Goal: Task Accomplishment & Management: Use online tool/utility

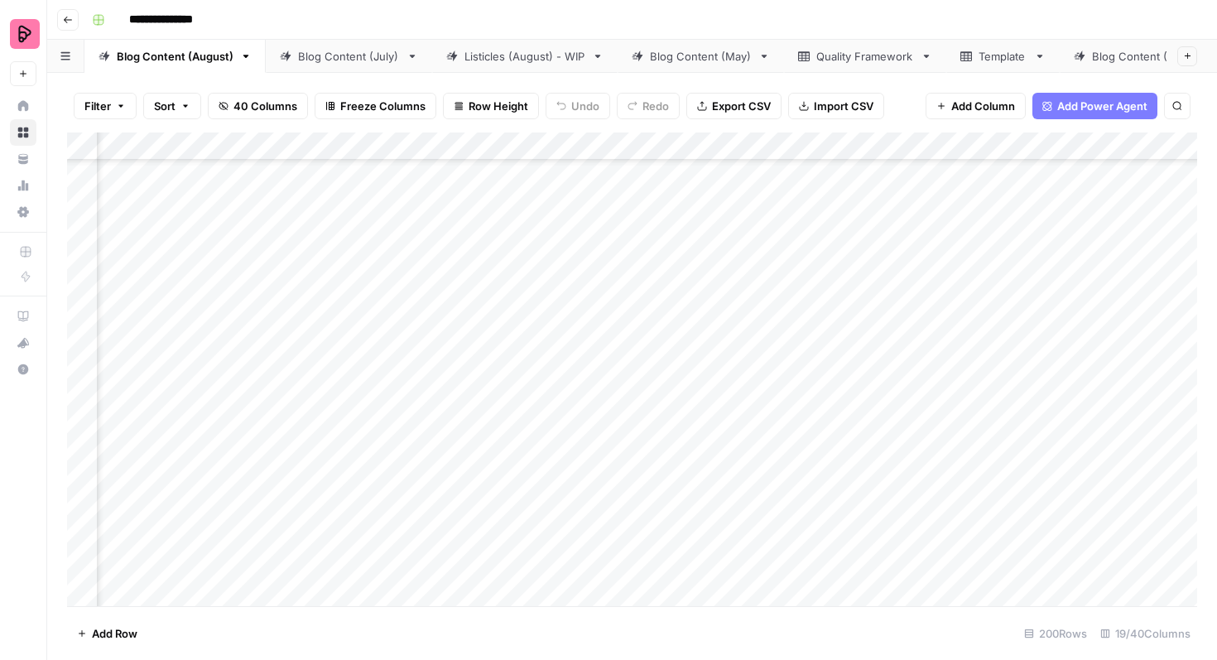
scroll to position [633, 557]
click at [1045, 286] on div "Add Column" at bounding box center [632, 369] width 1130 height 474
click at [1160, 269] on div "Add Column" at bounding box center [632, 369] width 1130 height 474
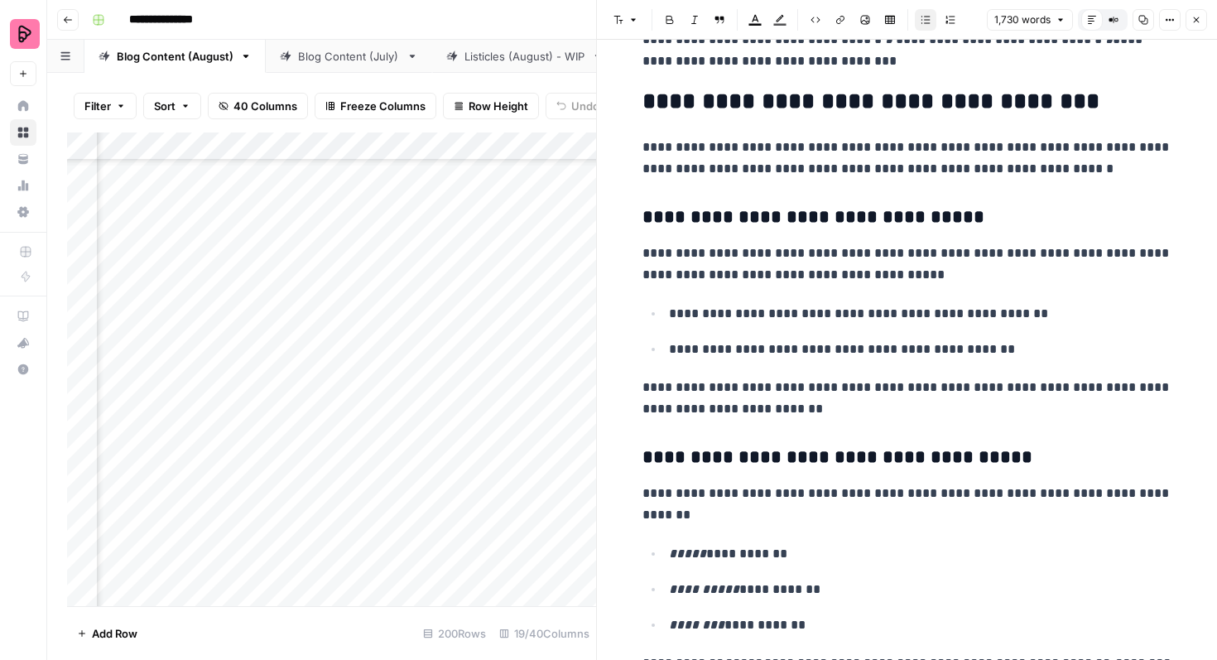
scroll to position [1461, 0]
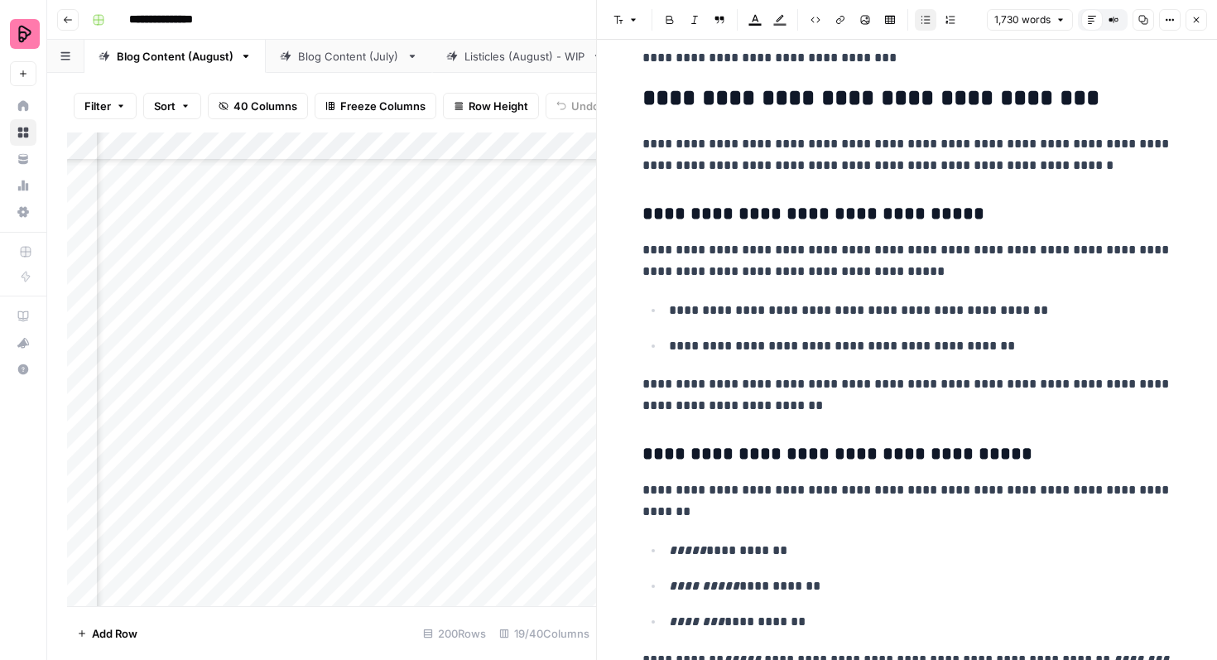
click at [1070, 300] on p "**********" at bounding box center [920, 311] width 503 height 22
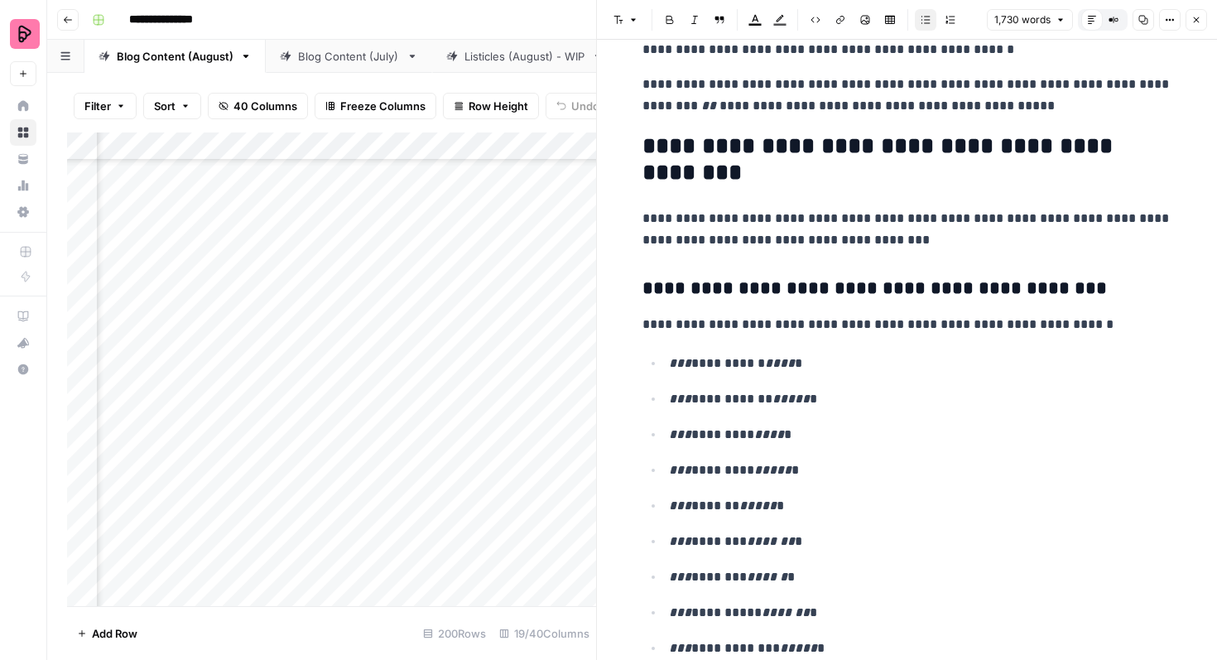
scroll to position [2406, 0]
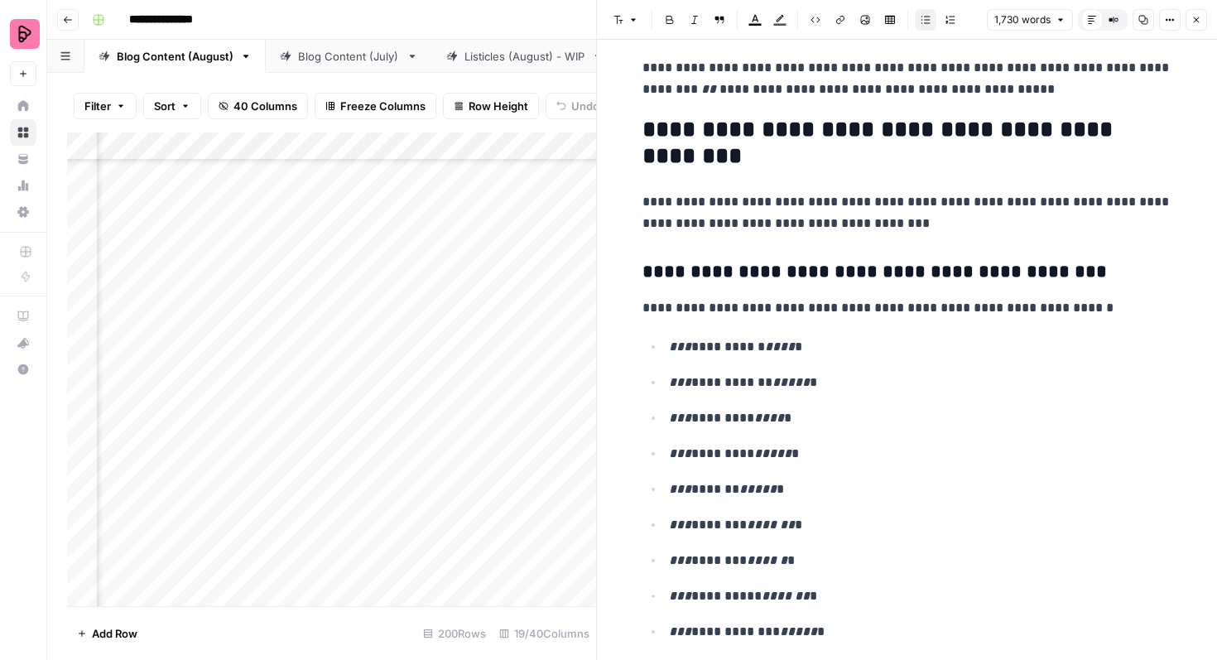
click at [920, 272] on h3 "**********" at bounding box center [908, 272] width 530 height 23
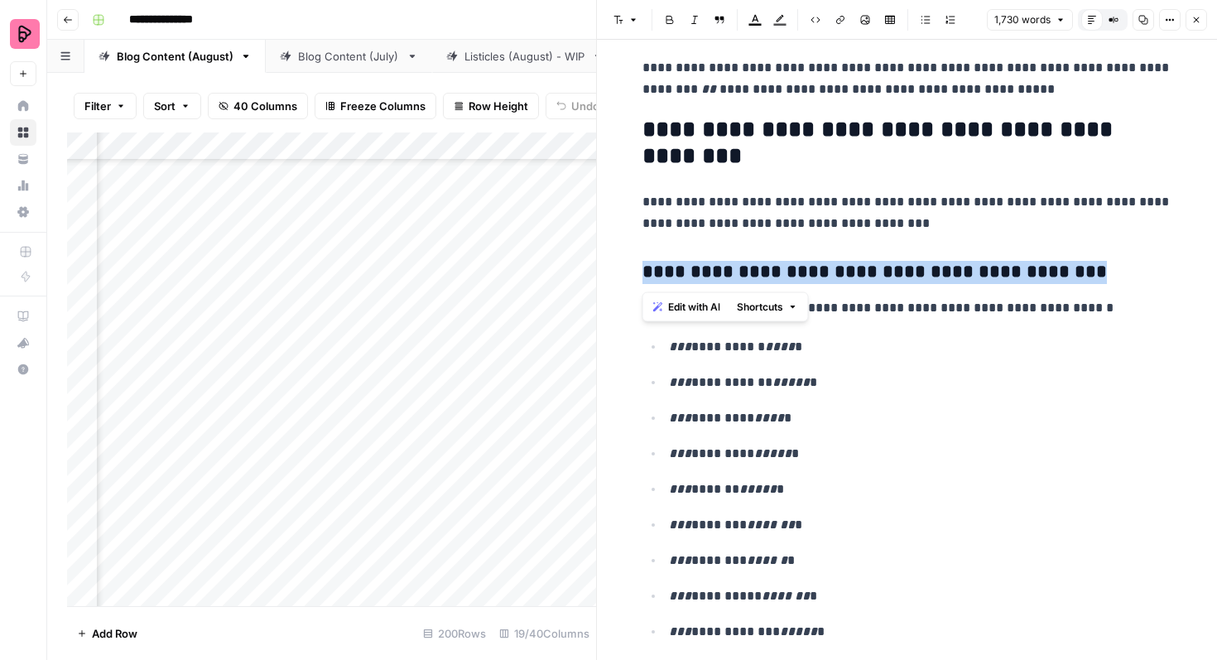
click at [920, 272] on h3 "**********" at bounding box center [908, 272] width 530 height 23
copy h3 "**********"
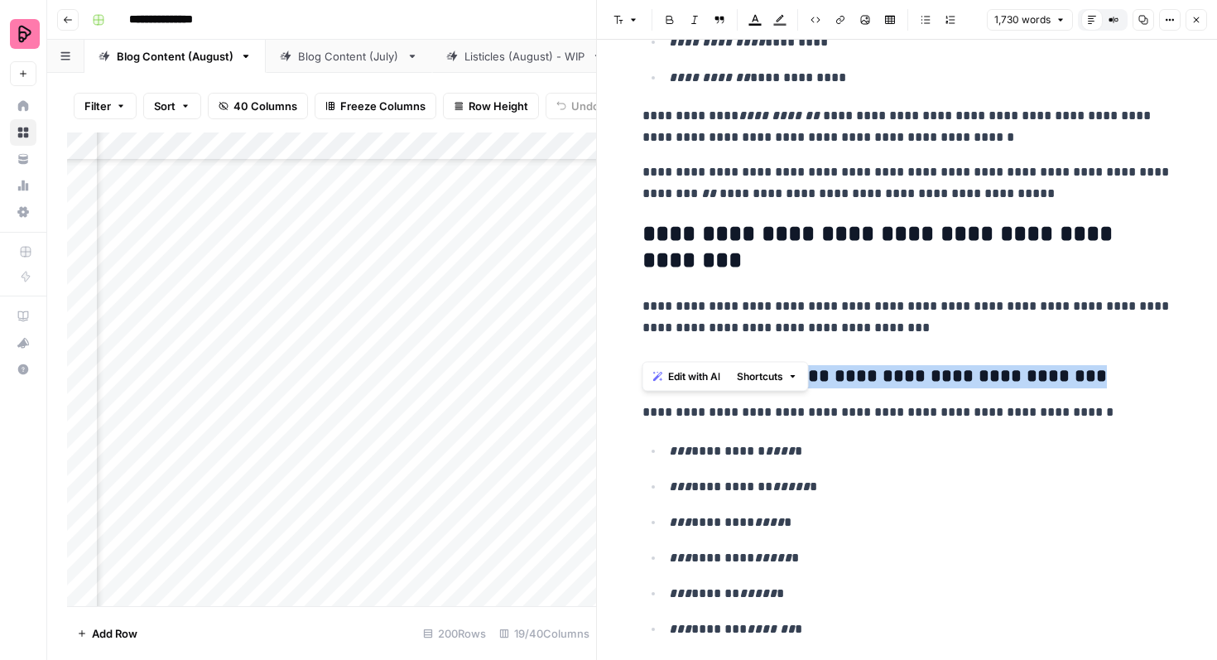
scroll to position [2295, 0]
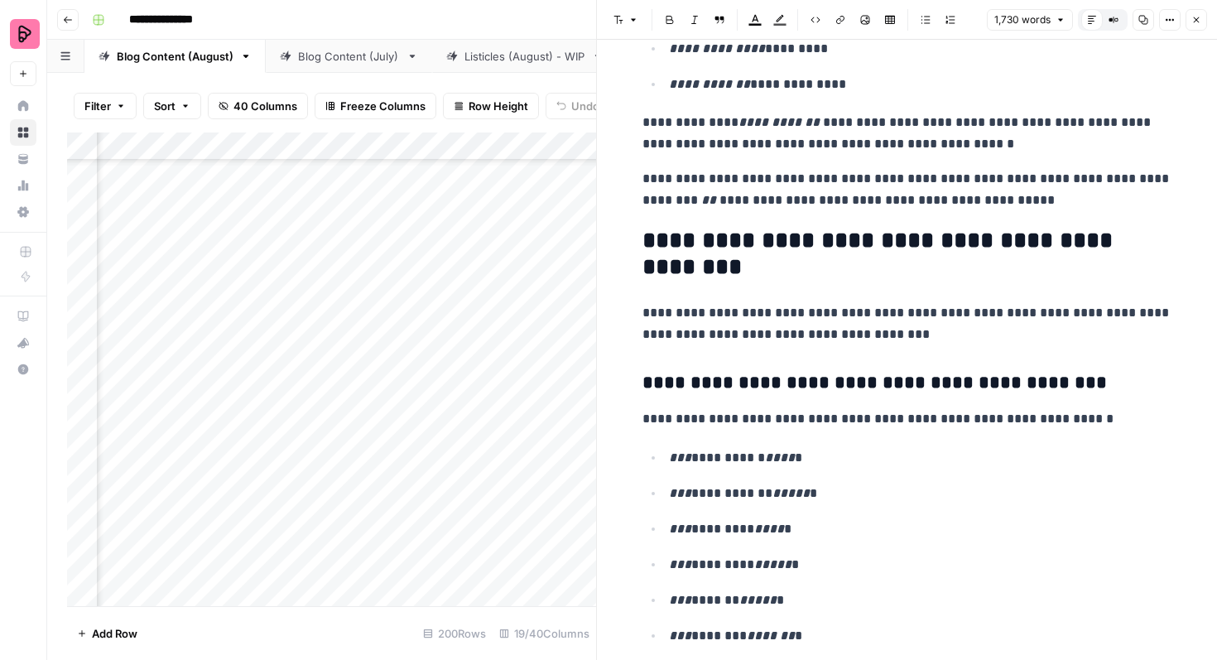
drag, startPoint x: 868, startPoint y: 386, endPoint x: 1049, endPoint y: 393, distance: 181.5
click at [1049, 393] on h3 "**********" at bounding box center [908, 383] width 530 height 23
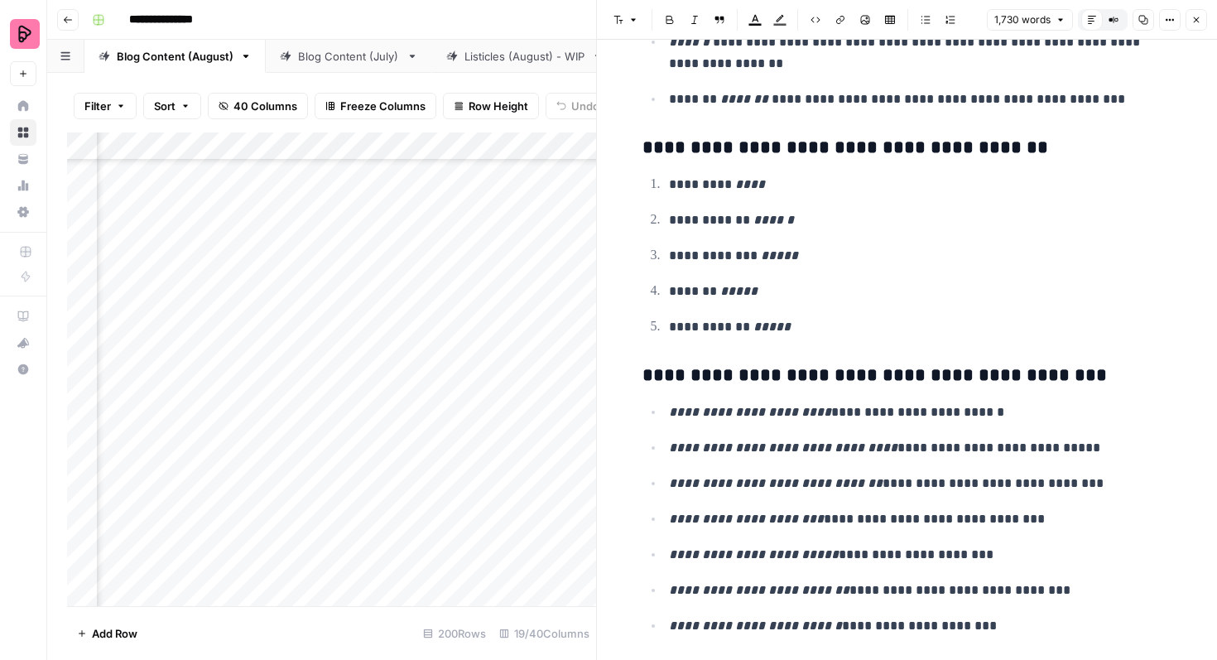
scroll to position [6663, 0]
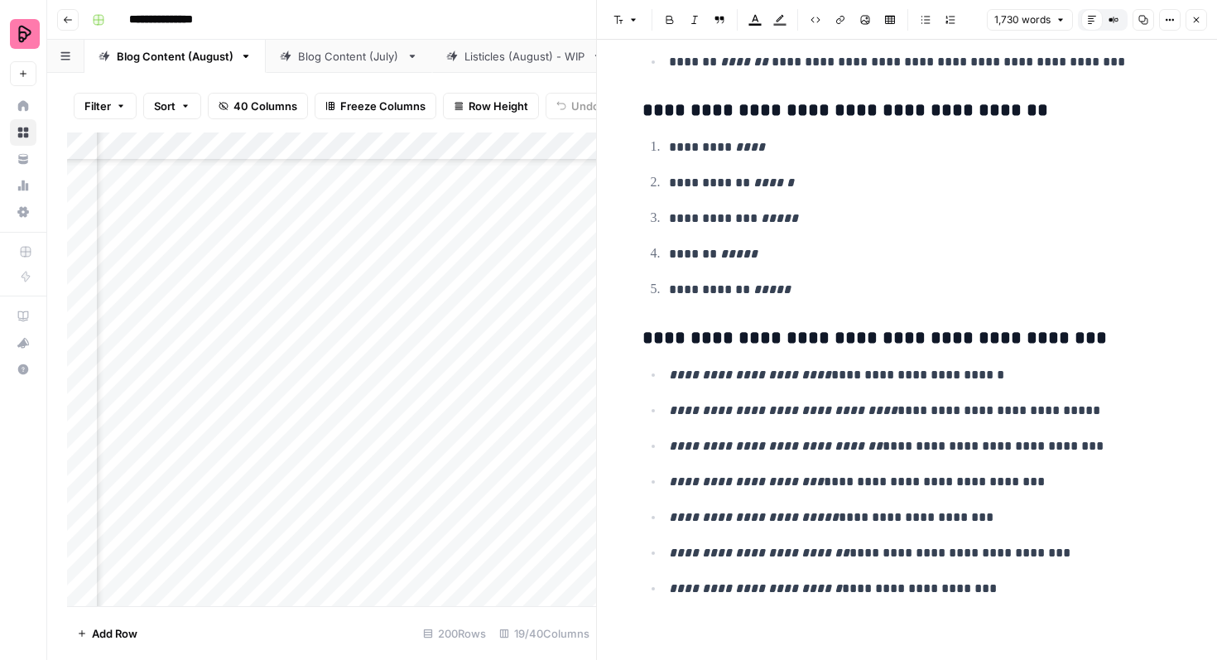
click at [1192, 23] on icon "button" at bounding box center [1197, 20] width 10 height 10
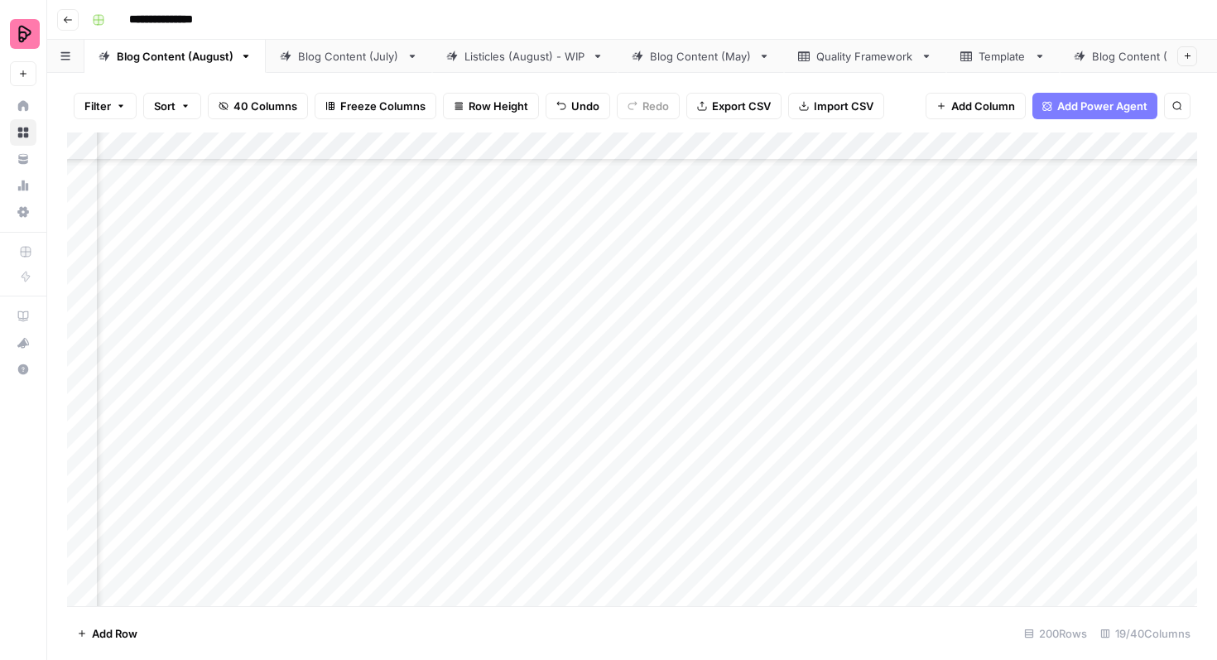
click at [687, 286] on div "Add Column" at bounding box center [632, 369] width 1130 height 474
click at [668, 281] on div "Add Column" at bounding box center [632, 369] width 1130 height 474
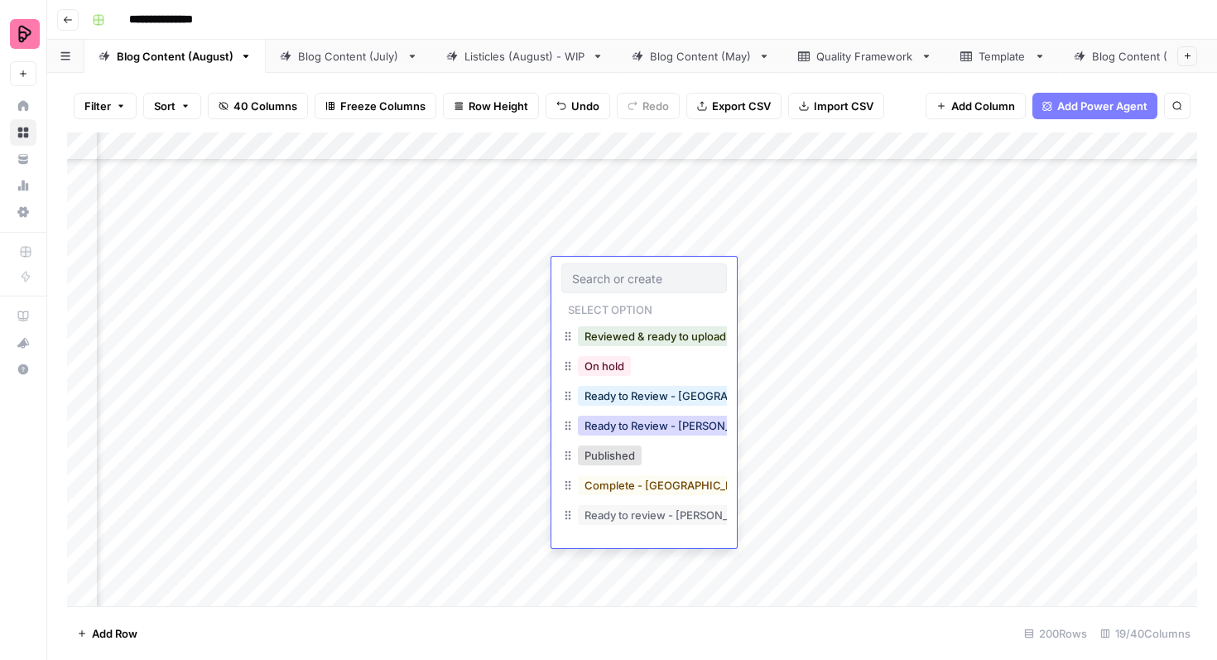
click at [662, 426] on button "Ready to Review - [PERSON_NAME]" at bounding box center [675, 426] width 195 height 20
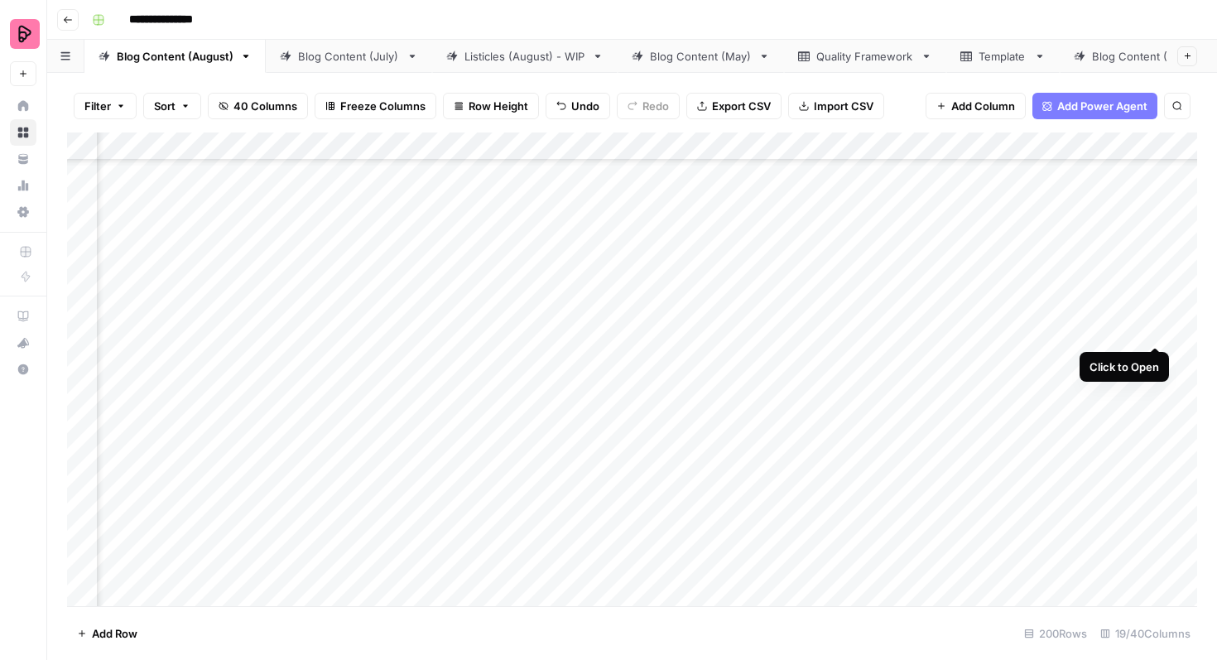
click at [1156, 316] on div "Add Column" at bounding box center [632, 369] width 1130 height 474
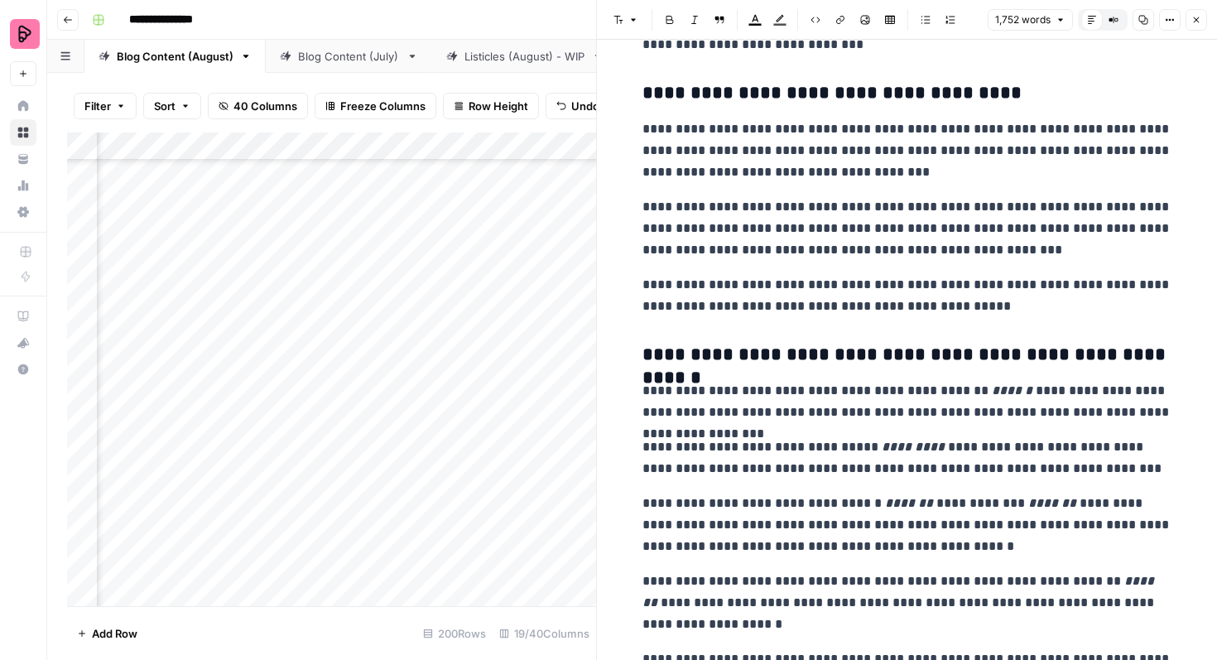
scroll to position [4208, 0]
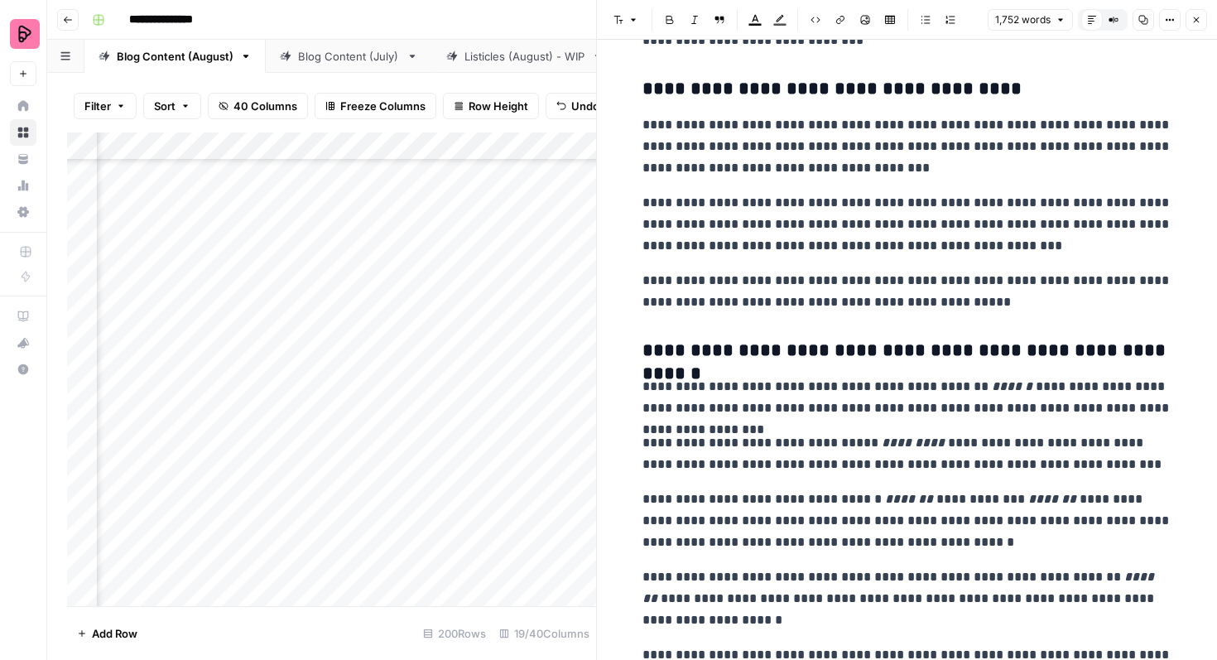
click at [1194, 18] on icon "button" at bounding box center [1197, 20] width 10 height 10
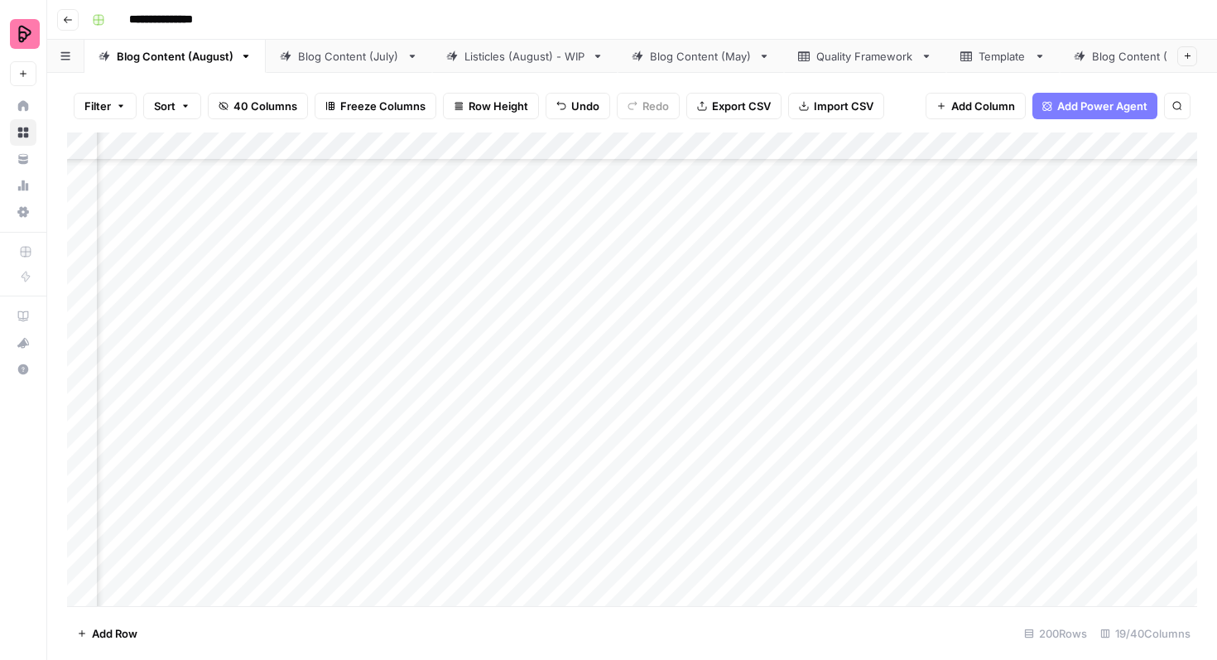
click at [633, 329] on div "Add Column" at bounding box center [632, 369] width 1130 height 474
click at [662, 320] on div "Add Column" at bounding box center [632, 369] width 1130 height 474
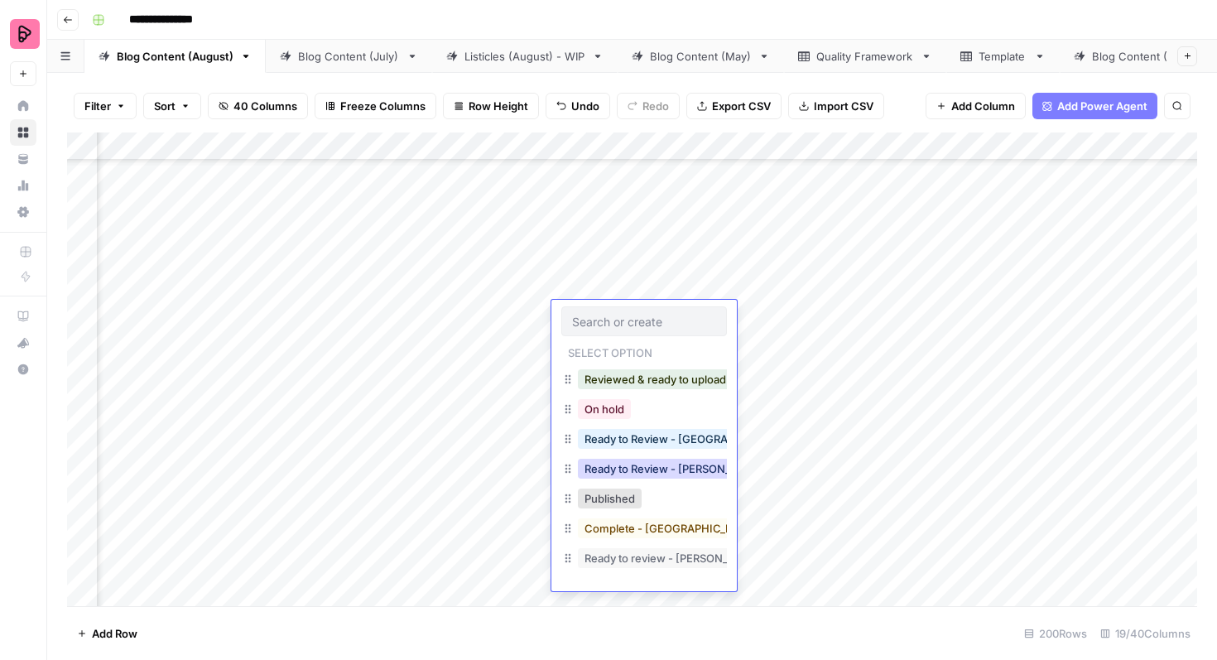
click at [621, 472] on button "Ready to Review - [PERSON_NAME]" at bounding box center [675, 469] width 195 height 20
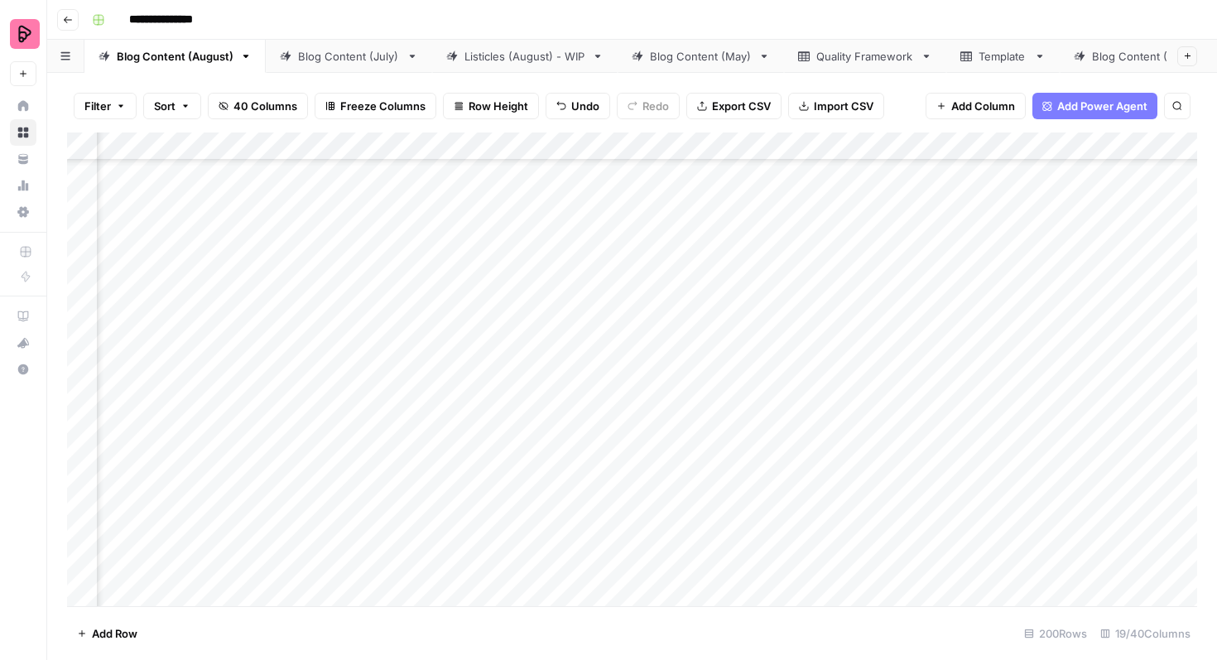
scroll to position [604, 357]
click at [675, 390] on div "Add Column" at bounding box center [632, 369] width 1130 height 474
click at [676, 432] on div "Add Column" at bounding box center [632, 369] width 1130 height 474
click at [676, 470] on div "Add Column" at bounding box center [632, 369] width 1130 height 474
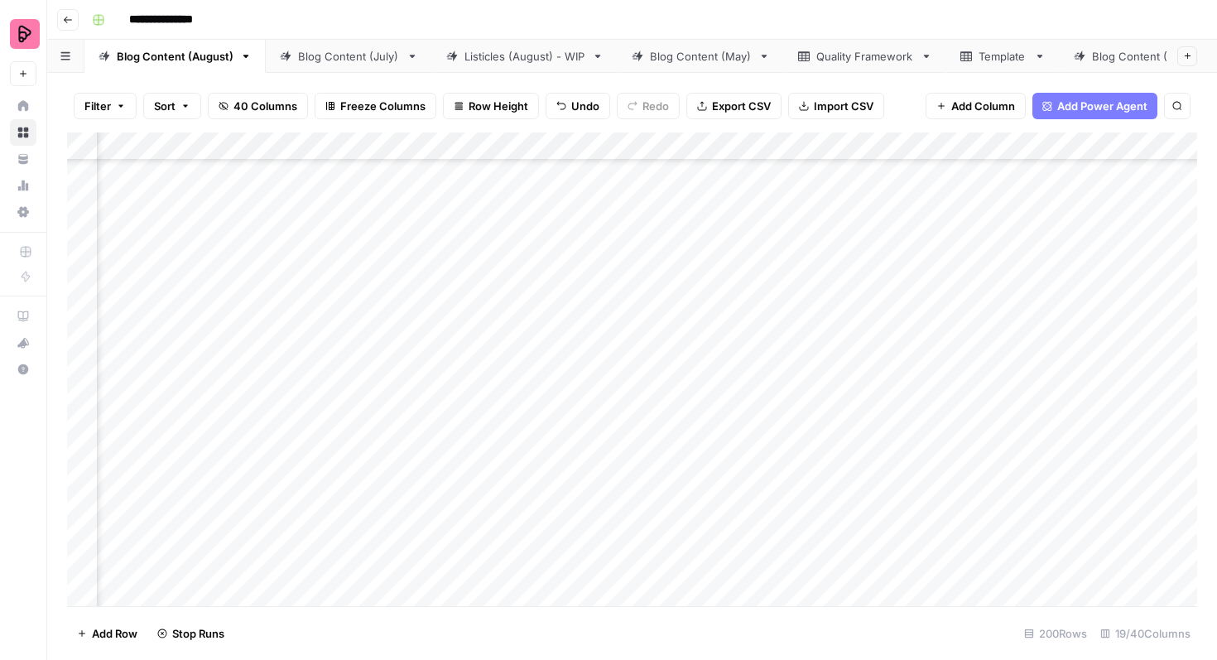
click at [676, 344] on div "Add Column" at bounding box center [632, 369] width 1130 height 474
click at [1039, 388] on div "Add Column" at bounding box center [632, 369] width 1130 height 474
click at [1095, 327] on div "Add Column" at bounding box center [632, 369] width 1130 height 474
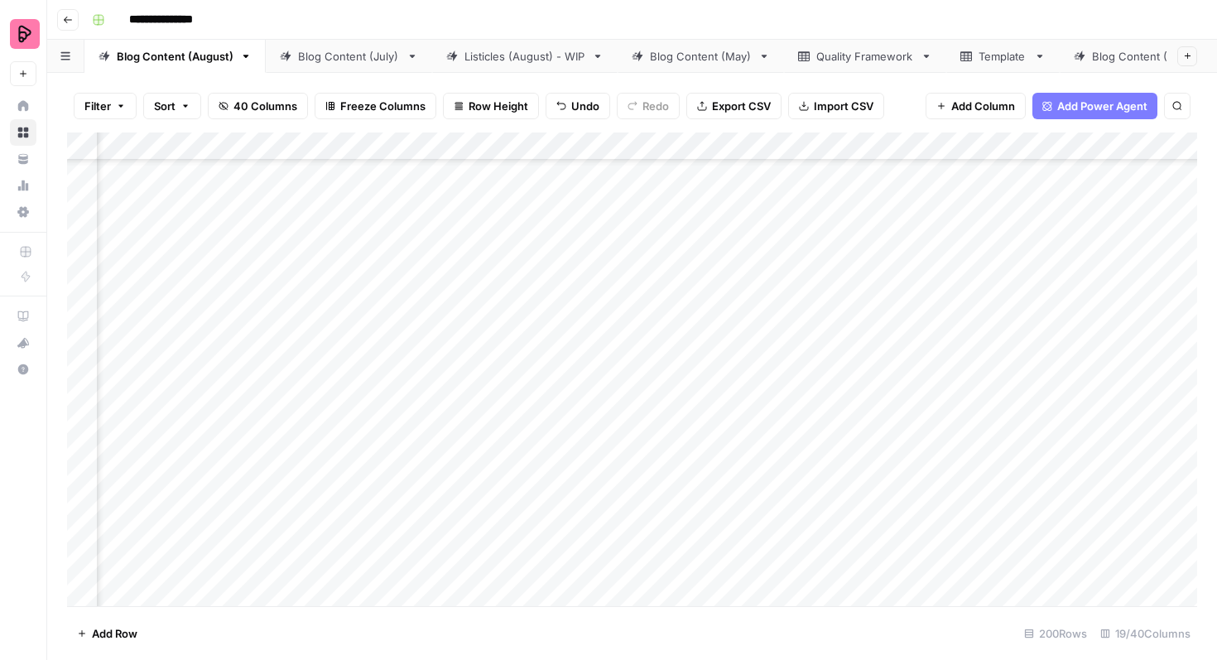
scroll to position [671, 607]
click at [1103, 323] on div "Add Column" at bounding box center [632, 369] width 1130 height 474
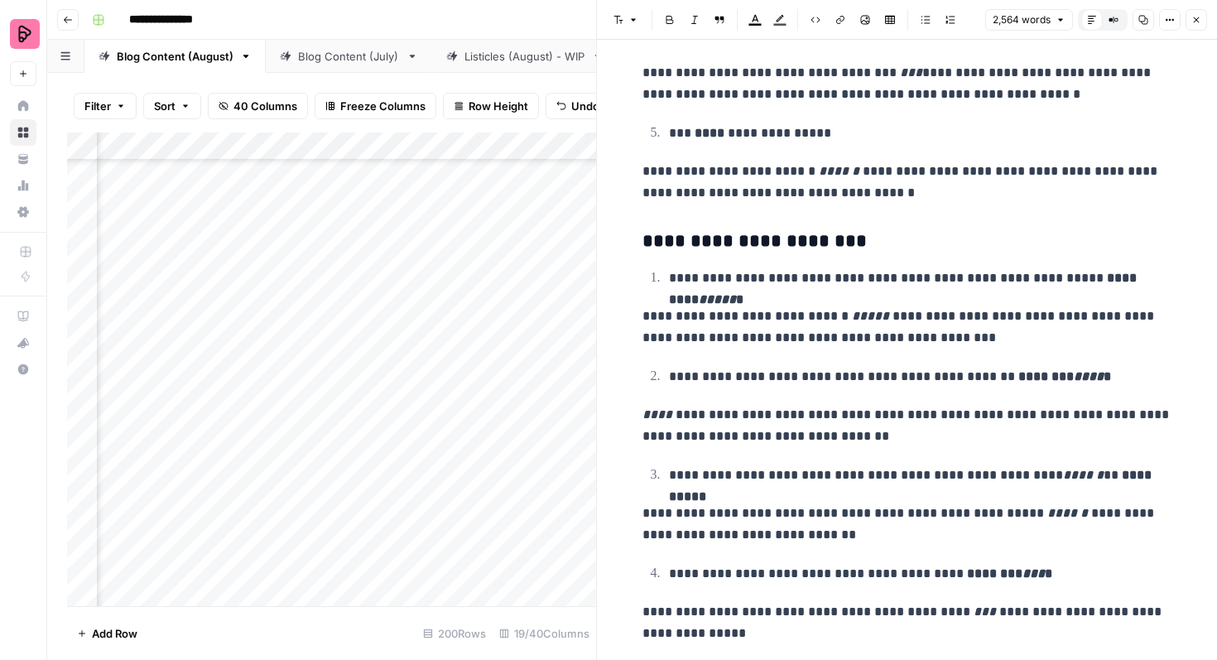
scroll to position [8501, 0]
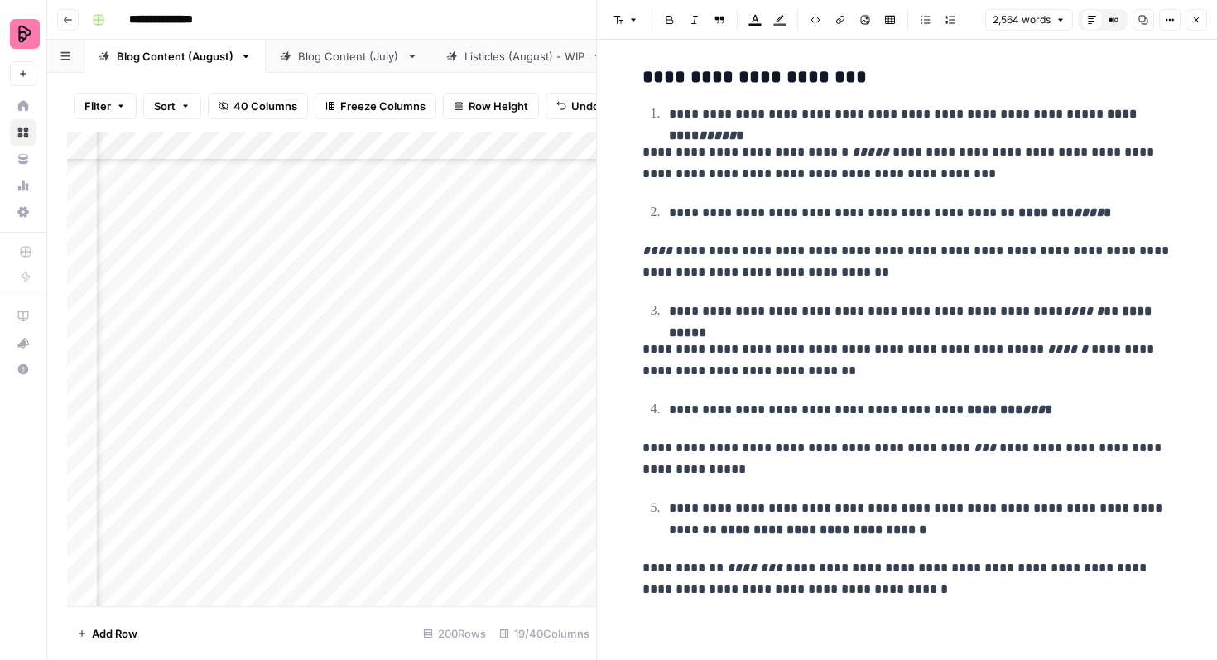
click at [1200, 26] on button "Close" at bounding box center [1197, 20] width 22 height 22
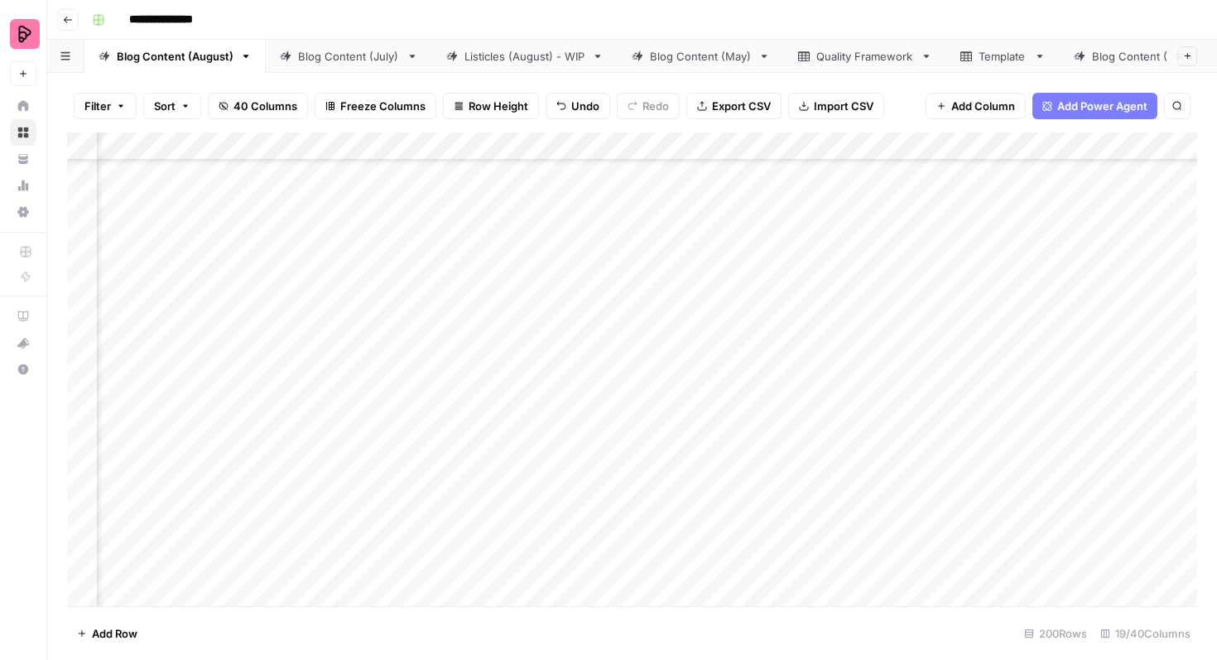
click at [606, 334] on div "Add Column" at bounding box center [632, 369] width 1130 height 474
click at [592, 332] on div "Add Column" at bounding box center [632, 369] width 1130 height 474
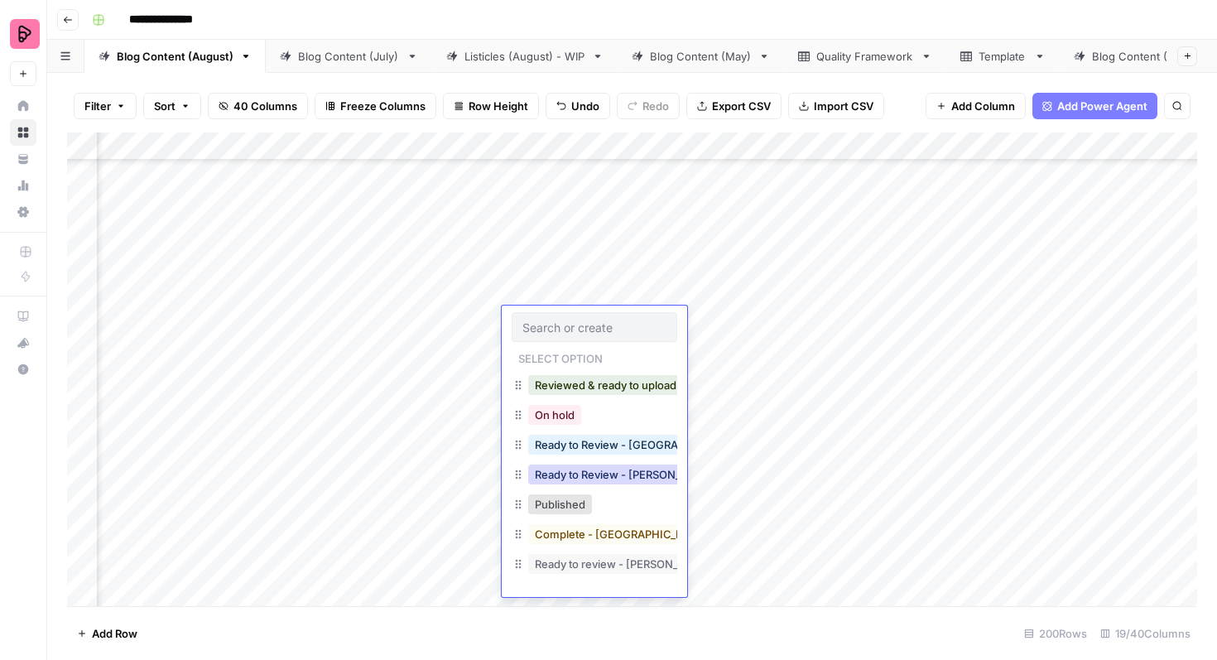
click at [610, 476] on button "Ready to Review - [PERSON_NAME]" at bounding box center [625, 475] width 195 height 20
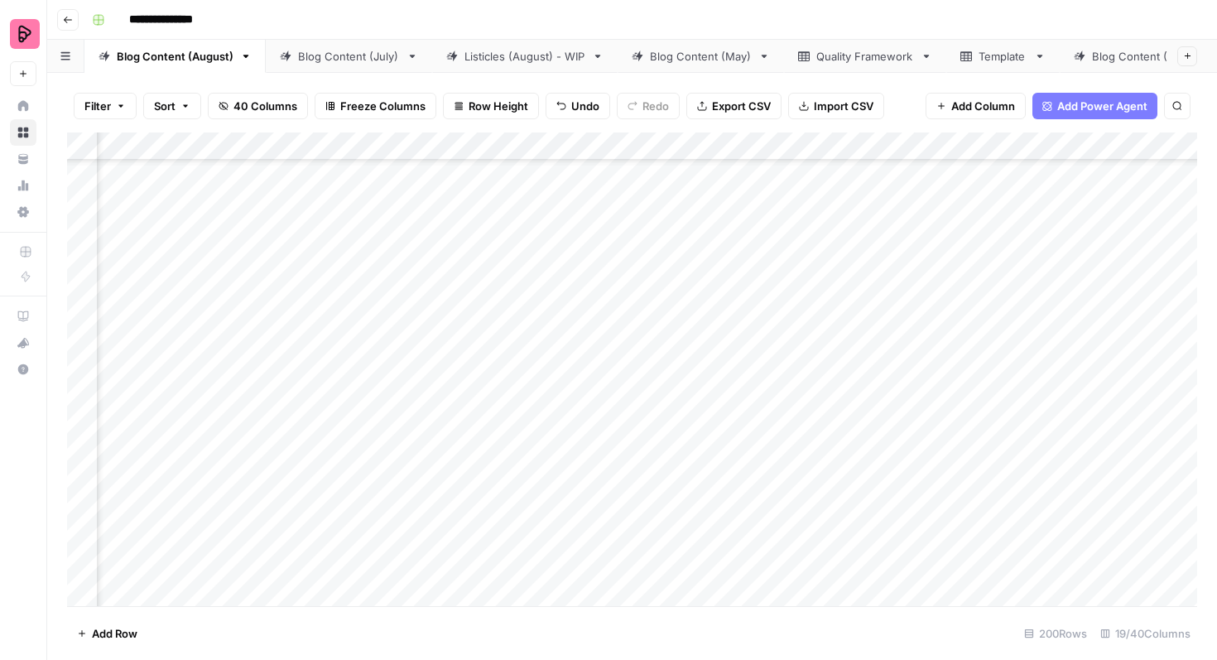
click at [1110, 365] on div "Add Column" at bounding box center [632, 369] width 1130 height 474
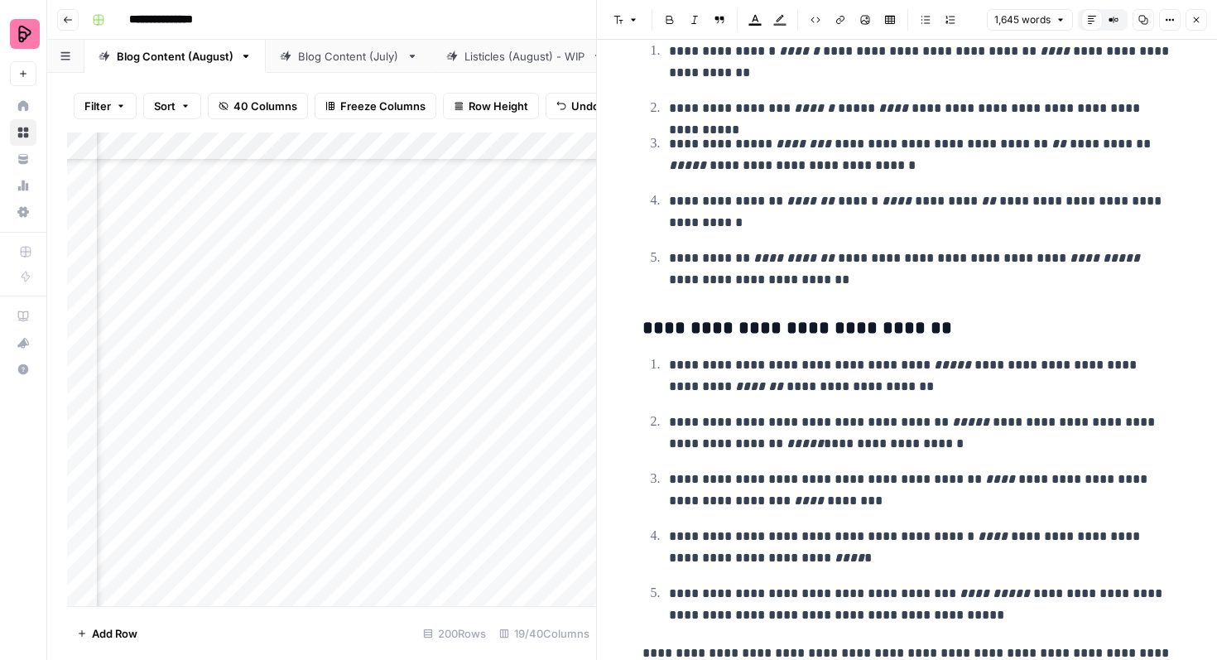
scroll to position [5977, 0]
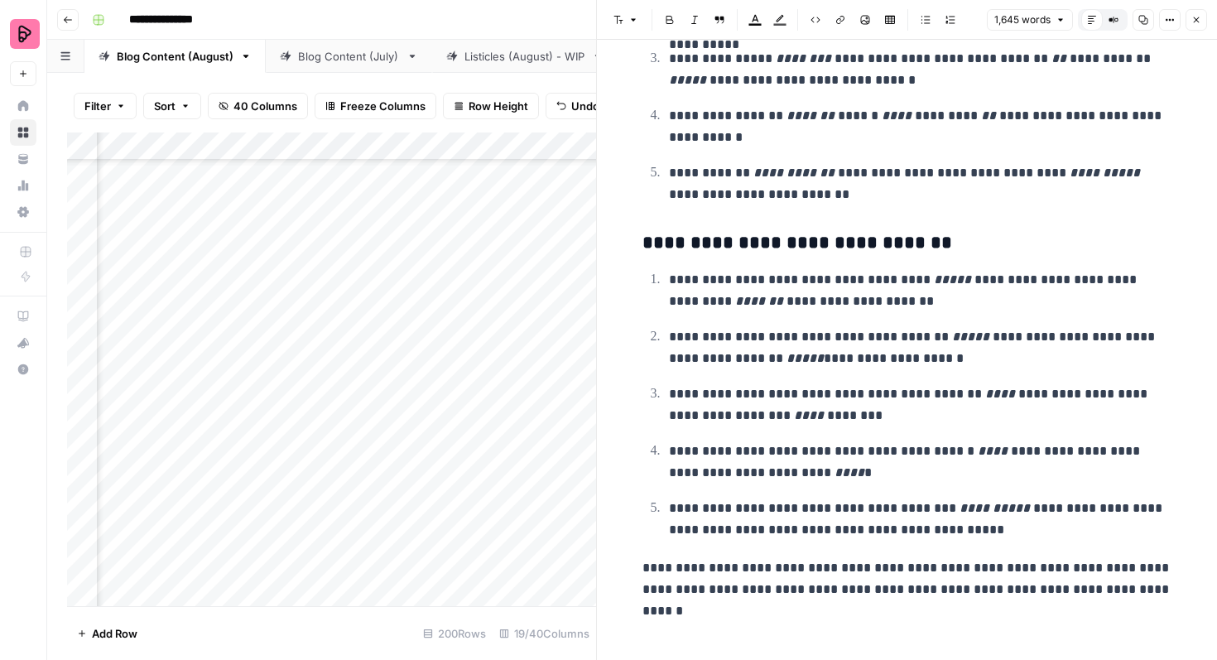
click at [1201, 20] on button "Close" at bounding box center [1197, 20] width 22 height 22
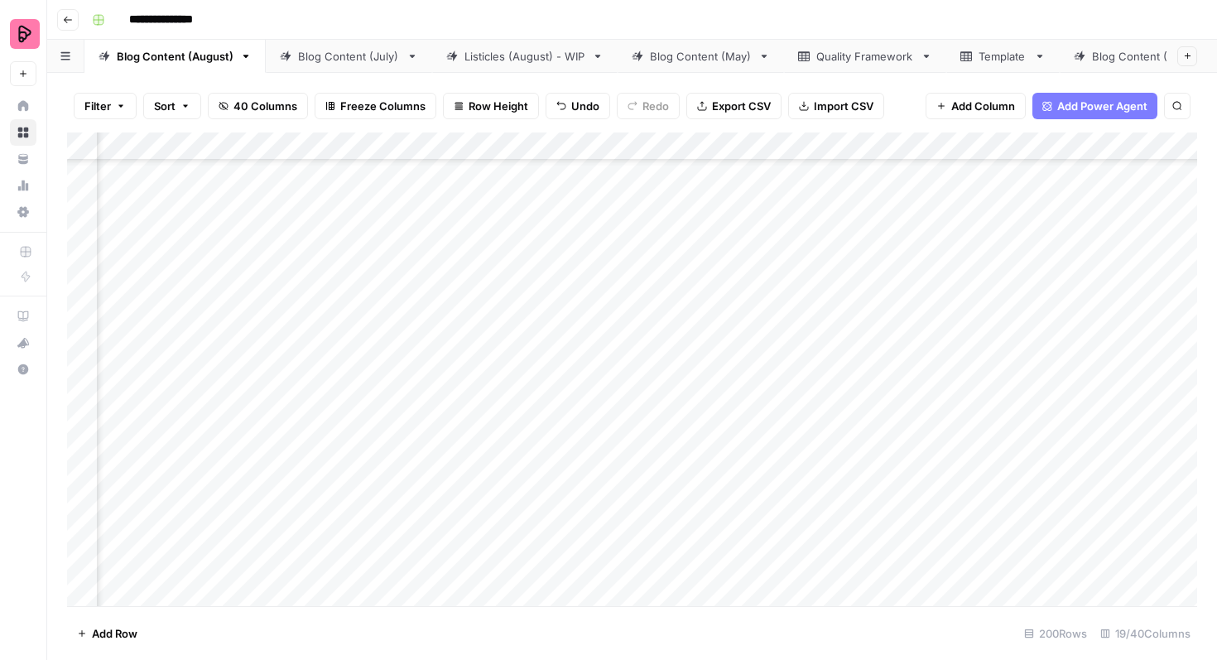
click at [573, 368] on div "Add Column" at bounding box center [632, 369] width 1130 height 474
click at [596, 375] on div "Add Column" at bounding box center [632, 369] width 1130 height 474
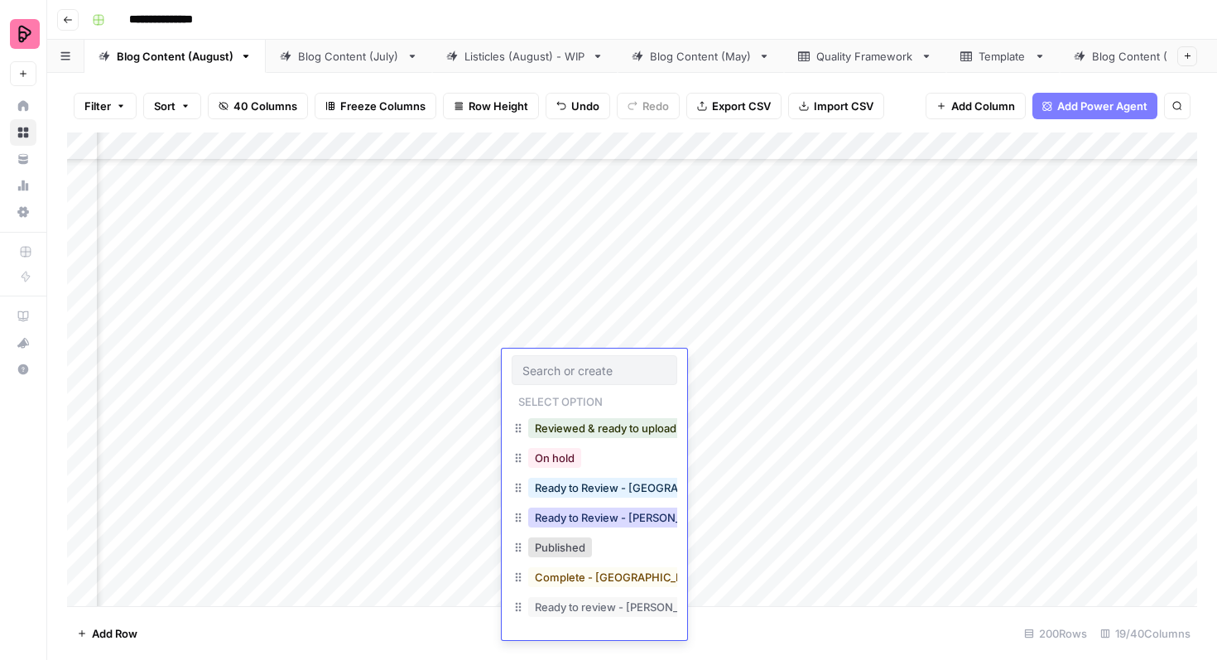
click at [599, 519] on button "Ready to Review - [PERSON_NAME]" at bounding box center [625, 518] width 195 height 20
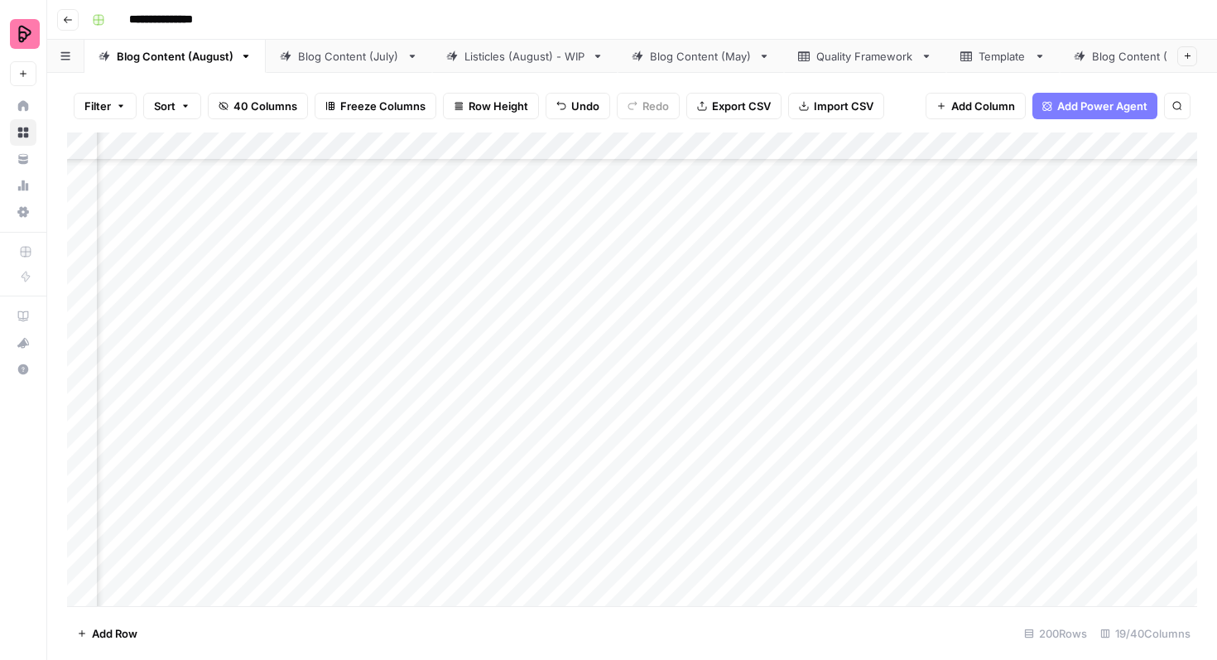
click at [592, 423] on div "Add Column" at bounding box center [632, 369] width 1130 height 474
click at [1038, 408] on div "Add Column" at bounding box center [632, 369] width 1130 height 474
click at [1100, 409] on div "Add Column" at bounding box center [632, 369] width 1130 height 474
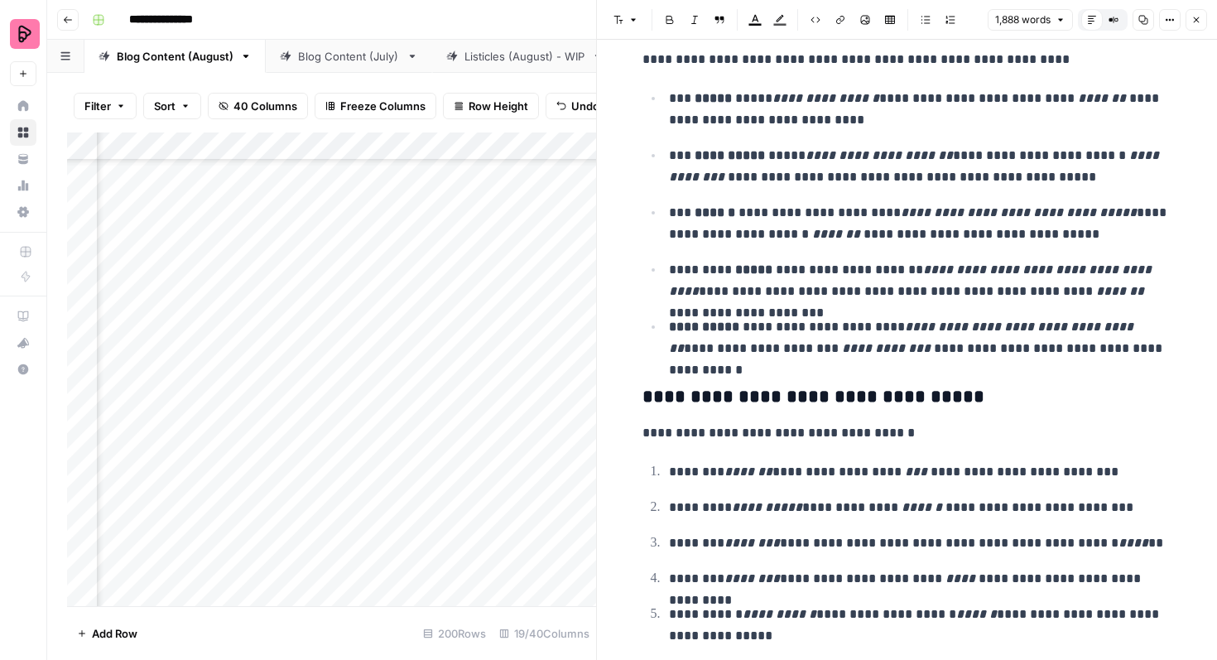
scroll to position [5626, 0]
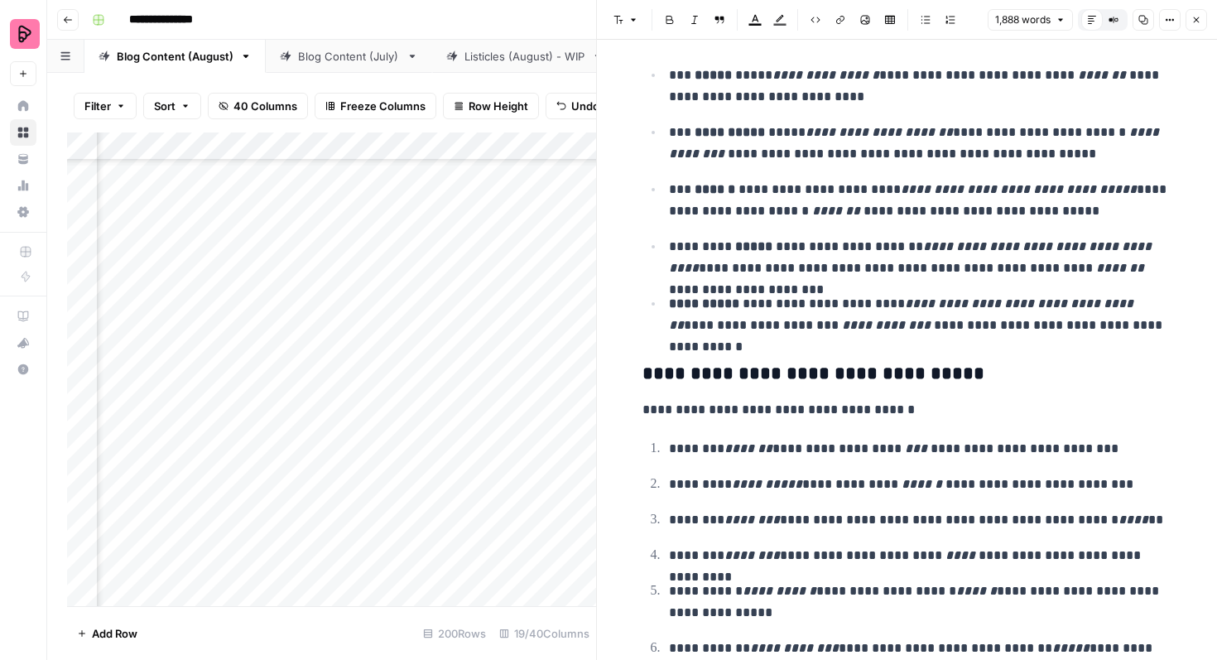
click at [1195, 24] on icon "button" at bounding box center [1197, 20] width 10 height 10
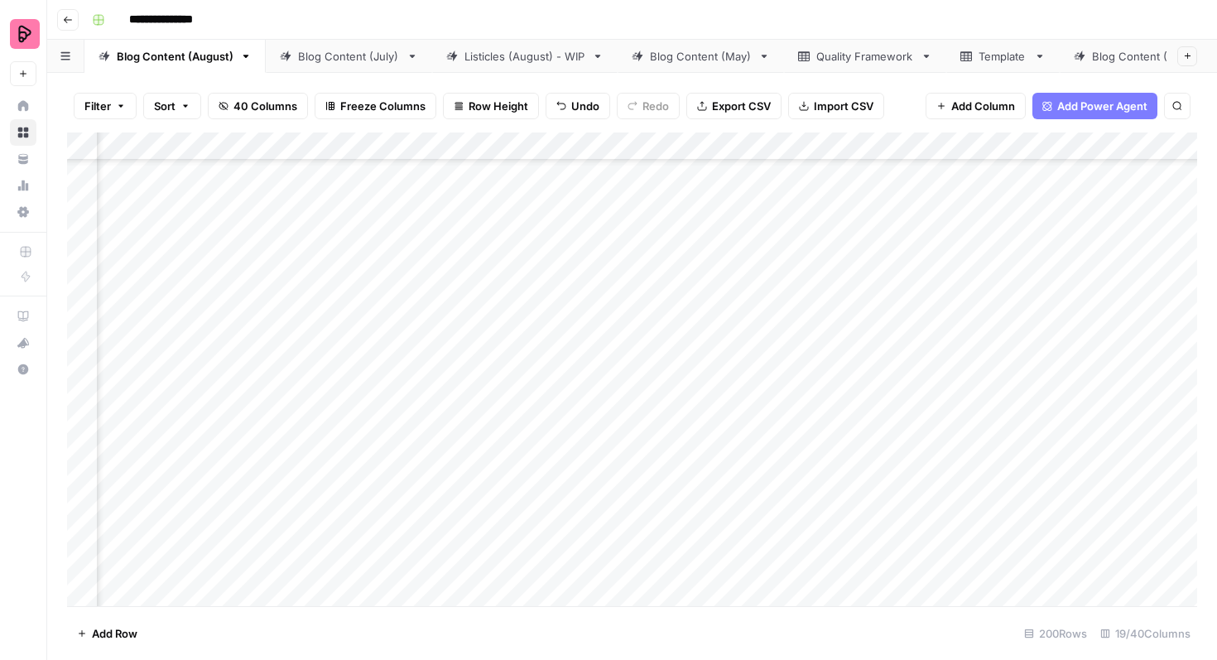
click at [579, 407] on div "Add Column" at bounding box center [632, 369] width 1130 height 474
click at [581, 413] on div "Add Column" at bounding box center [632, 369] width 1130 height 474
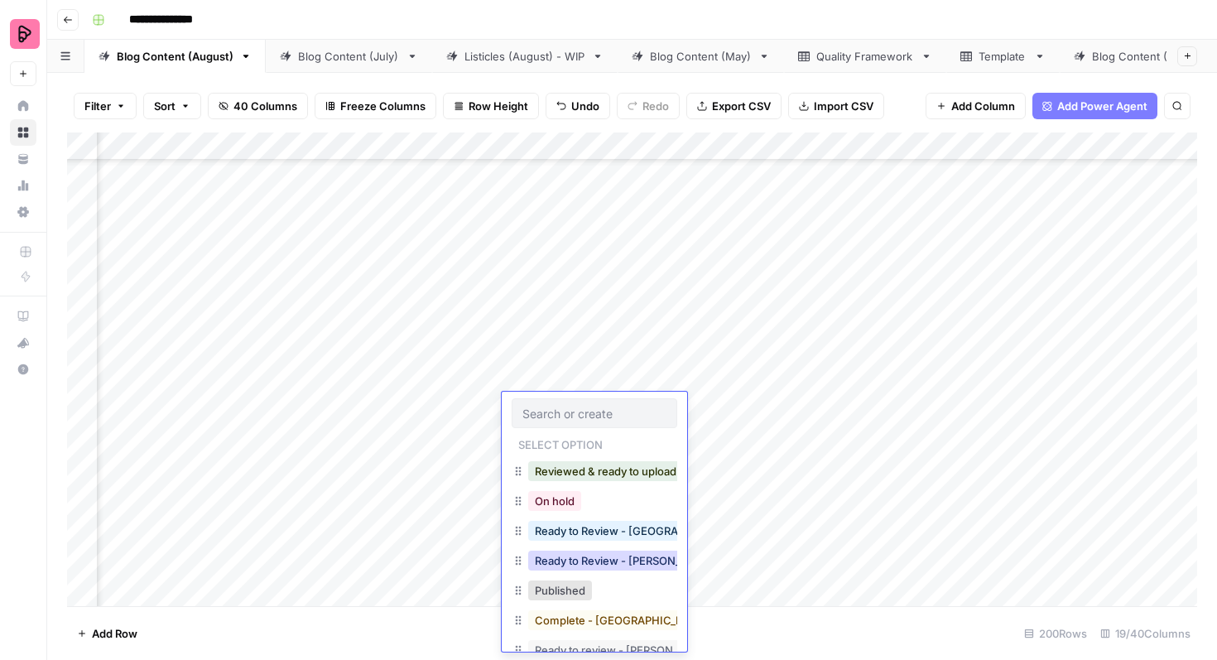
click at [599, 556] on button "Ready to Review - [PERSON_NAME]" at bounding box center [625, 561] width 195 height 20
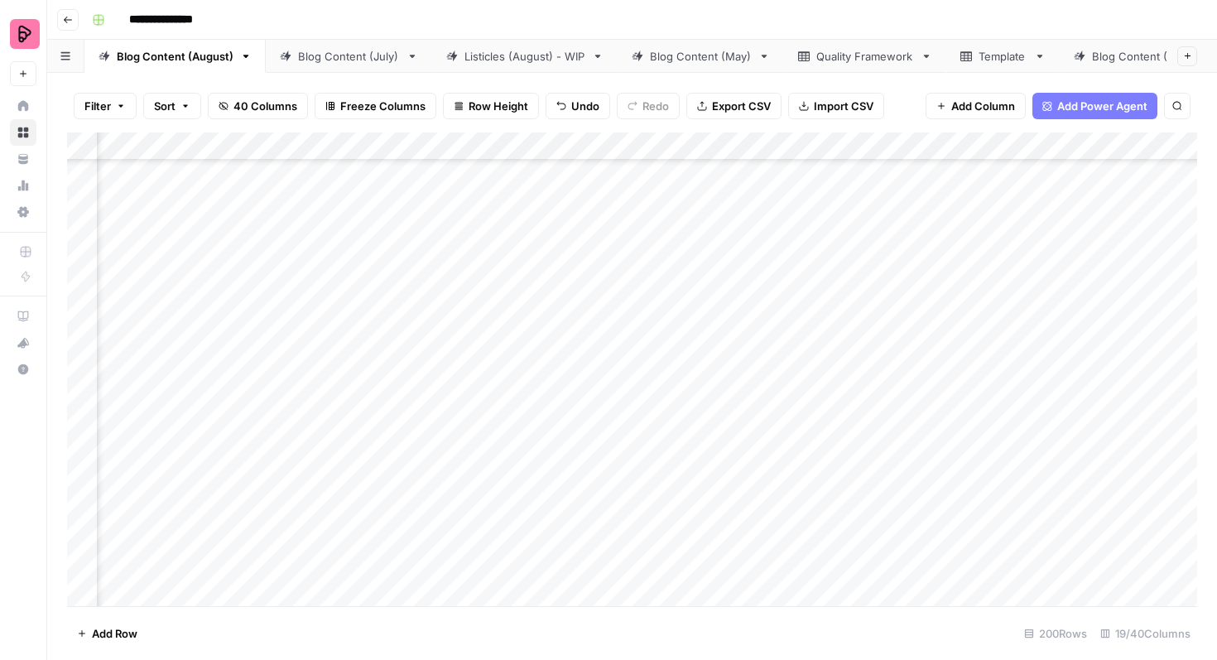
click at [994, 460] on div "Add Column" at bounding box center [632, 369] width 1130 height 474
click at [1105, 446] on div "Add Column" at bounding box center [632, 369] width 1130 height 474
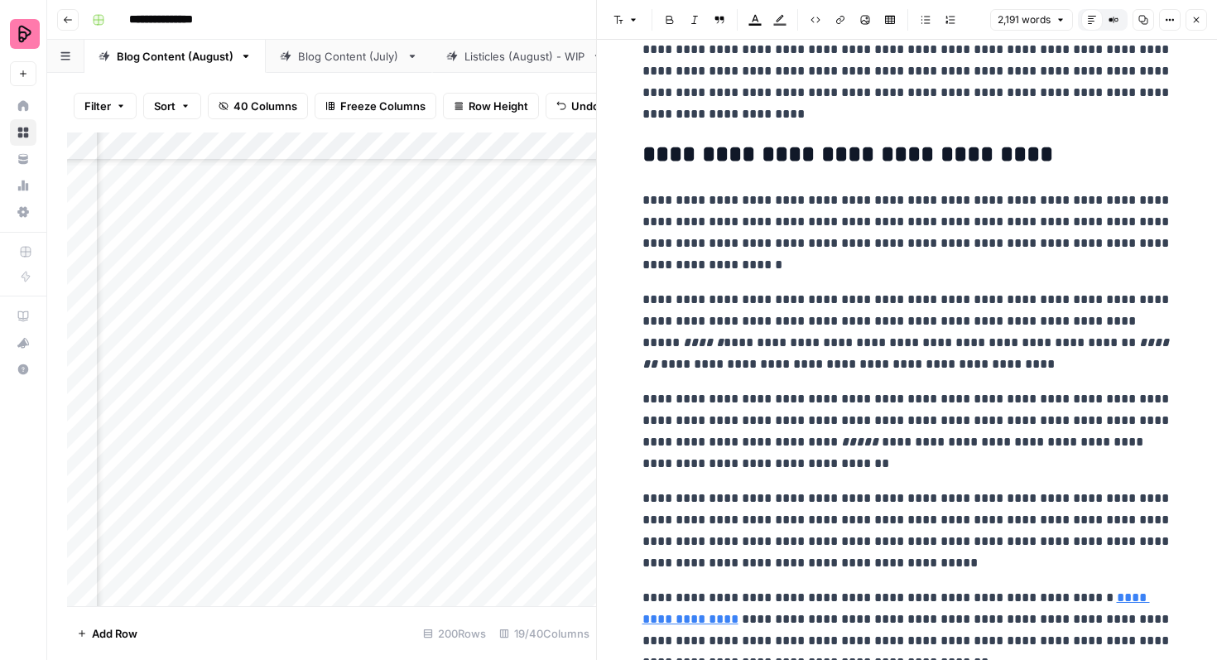
scroll to position [5854, 0]
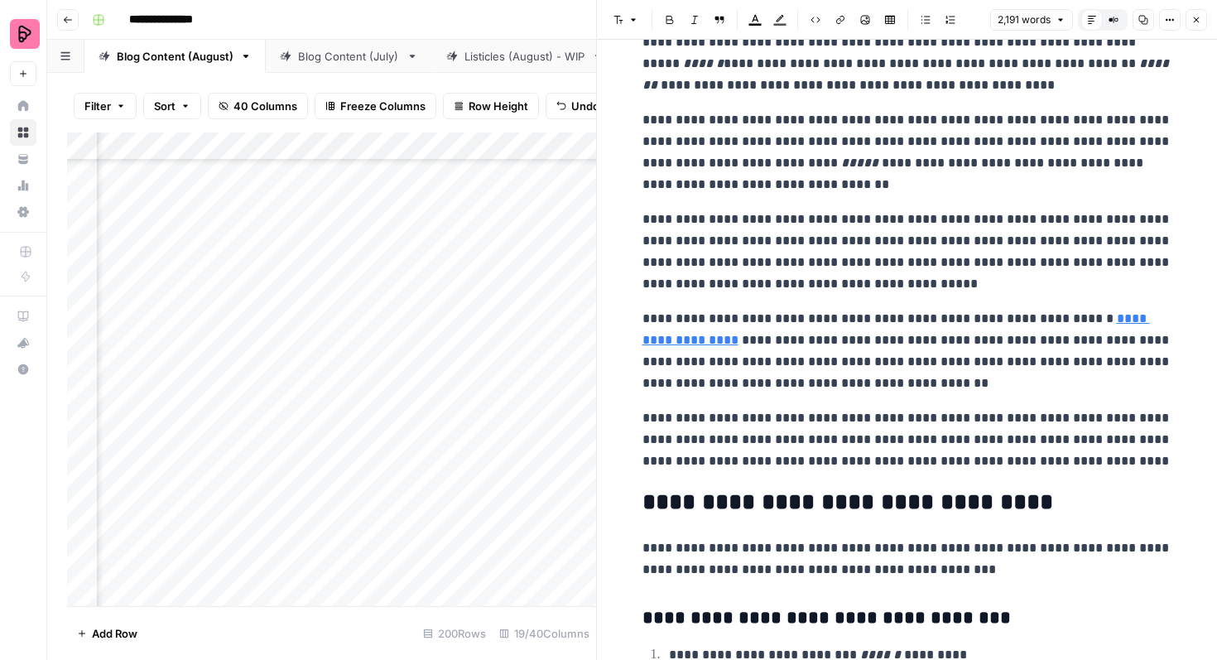
click at [1199, 21] on icon "button" at bounding box center [1197, 20] width 10 height 10
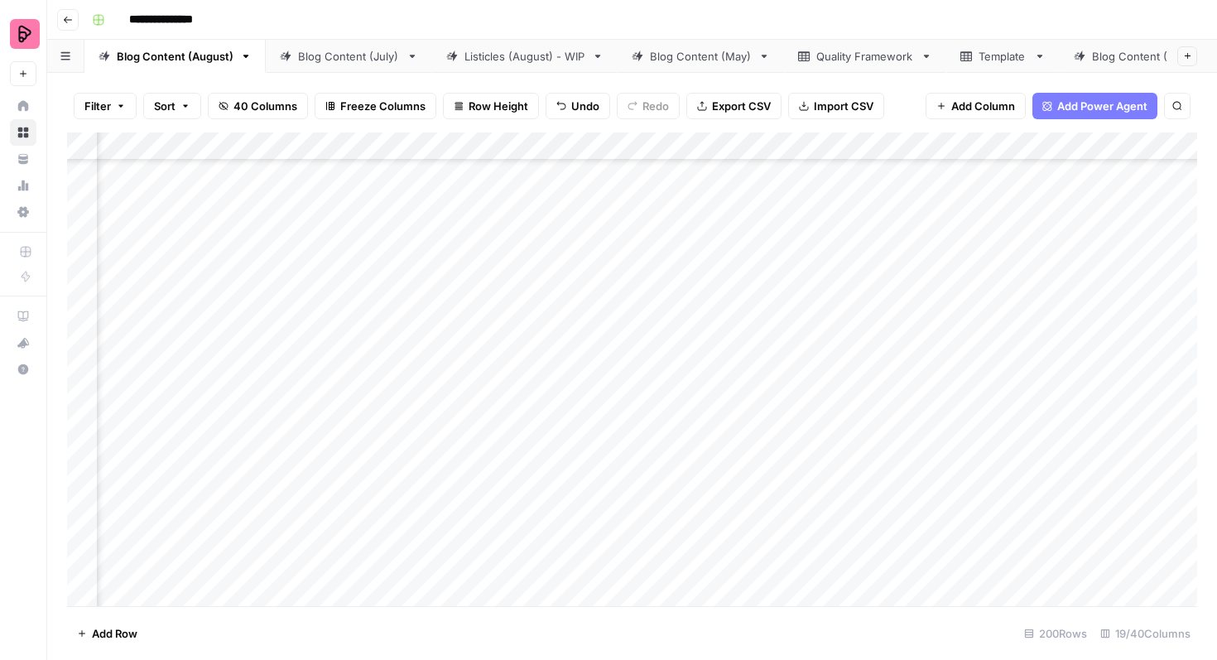
click at [575, 462] on div "Add Column" at bounding box center [632, 369] width 1130 height 474
click at [597, 455] on div "Add Column" at bounding box center [632, 369] width 1130 height 474
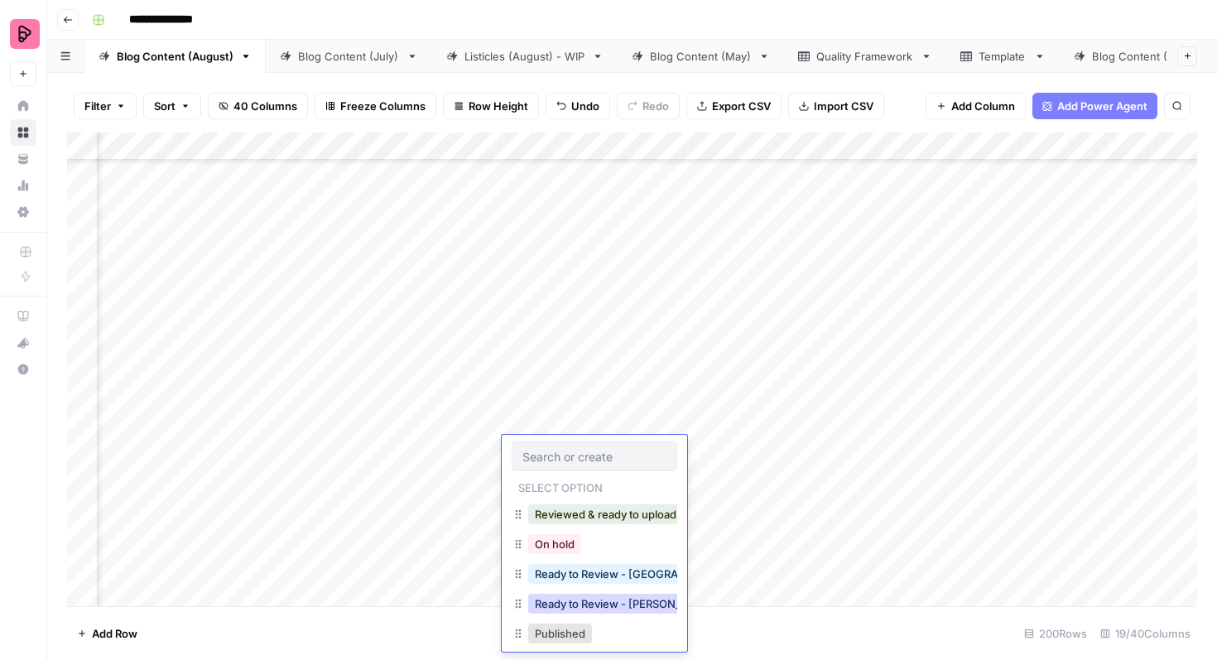
click at [614, 604] on button "Ready to Review - [PERSON_NAME]" at bounding box center [625, 604] width 195 height 20
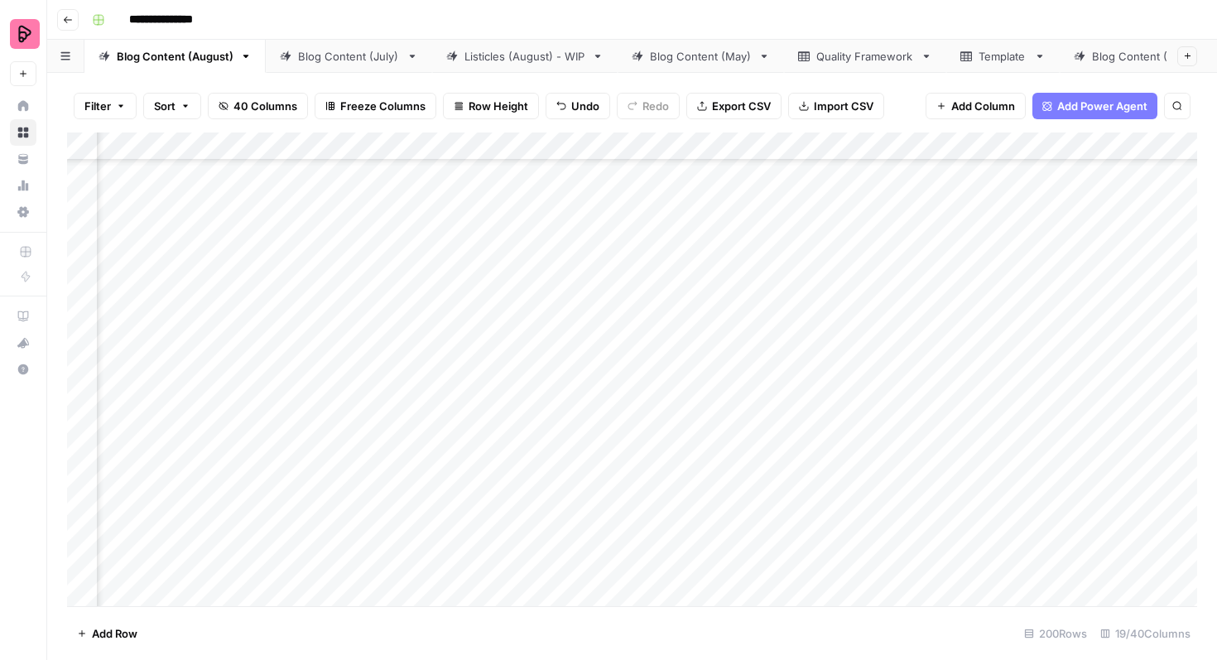
click at [599, 497] on div "Add Column" at bounding box center [632, 369] width 1130 height 474
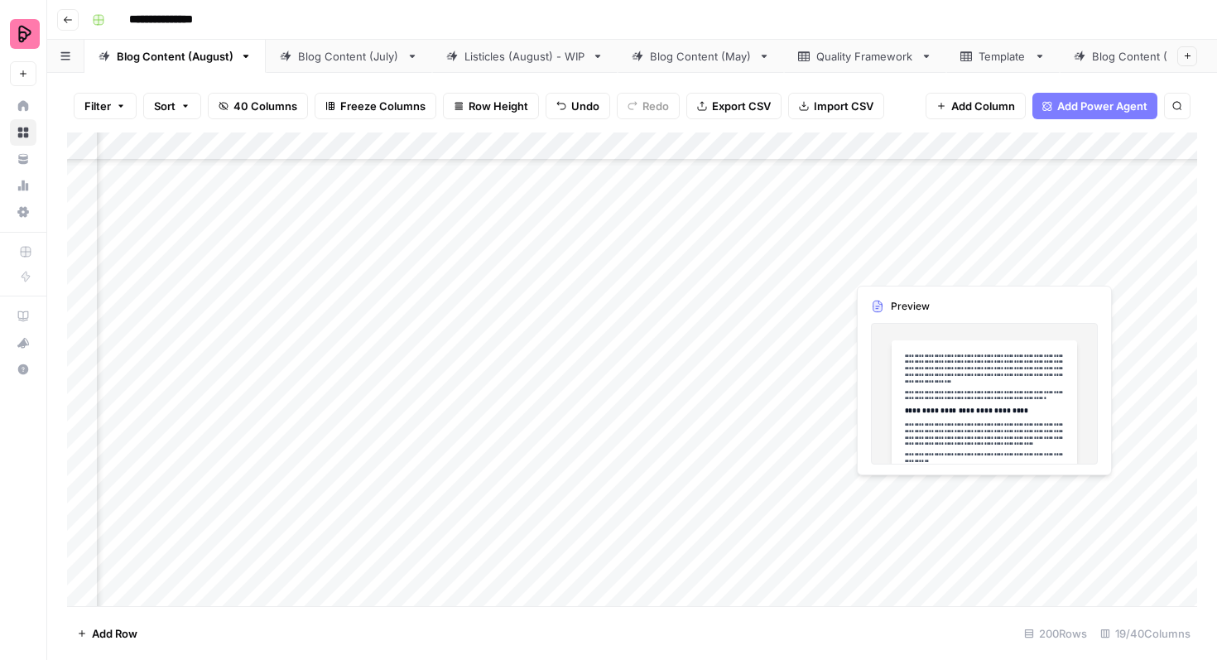
click at [1019, 498] on div "Add Column" at bounding box center [632, 369] width 1130 height 474
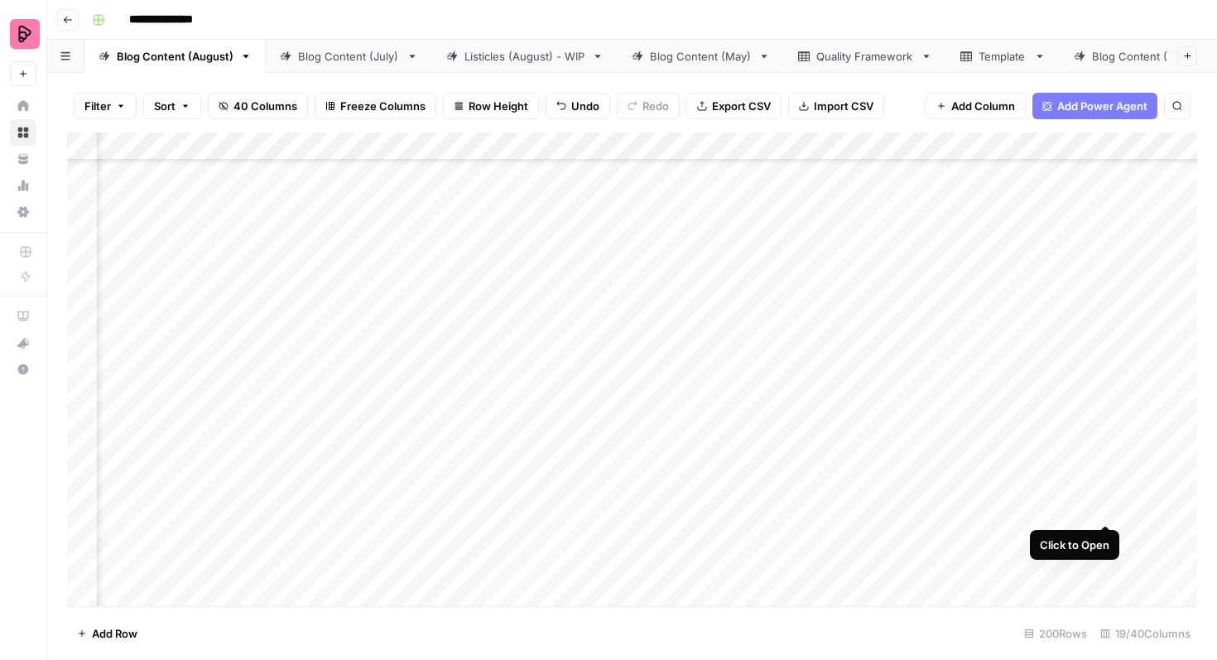
click at [1105, 489] on div "Add Column" at bounding box center [632, 369] width 1130 height 474
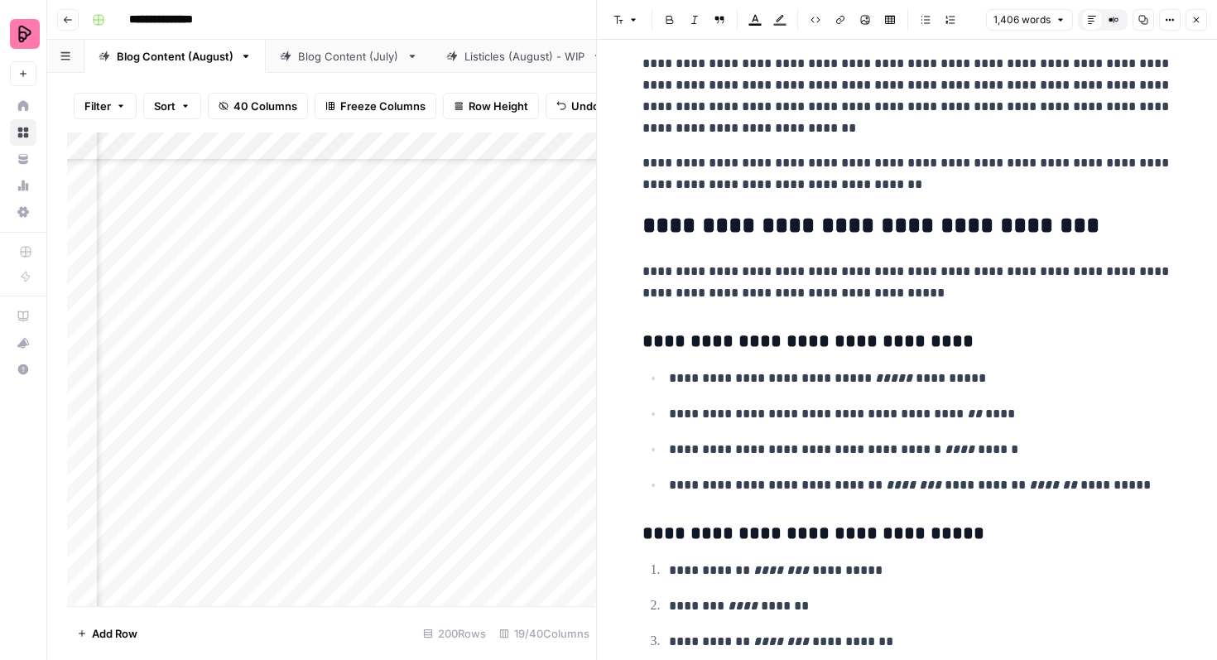
scroll to position [4536, 0]
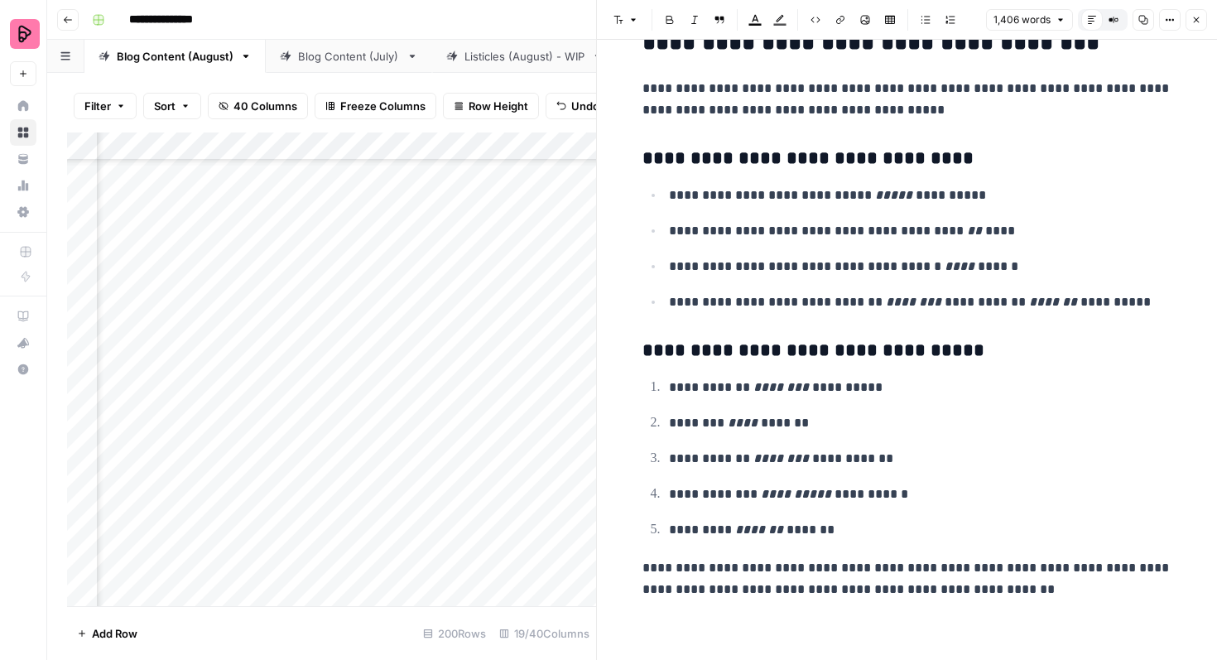
click at [1199, 22] on icon "button" at bounding box center [1197, 20] width 6 height 6
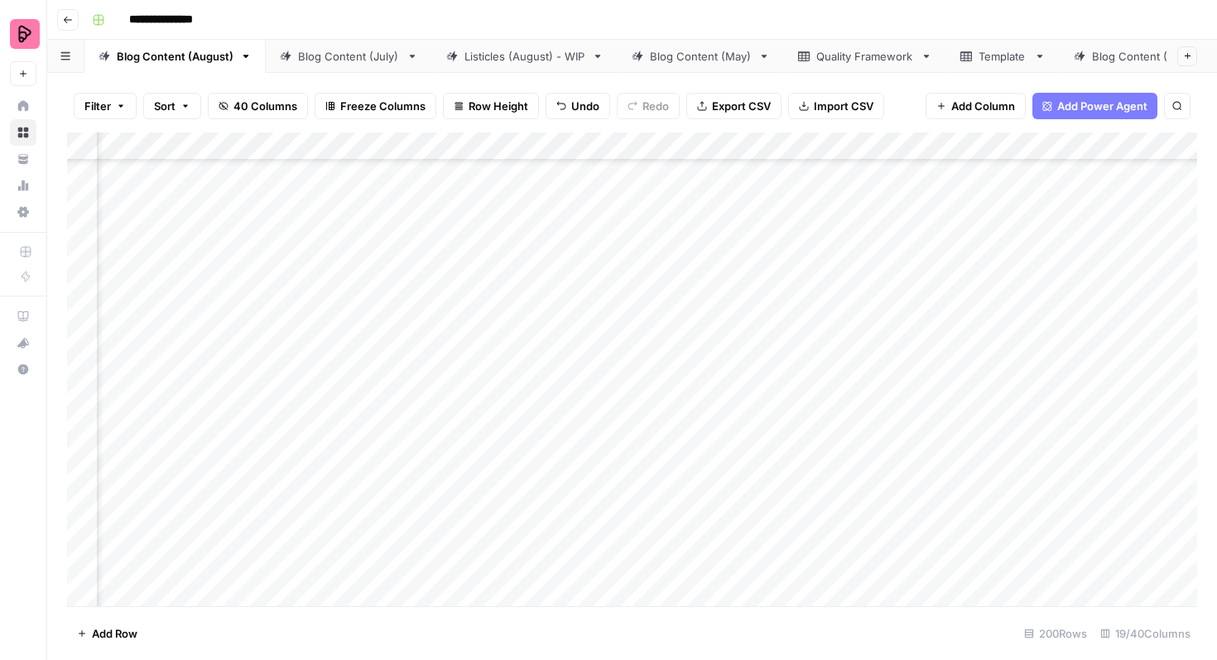
click at [555, 501] on div "Add Column" at bounding box center [632, 369] width 1130 height 474
click at [595, 503] on div "Add Column" at bounding box center [632, 369] width 1130 height 474
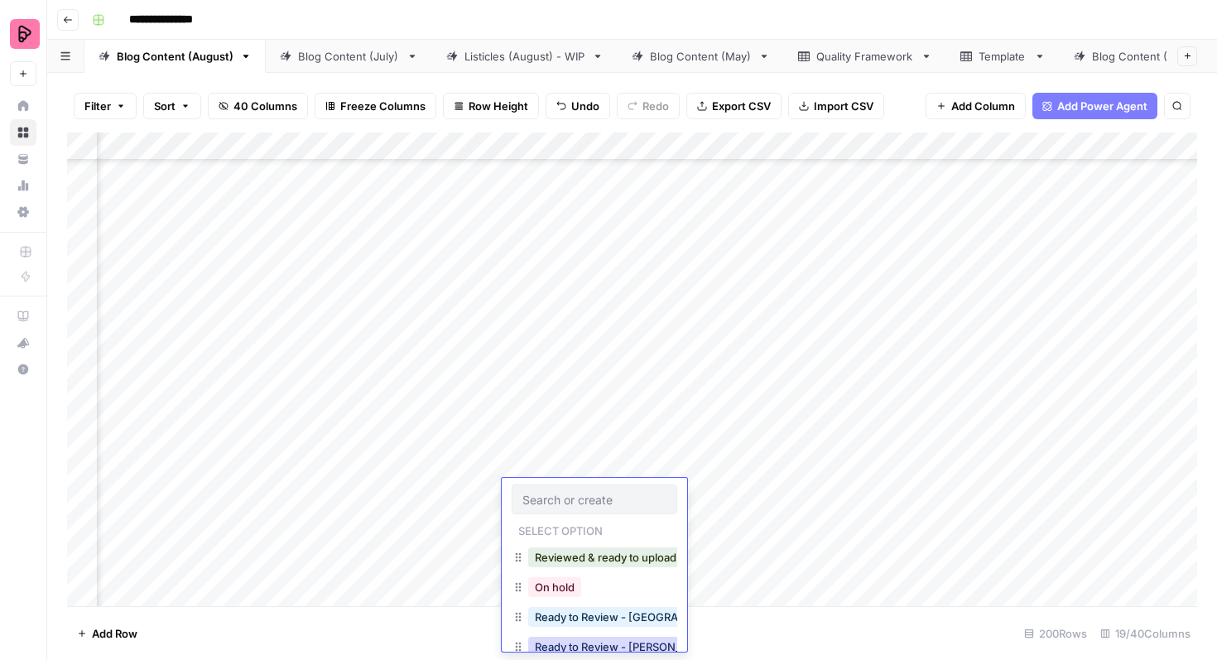
click at [595, 646] on button "Ready to Review - [PERSON_NAME]" at bounding box center [625, 647] width 195 height 20
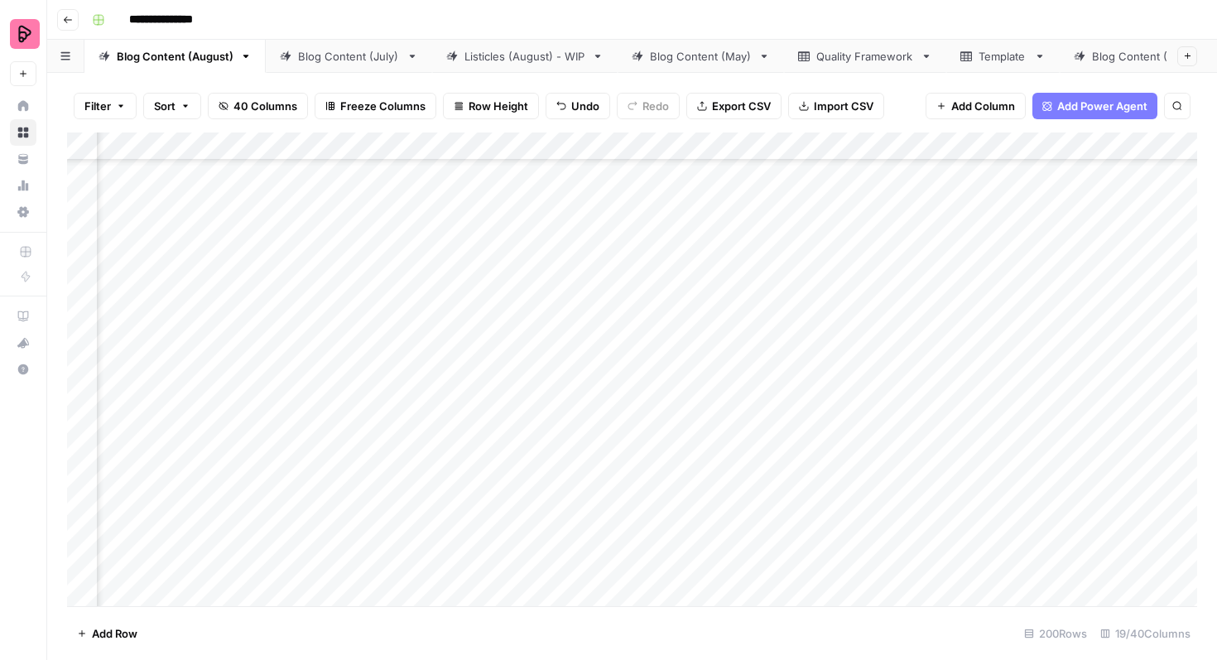
scroll to position [671, 565]
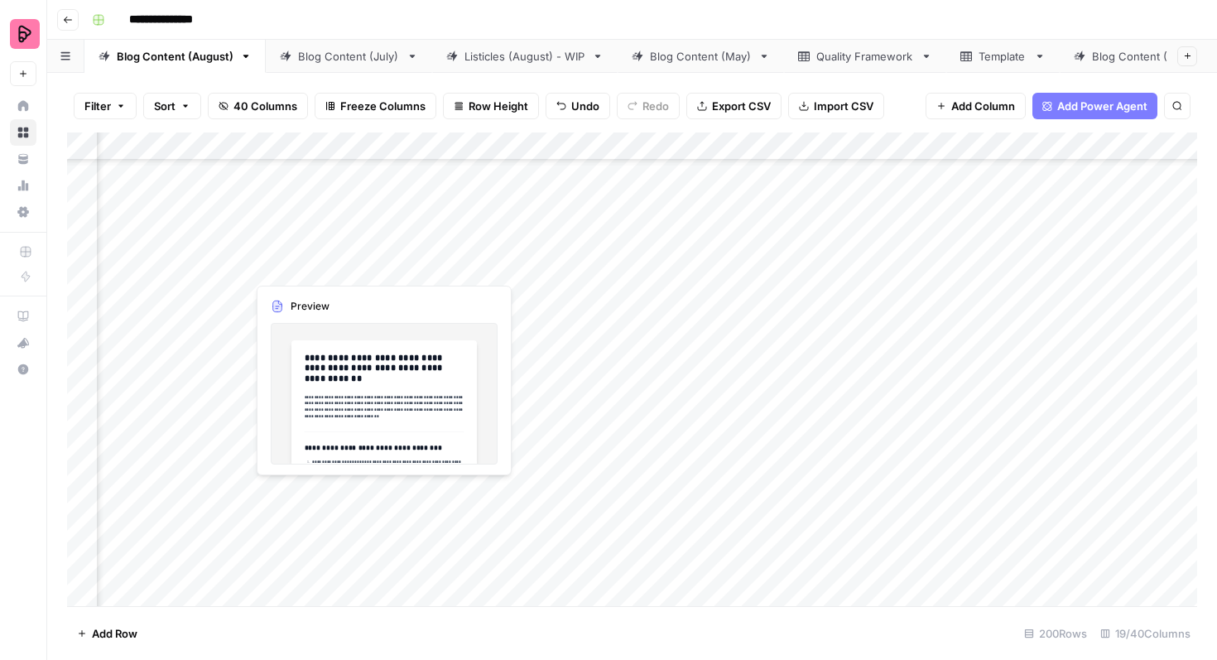
click at [322, 498] on div "Add Column" at bounding box center [632, 369] width 1130 height 474
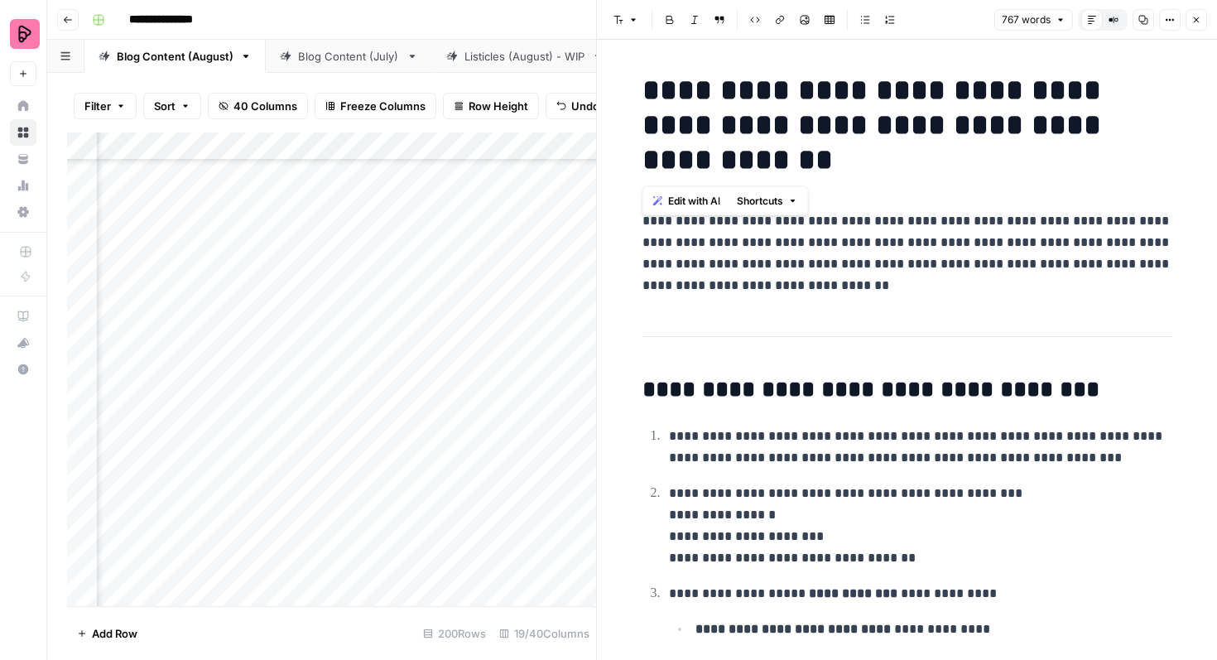
drag, startPoint x: 719, startPoint y: 170, endPoint x: 650, endPoint y: 89, distance: 105.7
click at [650, 89] on h1 "**********" at bounding box center [908, 125] width 530 height 104
copy h1 "**********"
click at [1197, 12] on button "Close" at bounding box center [1197, 20] width 22 height 22
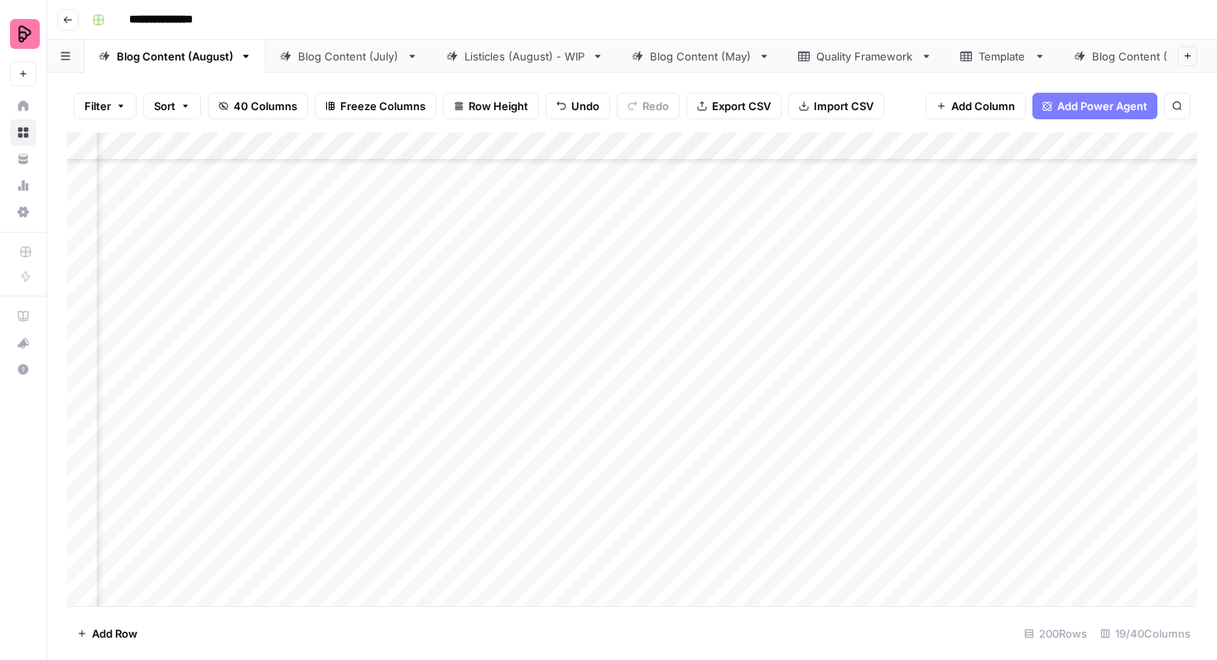
click at [771, 455] on div "Add Column" at bounding box center [632, 369] width 1130 height 474
click at [750, 500] on div "Add Column" at bounding box center [632, 369] width 1130 height 474
click at [774, 489] on div "Add Column" at bounding box center [632, 369] width 1130 height 474
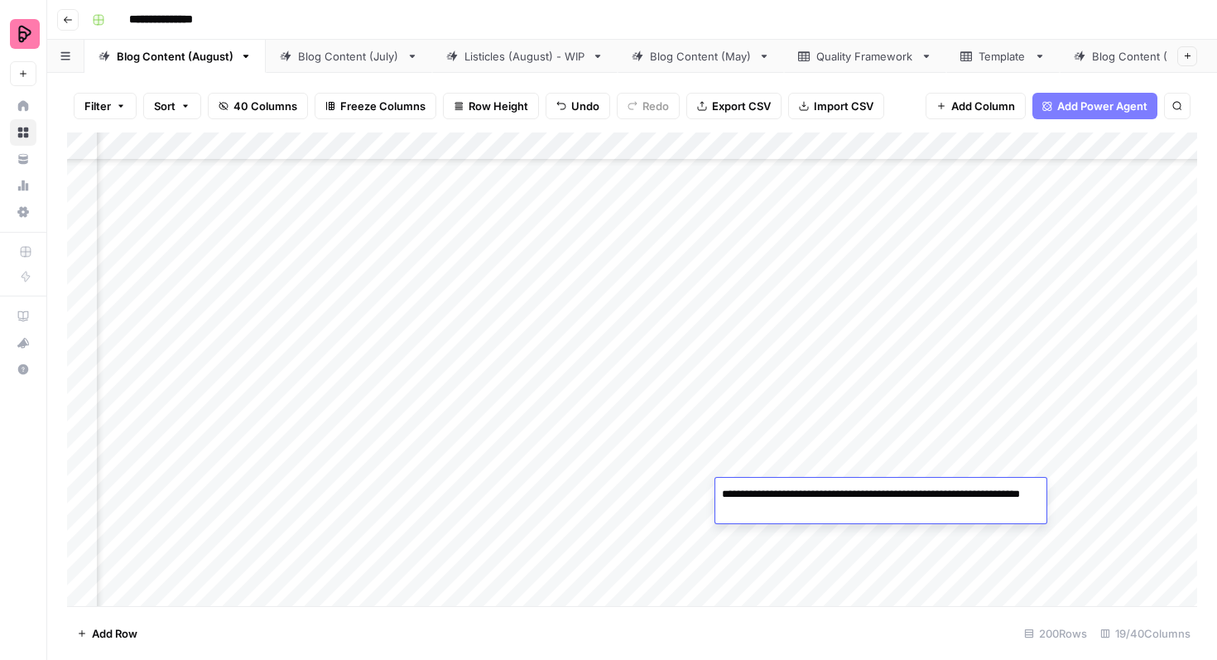
drag, startPoint x: 743, startPoint y: 495, endPoint x: 692, endPoint y: 495, distance: 50.5
click at [692, 495] on body "**********" at bounding box center [608, 330] width 1217 height 660
type textarea "**********"
click at [696, 564] on div "Add Column" at bounding box center [632, 369] width 1130 height 474
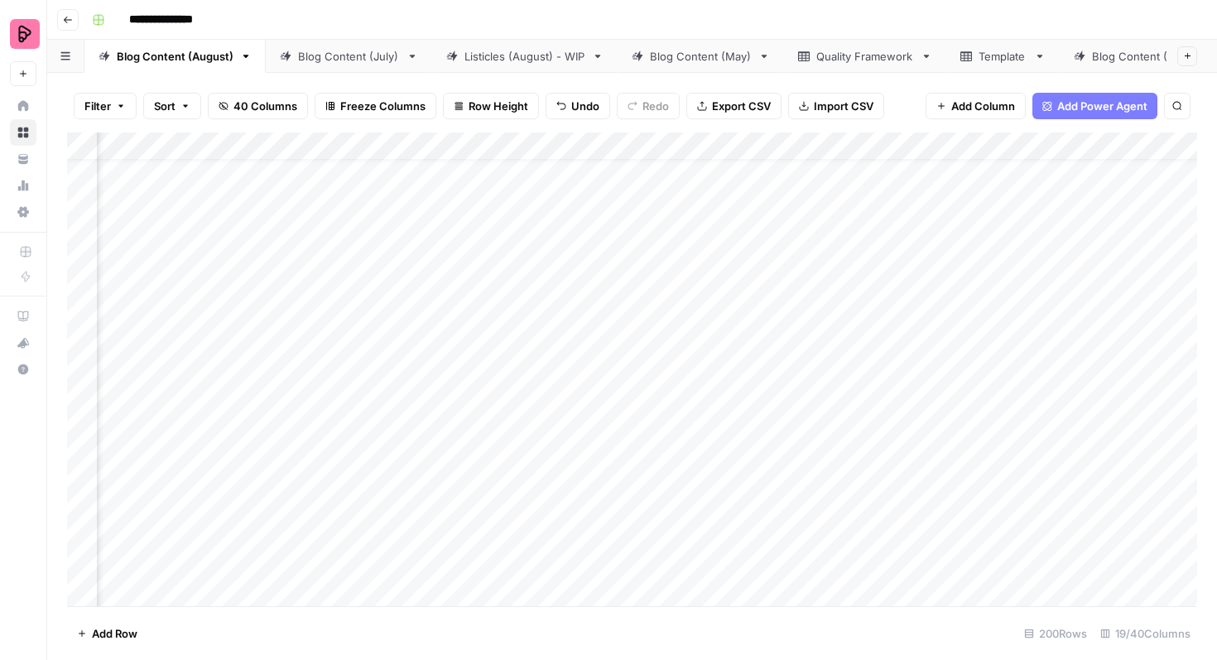
scroll to position [20, 1264]
click at [1017, 370] on div "Add Column" at bounding box center [632, 369] width 1130 height 474
click at [1023, 452] on div "Add Column" at bounding box center [632, 369] width 1130 height 474
click at [1022, 494] on div "Add Column" at bounding box center [632, 369] width 1130 height 474
click at [1020, 543] on div "Add Column" at bounding box center [632, 369] width 1130 height 474
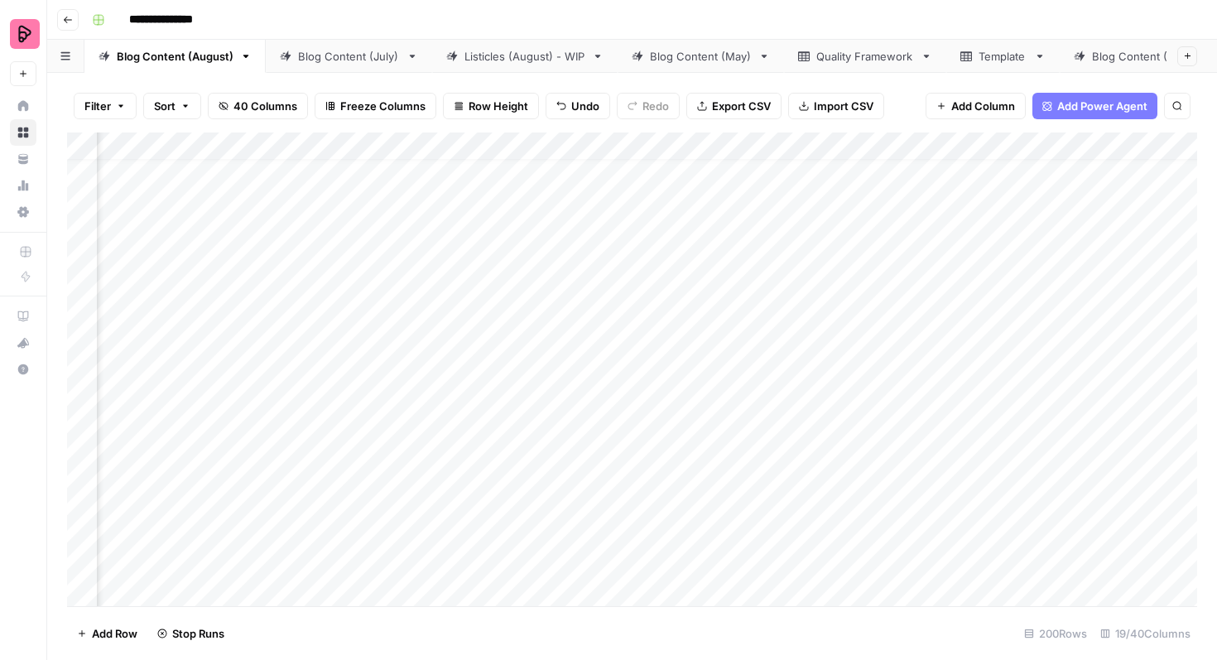
click at [1020, 583] on div "Add Column" at bounding box center [632, 369] width 1130 height 474
click at [1018, 413] on div "Add Column" at bounding box center [632, 369] width 1130 height 474
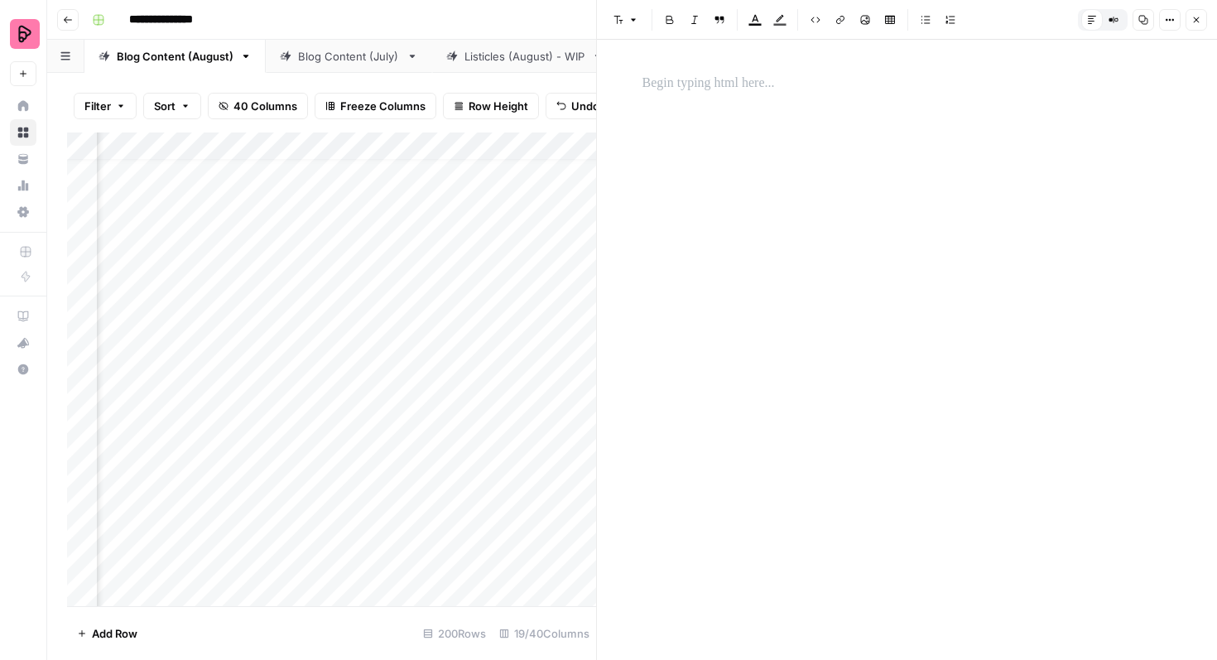
click at [1194, 19] on icon "button" at bounding box center [1197, 20] width 10 height 10
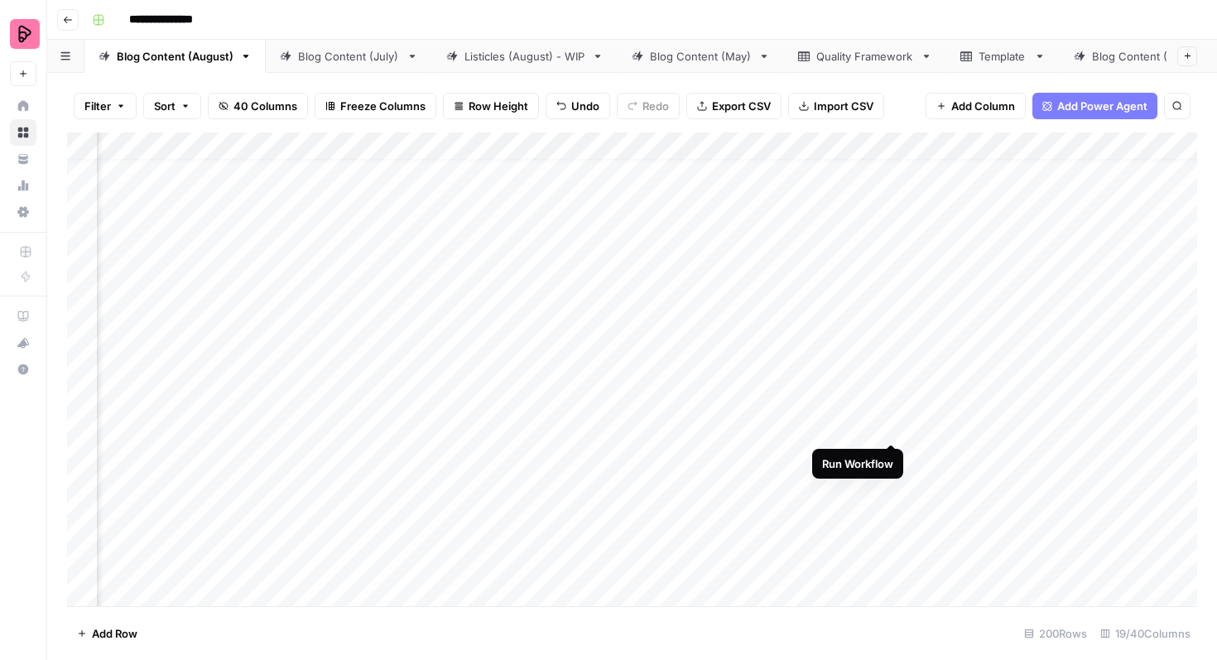
click at [888, 412] on div "Add Column" at bounding box center [632, 369] width 1130 height 474
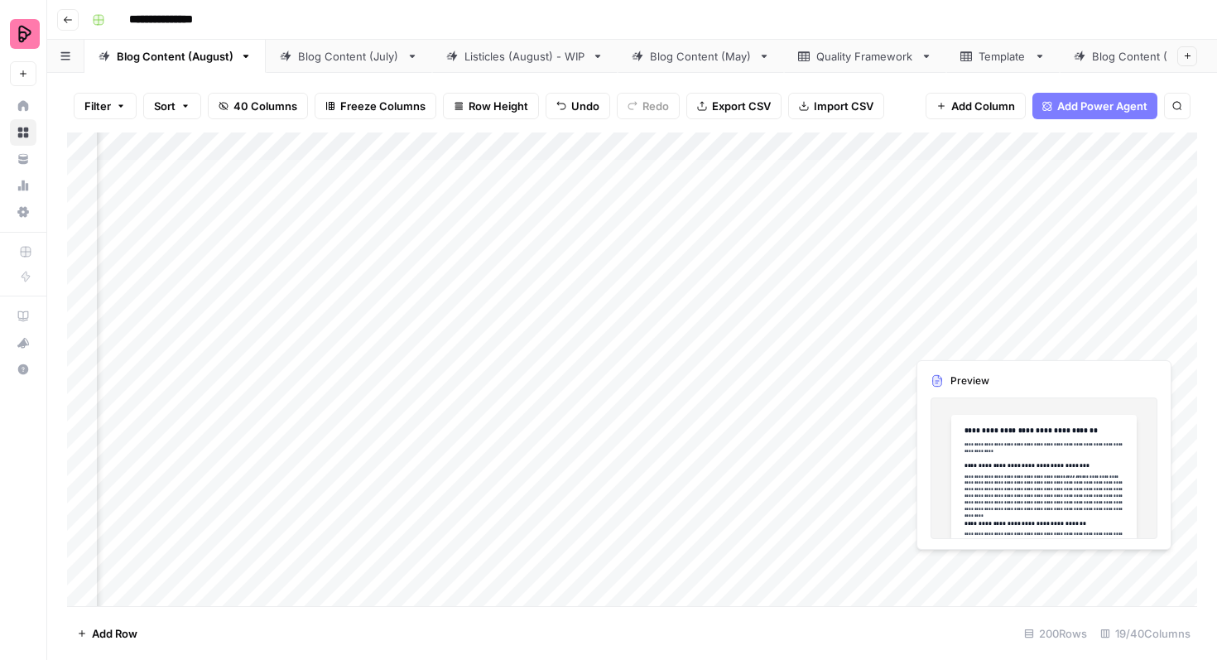
scroll to position [1, 1491]
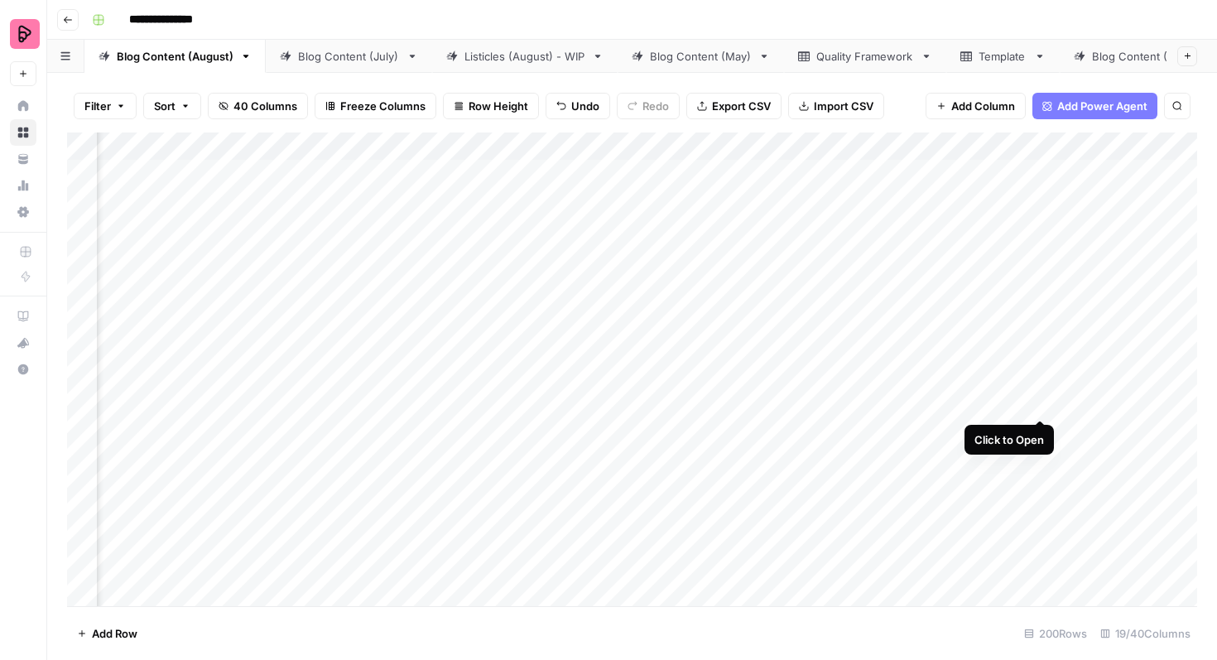
click at [1037, 389] on div "Add Column" at bounding box center [632, 369] width 1130 height 474
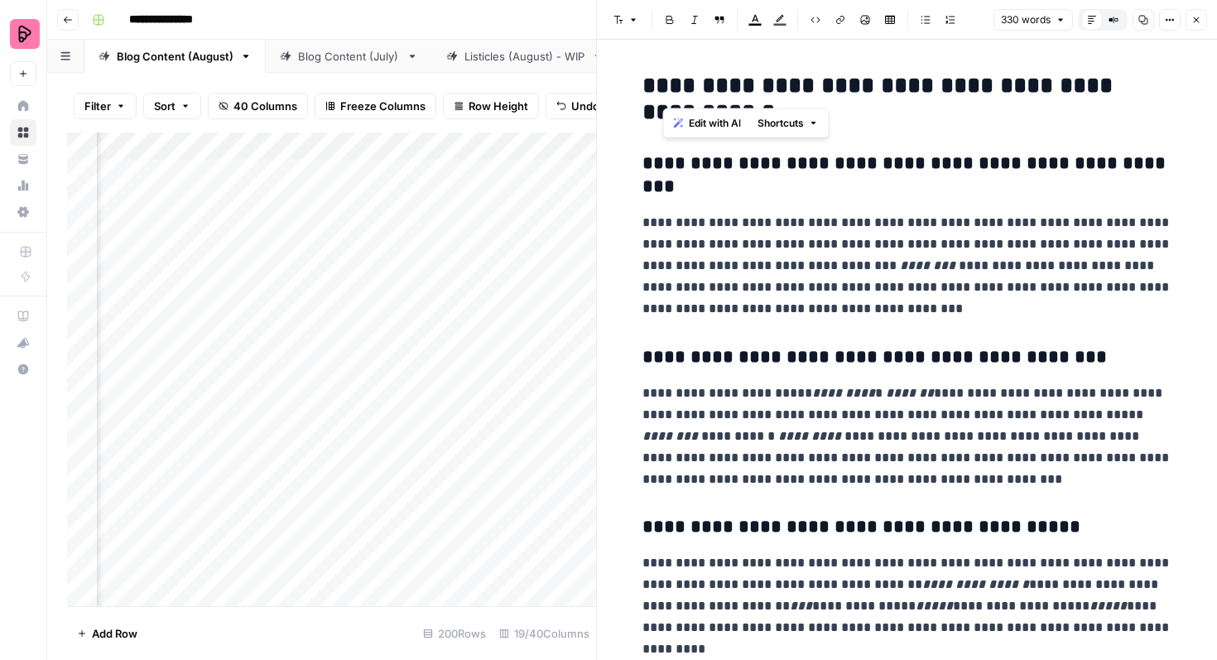
drag, startPoint x: 937, startPoint y: 87, endPoint x: 659, endPoint y: 93, distance: 278.3
click at [659, 93] on h2 "**********" at bounding box center [908, 99] width 530 height 53
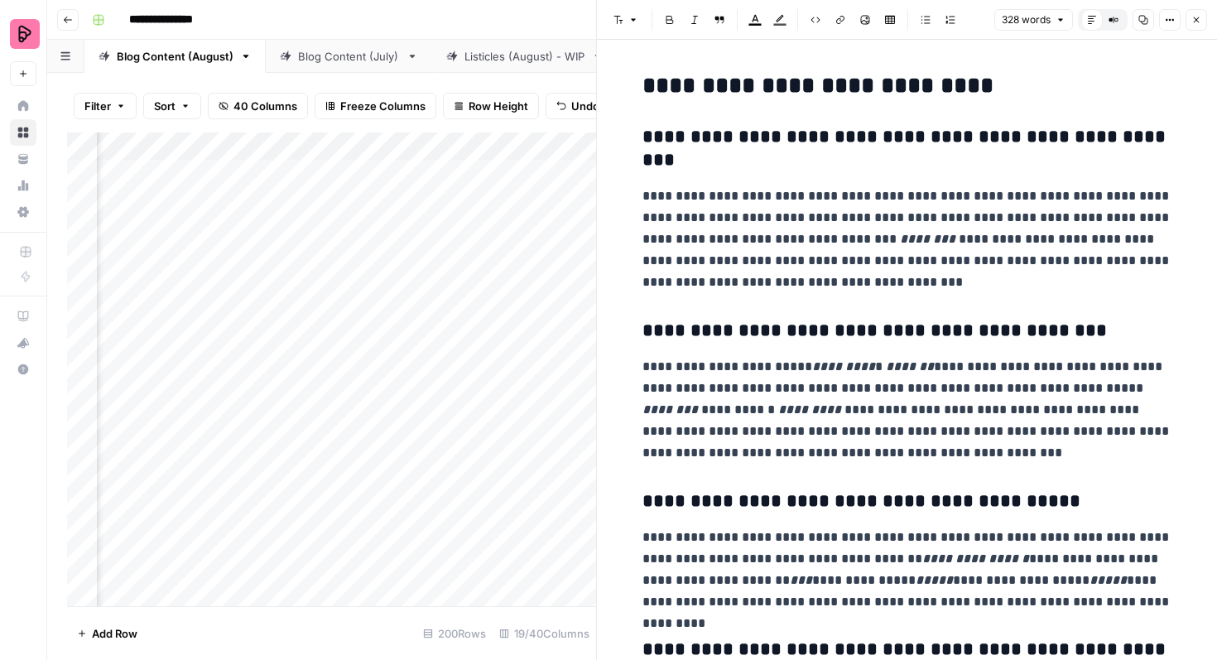
click at [1196, 12] on button "Close" at bounding box center [1197, 20] width 22 height 22
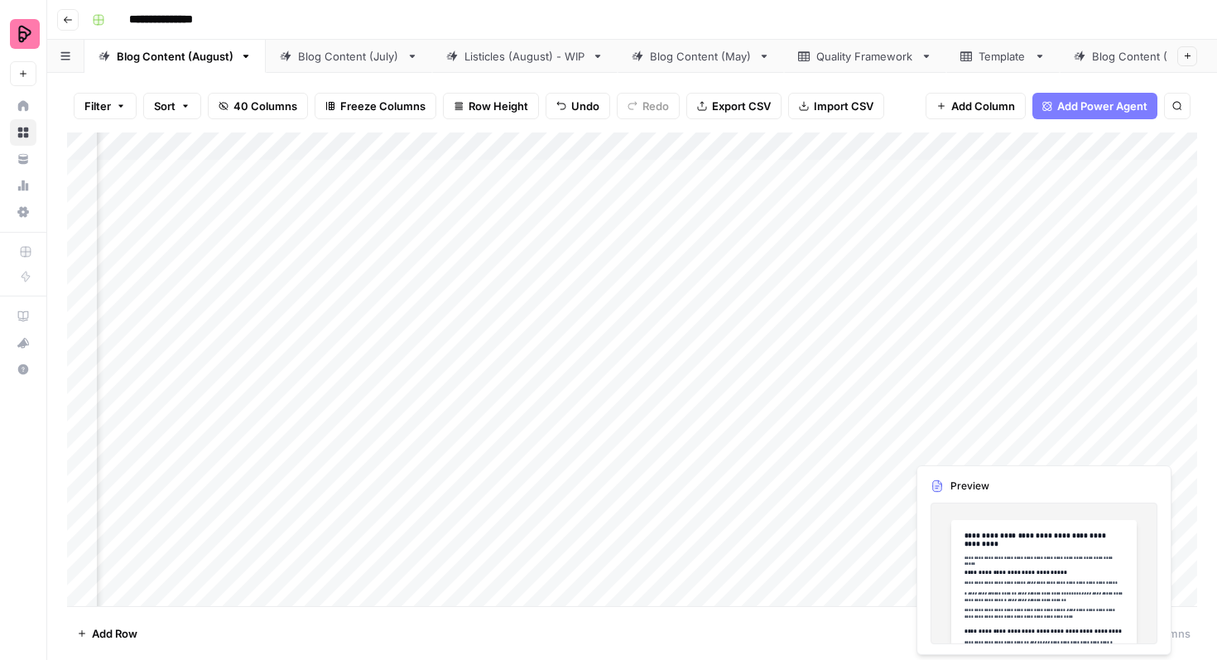
click at [955, 433] on div "Add Column" at bounding box center [632, 369] width 1130 height 474
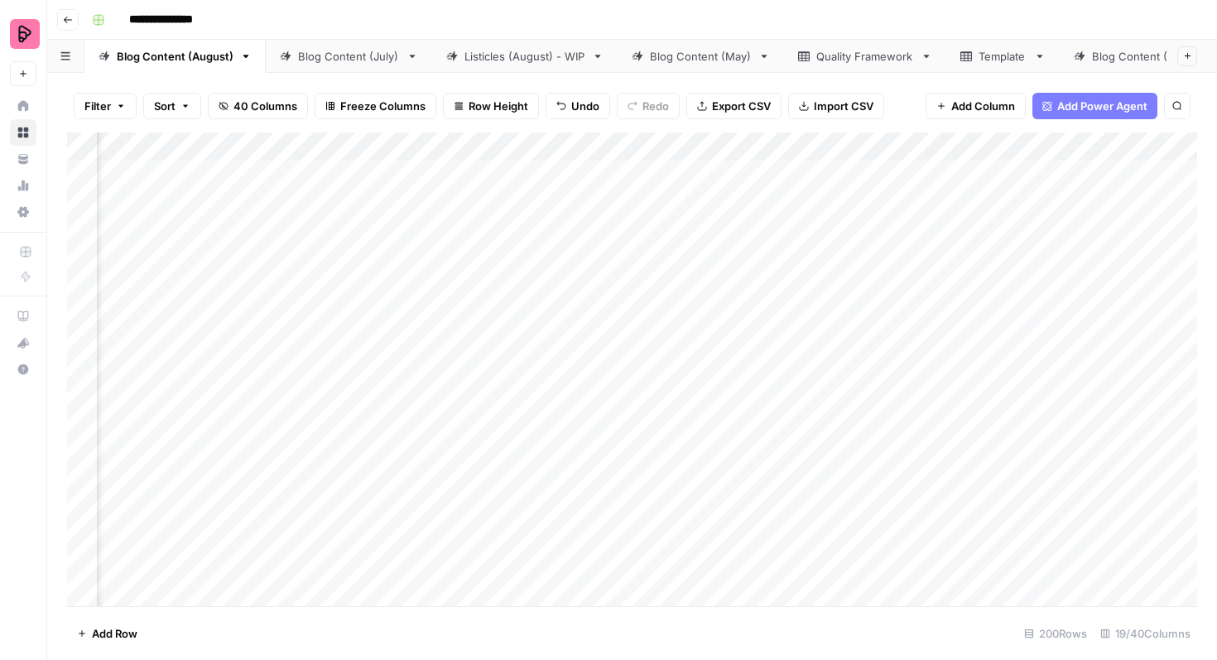
click at [1038, 430] on div "Add Column" at bounding box center [632, 369] width 1130 height 474
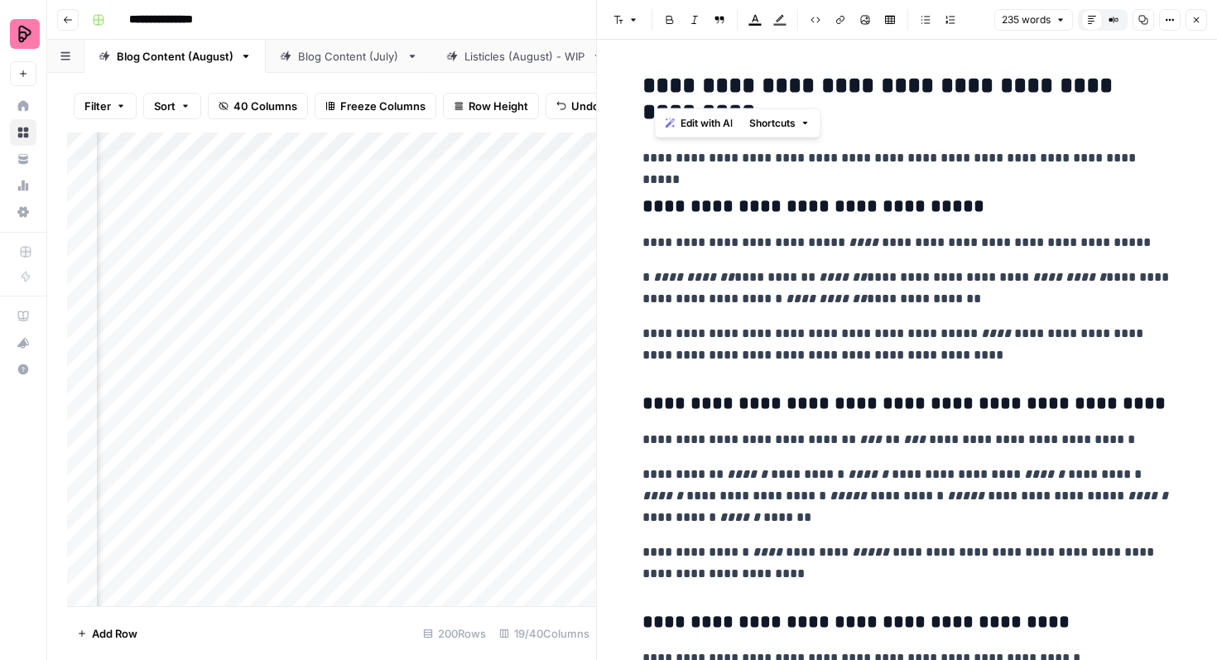
drag, startPoint x: 934, startPoint y: 87, endPoint x: 655, endPoint y: 89, distance: 279.1
click at [655, 89] on h2 "**********" at bounding box center [908, 99] width 530 height 53
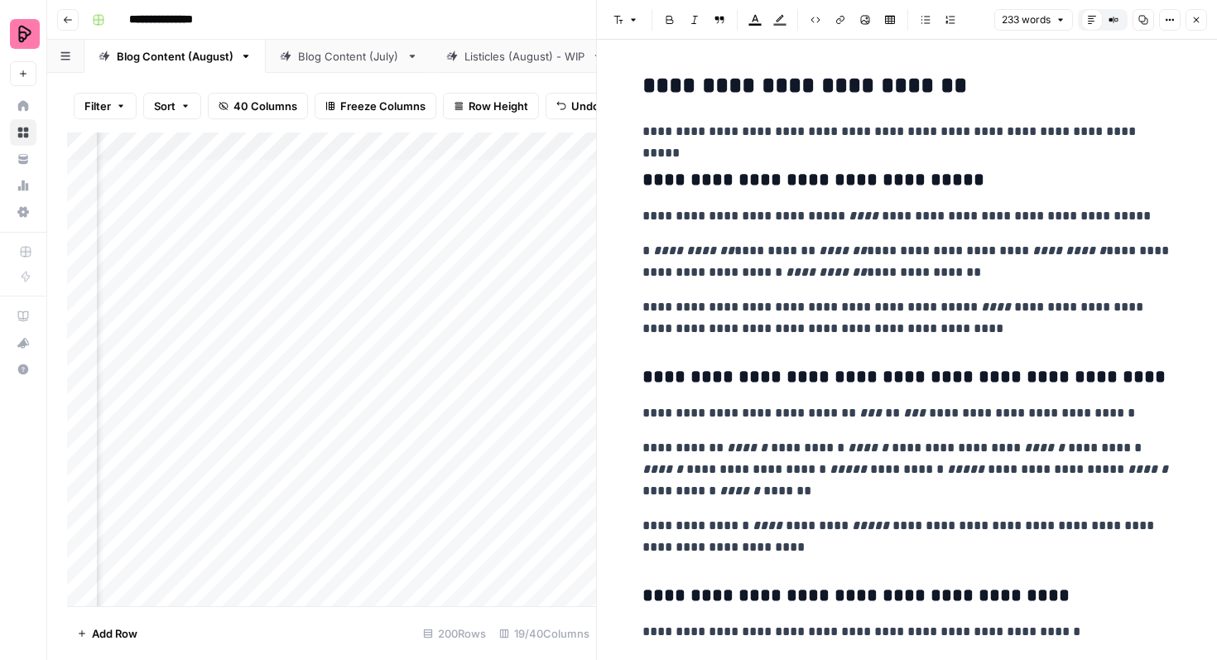
click at [1196, 18] on icon "button" at bounding box center [1197, 20] width 10 height 10
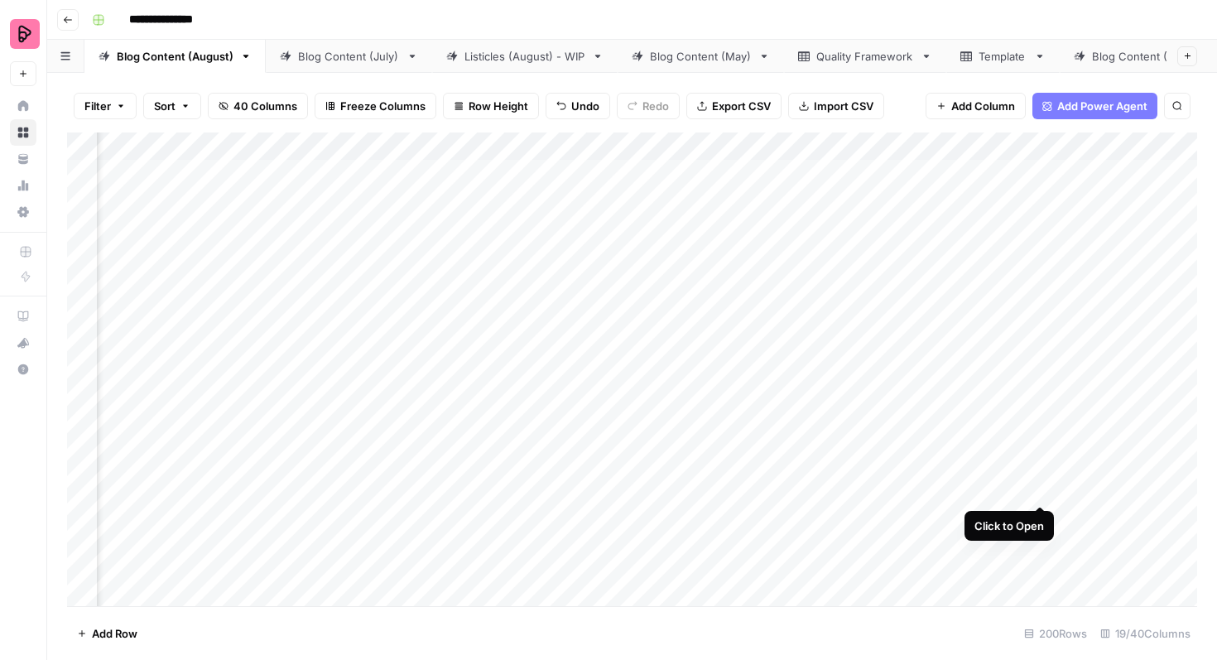
click at [1037, 473] on div "Add Column" at bounding box center [632, 369] width 1130 height 474
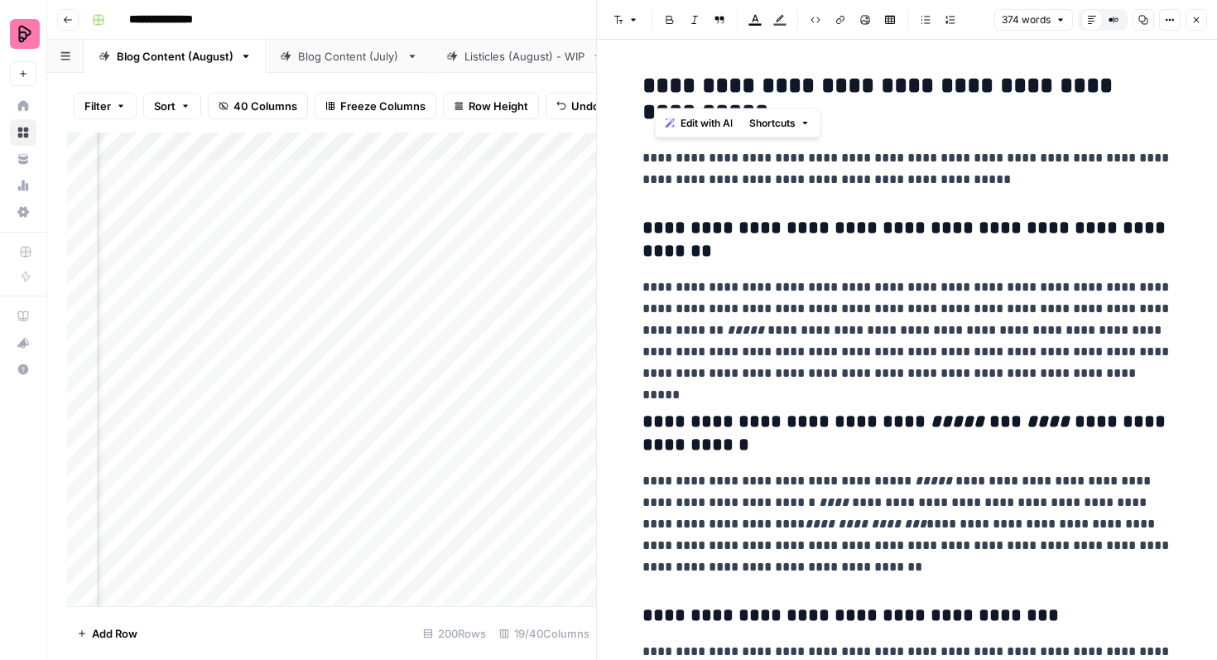
drag, startPoint x: 936, startPoint y: 90, endPoint x: 657, endPoint y: 90, distance: 279.0
click at [657, 90] on h2 "**********" at bounding box center [908, 99] width 530 height 53
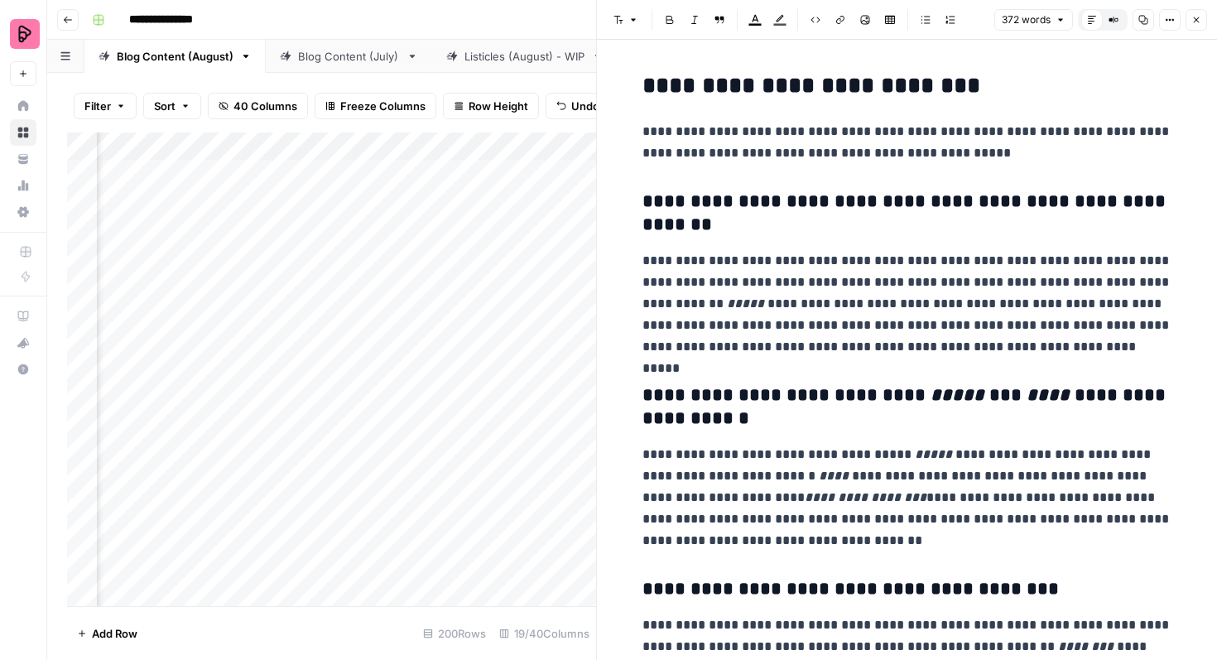
click at [1197, 18] on icon "button" at bounding box center [1197, 20] width 6 height 6
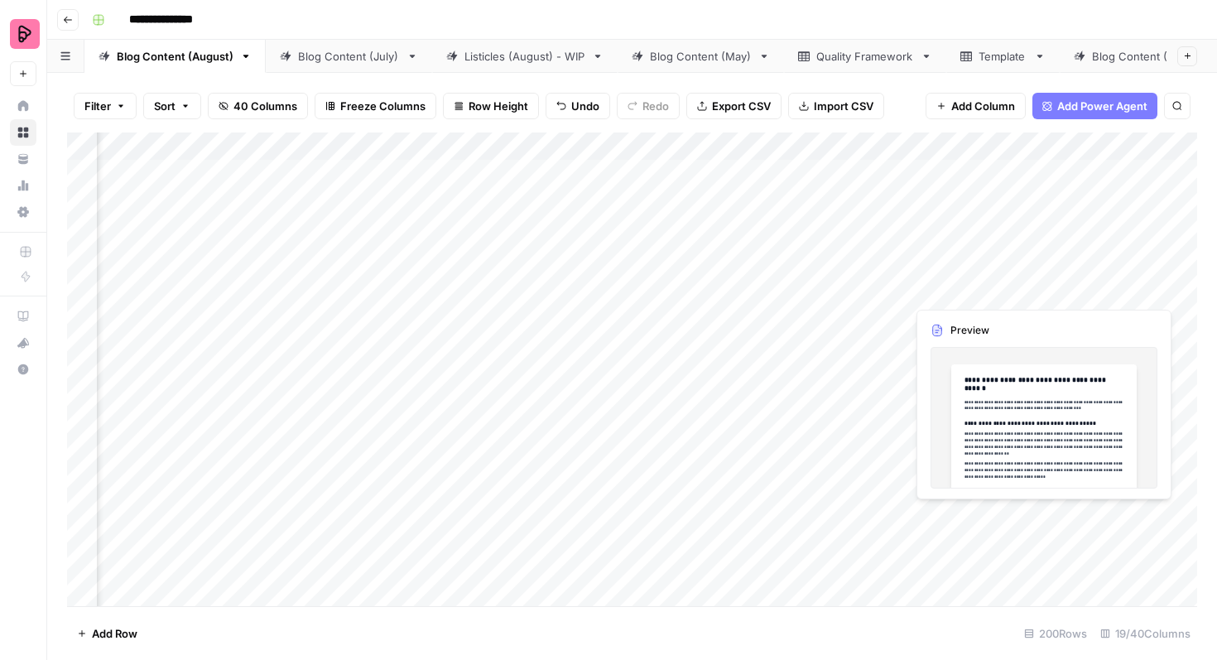
click at [939, 519] on div "Add Column" at bounding box center [632, 369] width 1130 height 474
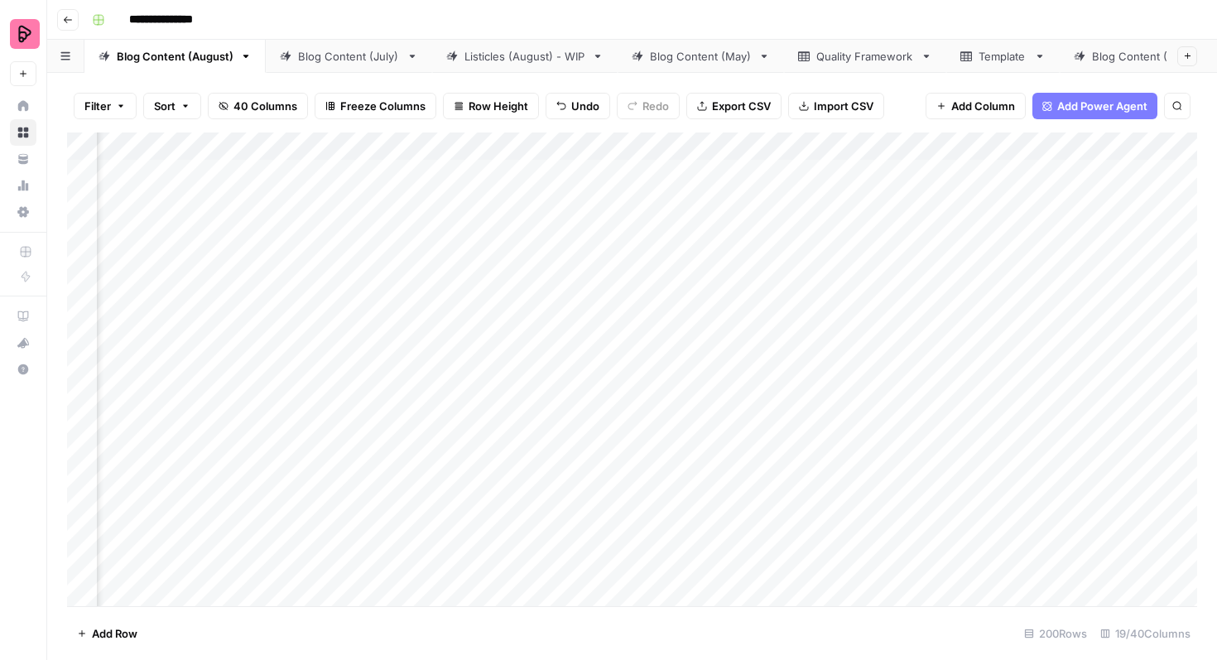
click at [1043, 510] on div "Add Column" at bounding box center [632, 369] width 1130 height 474
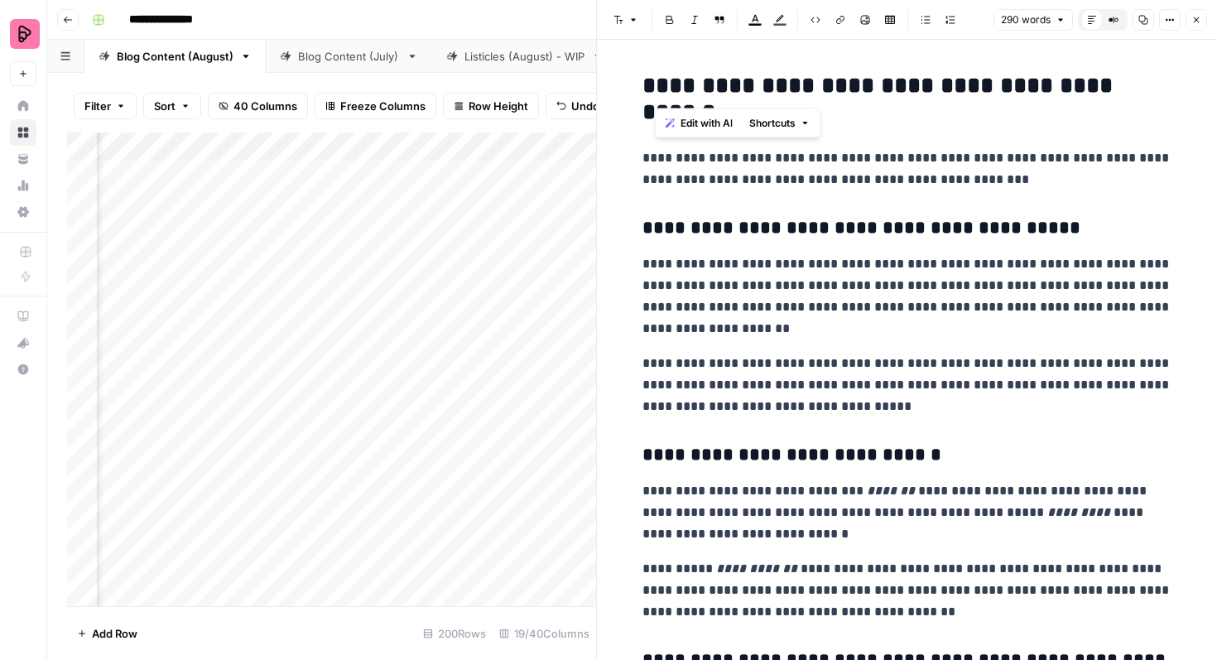
drag, startPoint x: 931, startPoint y: 85, endPoint x: 654, endPoint y: 91, distance: 276.6
click at [654, 91] on h2 "**********" at bounding box center [908, 99] width 530 height 53
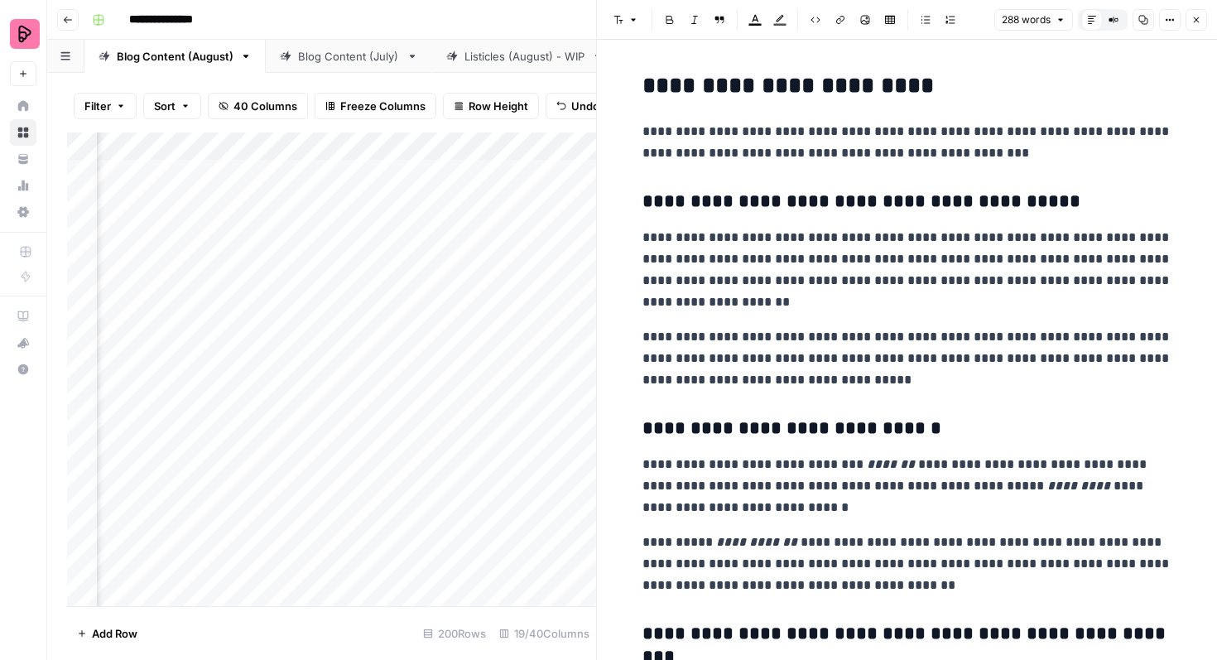
click at [1195, 27] on button "Close" at bounding box center [1197, 20] width 22 height 22
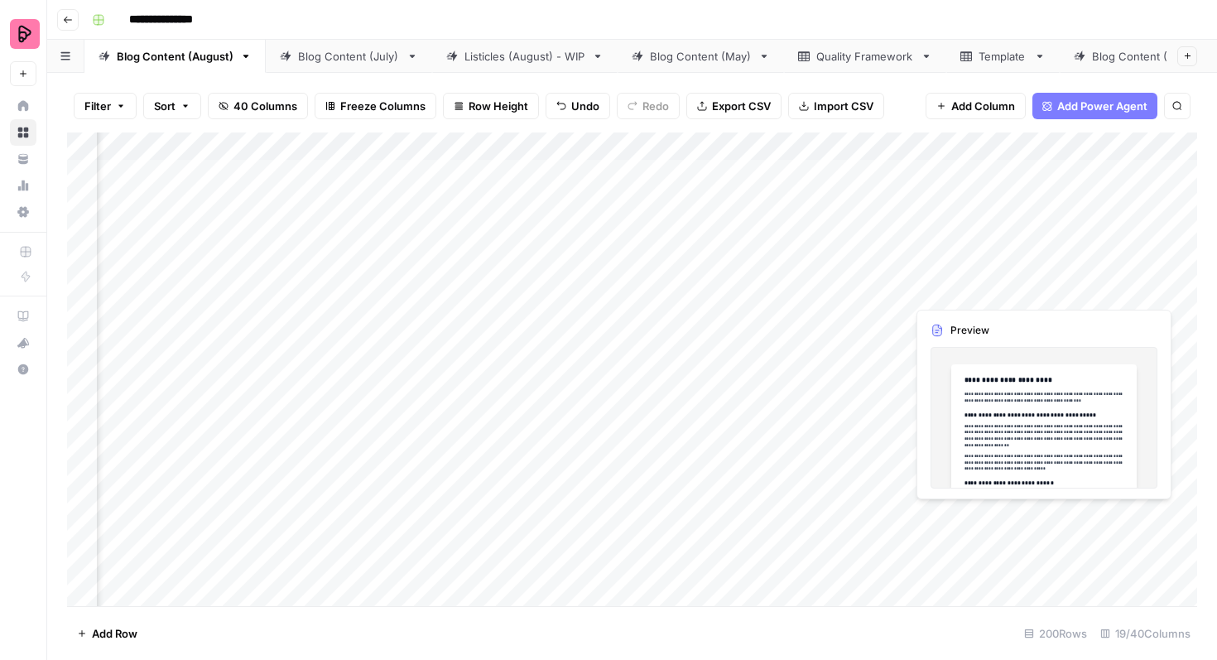
click at [966, 522] on div "Add Column" at bounding box center [632, 369] width 1130 height 474
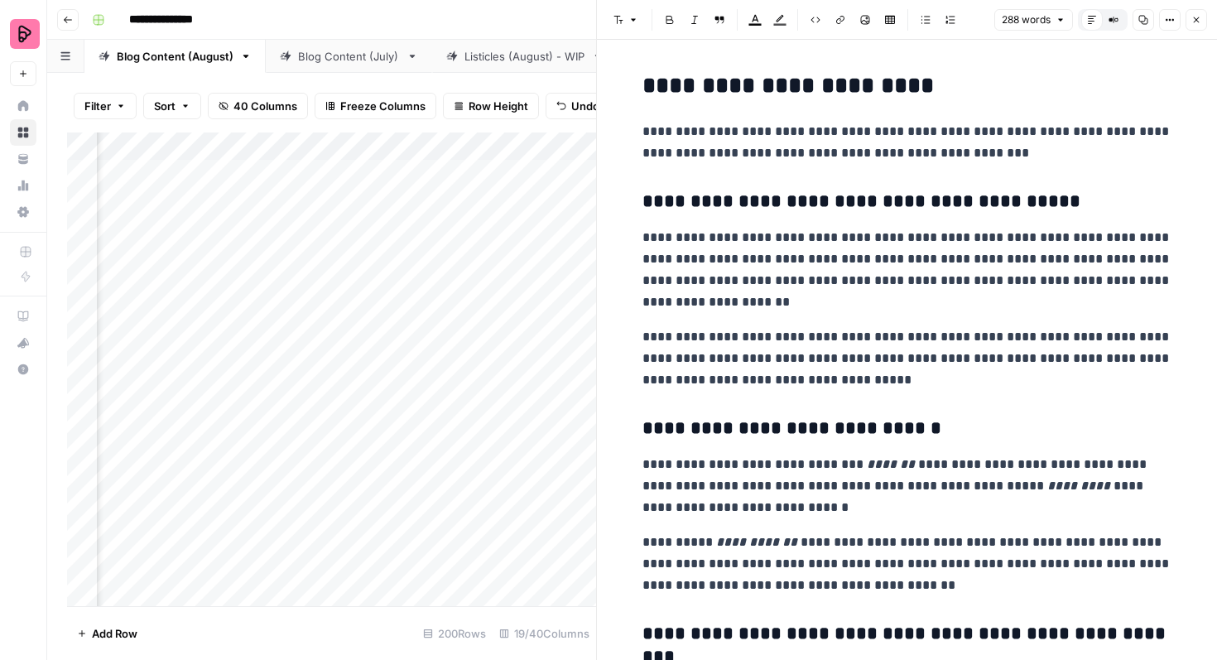
click at [1195, 22] on icon "button" at bounding box center [1197, 20] width 6 height 6
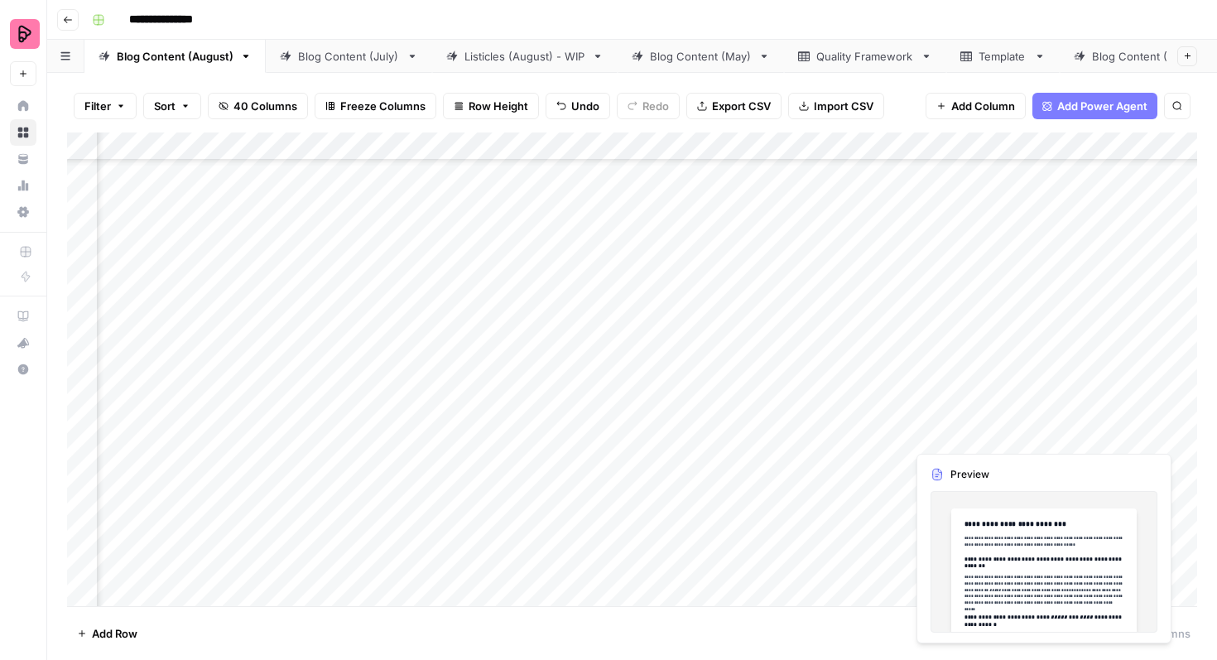
scroll to position [129, 1491]
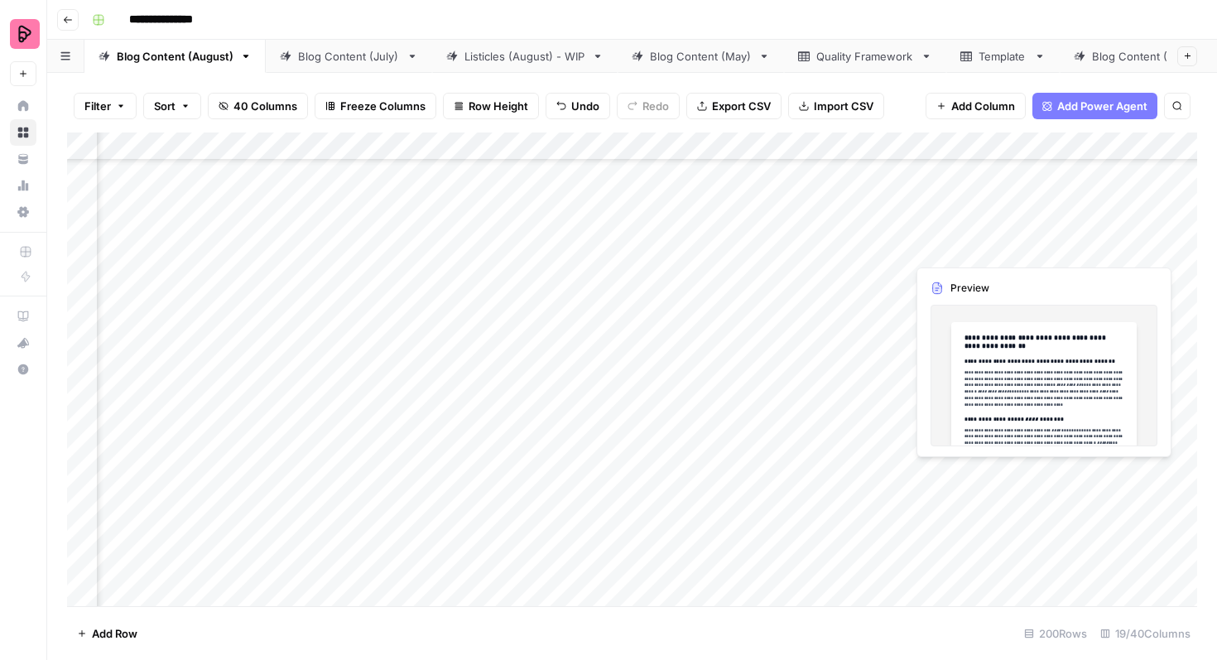
click at [995, 476] on div "Add Column" at bounding box center [632, 369] width 1130 height 474
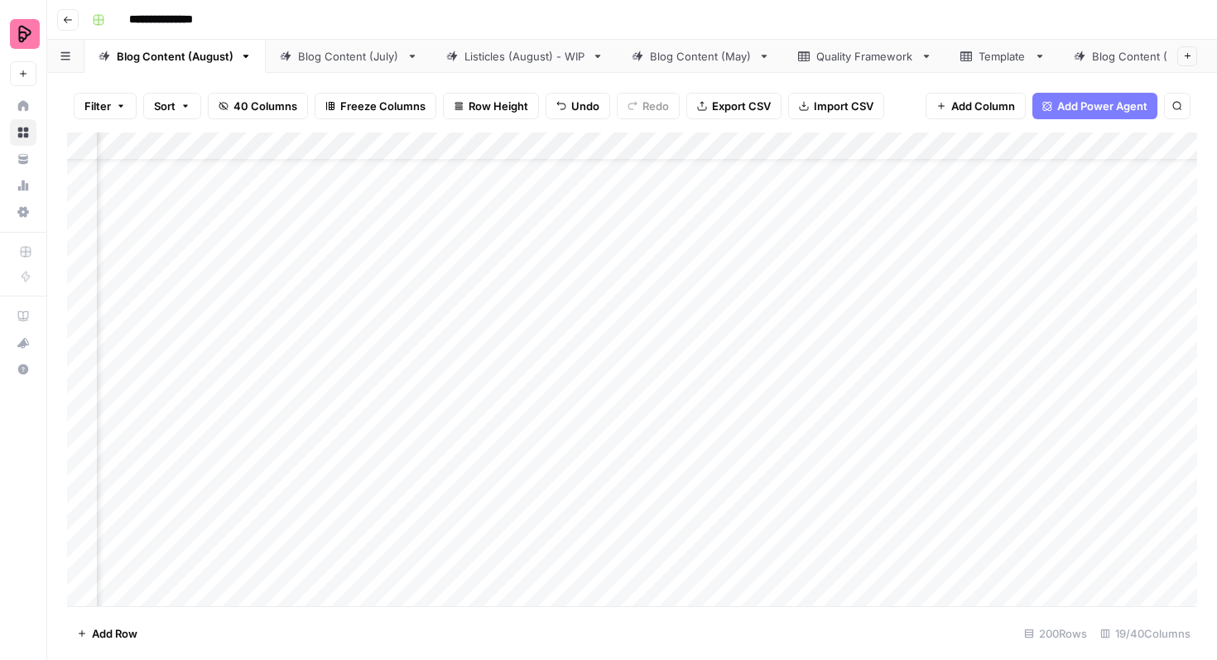
scroll to position [161, 1491]
click at [1038, 441] on div "Add Column" at bounding box center [632, 369] width 1130 height 474
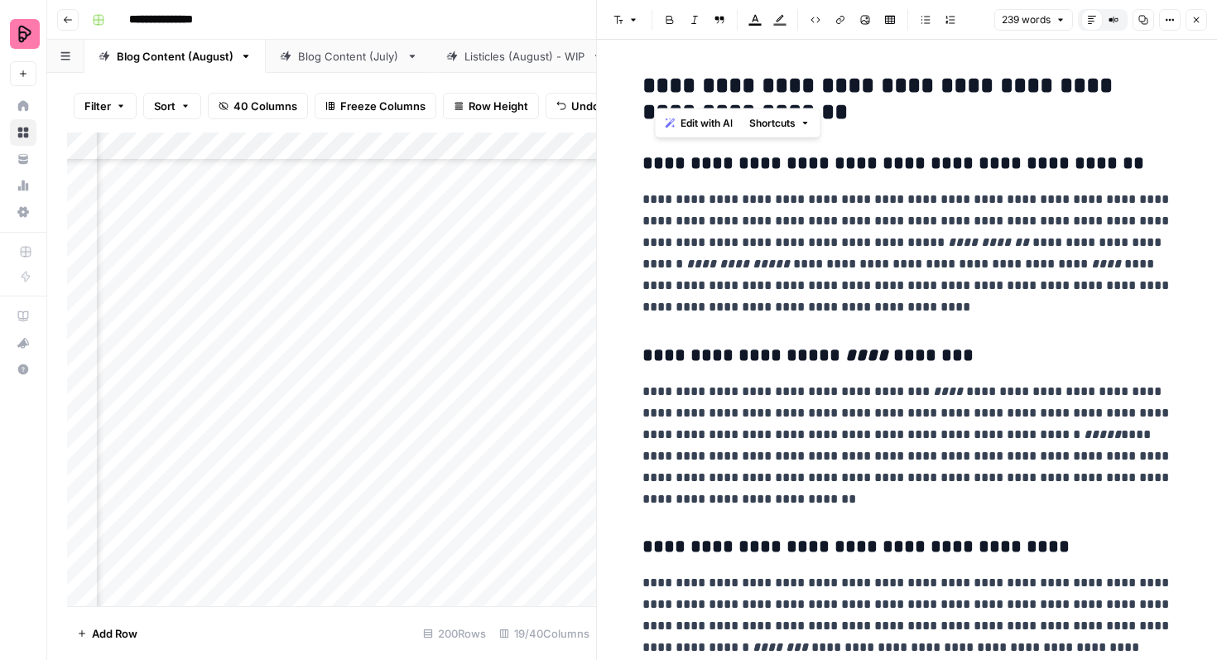
drag, startPoint x: 937, startPoint y: 89, endPoint x: 652, endPoint y: 92, distance: 284.9
click at [652, 92] on h2 "**********" at bounding box center [908, 99] width 530 height 53
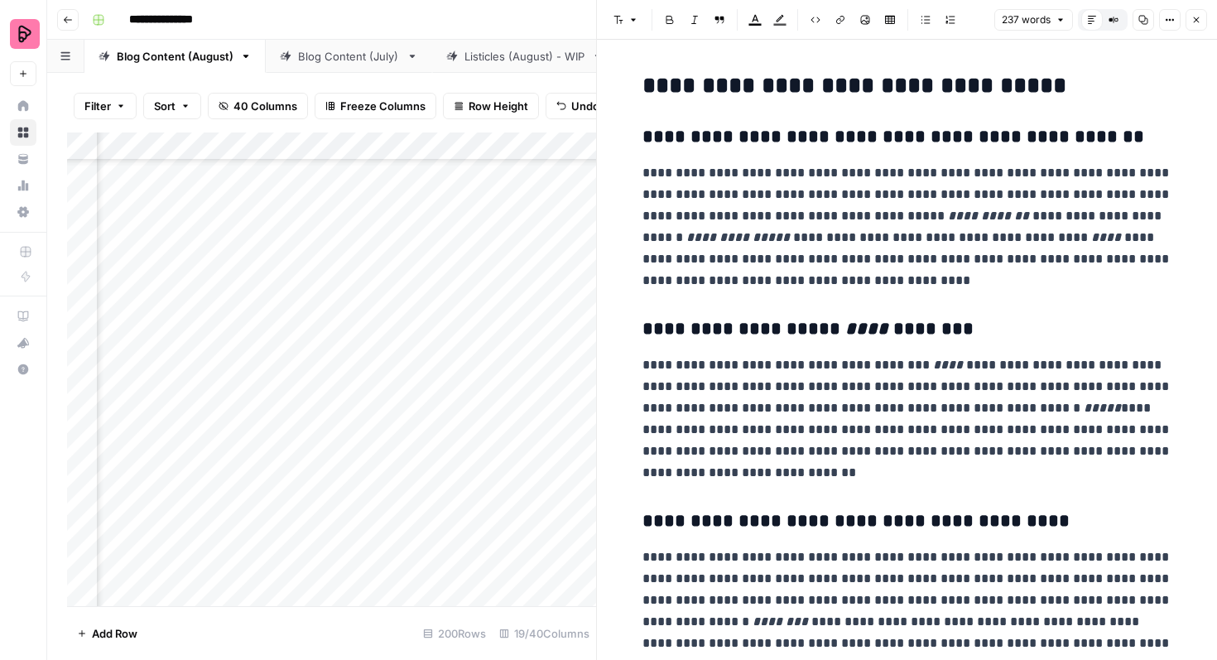
click at [1192, 24] on icon "button" at bounding box center [1197, 20] width 10 height 10
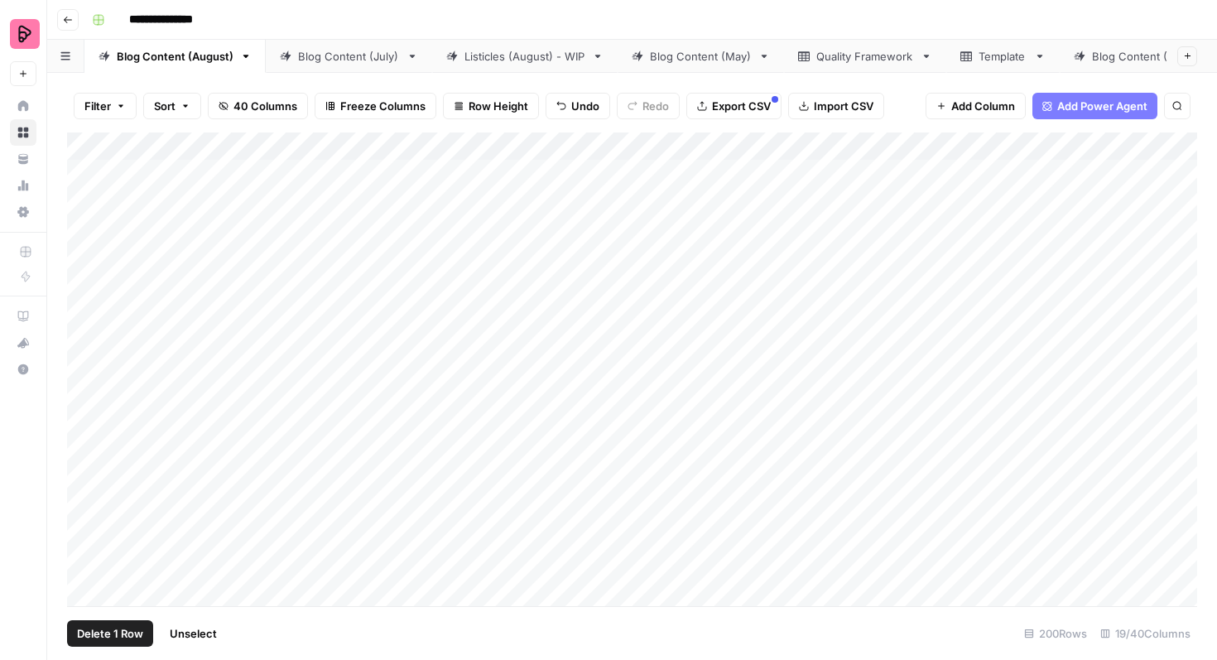
click at [79, 183] on div "Add Column" at bounding box center [632, 369] width 1130 height 474
click at [84, 221] on div "Add Column" at bounding box center [632, 369] width 1130 height 474
click at [84, 266] on div "Add Column" at bounding box center [632, 369] width 1130 height 474
click at [84, 306] on div "Add Column" at bounding box center [632, 369] width 1130 height 474
click at [84, 359] on div "Add Column" at bounding box center [632, 369] width 1130 height 474
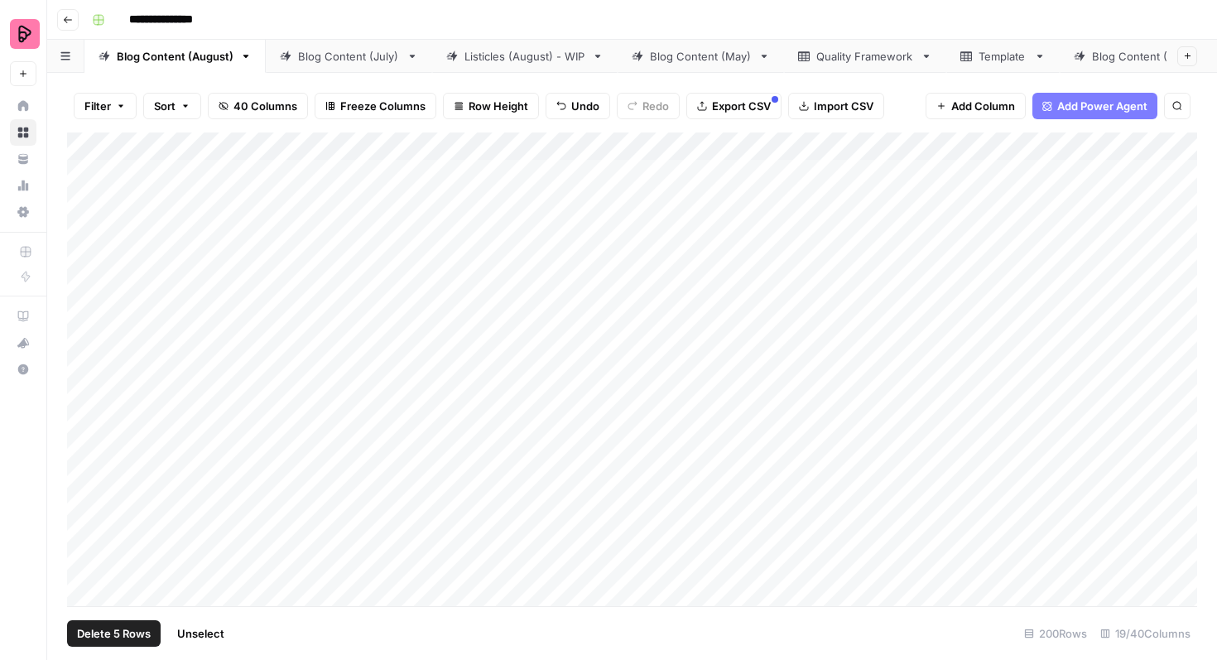
click at [82, 392] on div "Add Column" at bounding box center [632, 369] width 1130 height 474
click at [80, 447] on div "Add Column" at bounding box center [632, 369] width 1130 height 474
click at [80, 474] on div "Add Column" at bounding box center [632, 369] width 1130 height 474
click at [86, 525] on div "Add Column" at bounding box center [632, 369] width 1130 height 474
click at [86, 570] on div "Add Column" at bounding box center [632, 369] width 1130 height 474
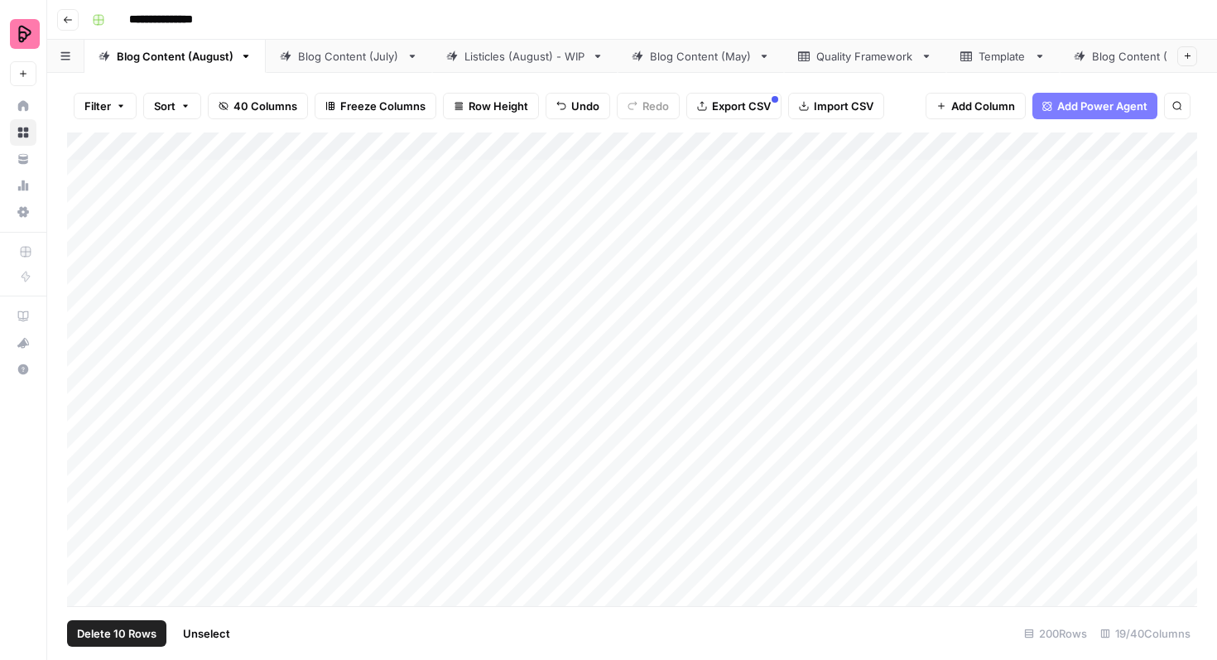
scroll to position [49, 0]
click at [88, 558] on div "Add Column" at bounding box center [632, 369] width 1130 height 474
click at [749, 104] on span "Export CSV" at bounding box center [741, 106] width 59 height 17
click at [74, 185] on div "Add Column" at bounding box center [632, 369] width 1130 height 474
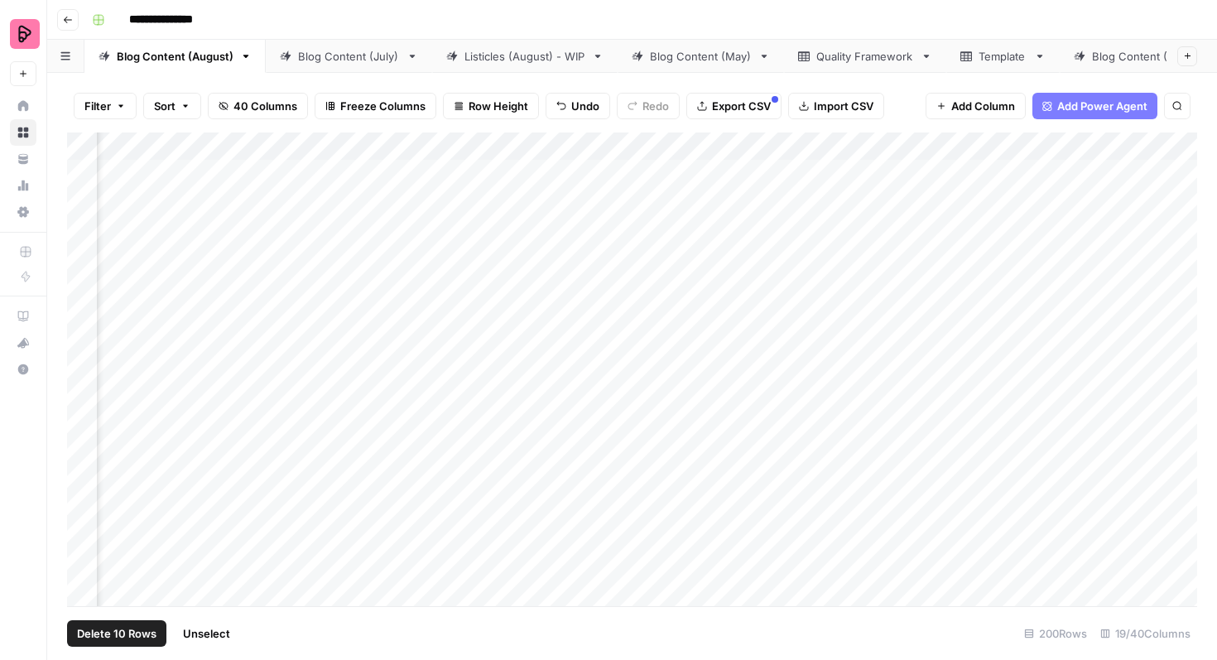
click at [83, 180] on div "Add Column" at bounding box center [632, 369] width 1130 height 474
click at [82, 224] on div "Add Column" at bounding box center [632, 369] width 1130 height 474
click at [82, 277] on div "Add Column" at bounding box center [632, 369] width 1130 height 474
click at [83, 266] on div "Add Column" at bounding box center [632, 369] width 1130 height 474
click at [83, 303] on div "Add Column" at bounding box center [632, 369] width 1130 height 474
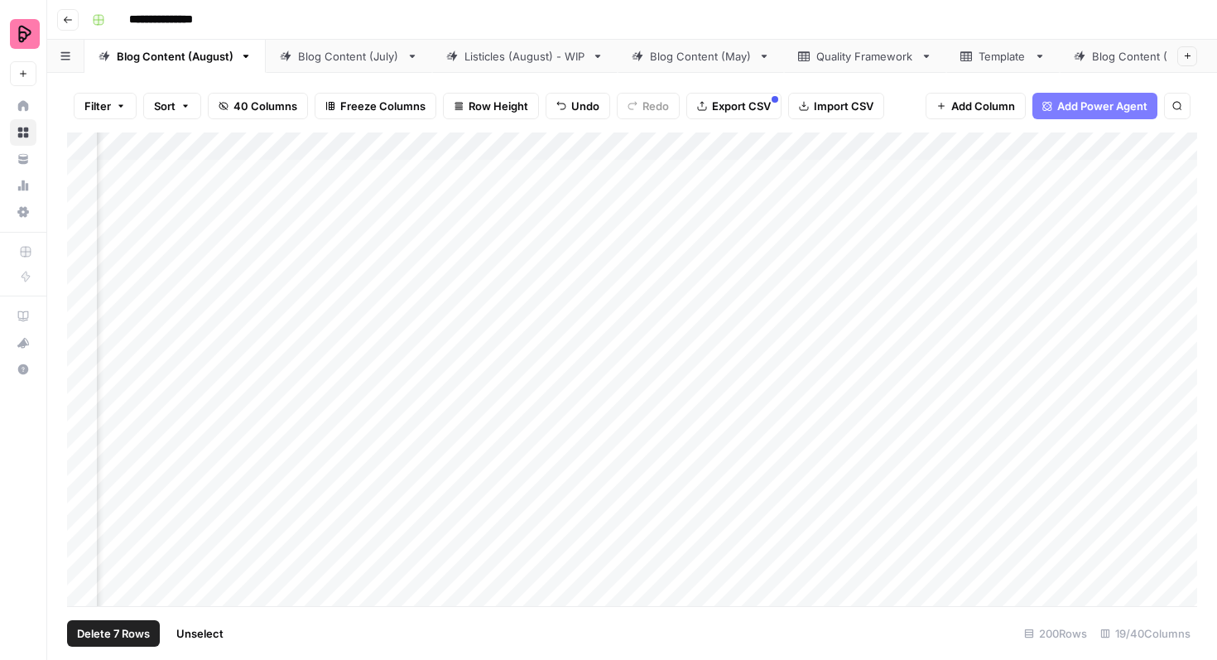
click at [82, 351] on div "Add Column" at bounding box center [632, 369] width 1130 height 474
click at [81, 388] on div "Add Column" at bounding box center [632, 369] width 1130 height 474
click at [83, 401] on div "Add Column" at bounding box center [632, 369] width 1130 height 474
click at [84, 436] on div "Add Column" at bounding box center [632, 369] width 1130 height 474
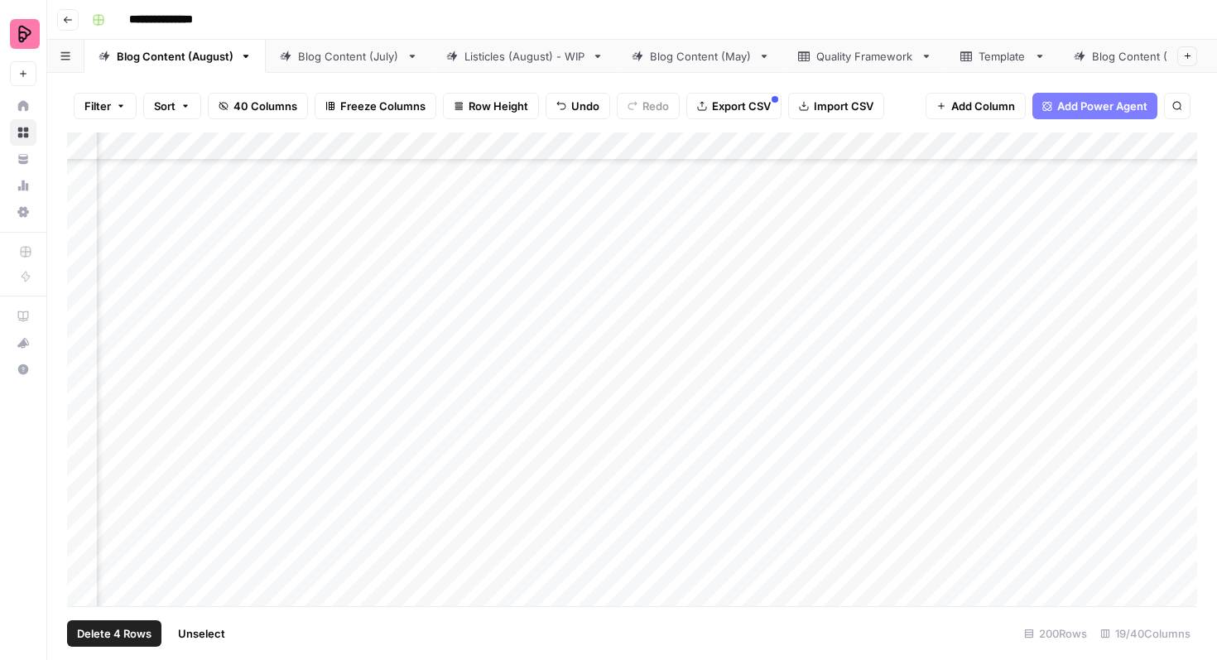
click at [81, 321] on div "Add Column" at bounding box center [632, 369] width 1130 height 474
click at [77, 356] on div "Add Column" at bounding box center [632, 369] width 1130 height 474
click at [85, 404] on div "Add Column" at bounding box center [632, 369] width 1130 height 474
click at [80, 451] on div "Add Column" at bounding box center [632, 369] width 1130 height 474
click at [343, 62] on div "Blog Content (July)" at bounding box center [349, 56] width 102 height 17
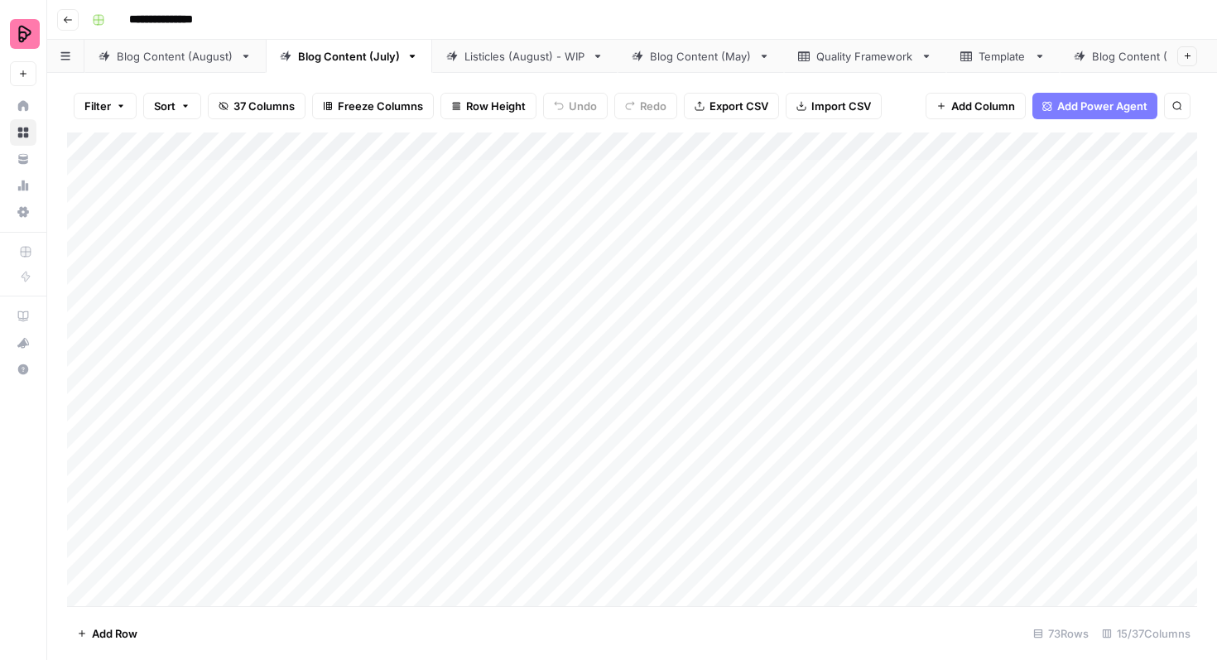
click at [693, 55] on div "Blog Content (May)" at bounding box center [701, 56] width 102 height 17
click at [377, 60] on div "Blog Content (July)" at bounding box center [349, 56] width 102 height 17
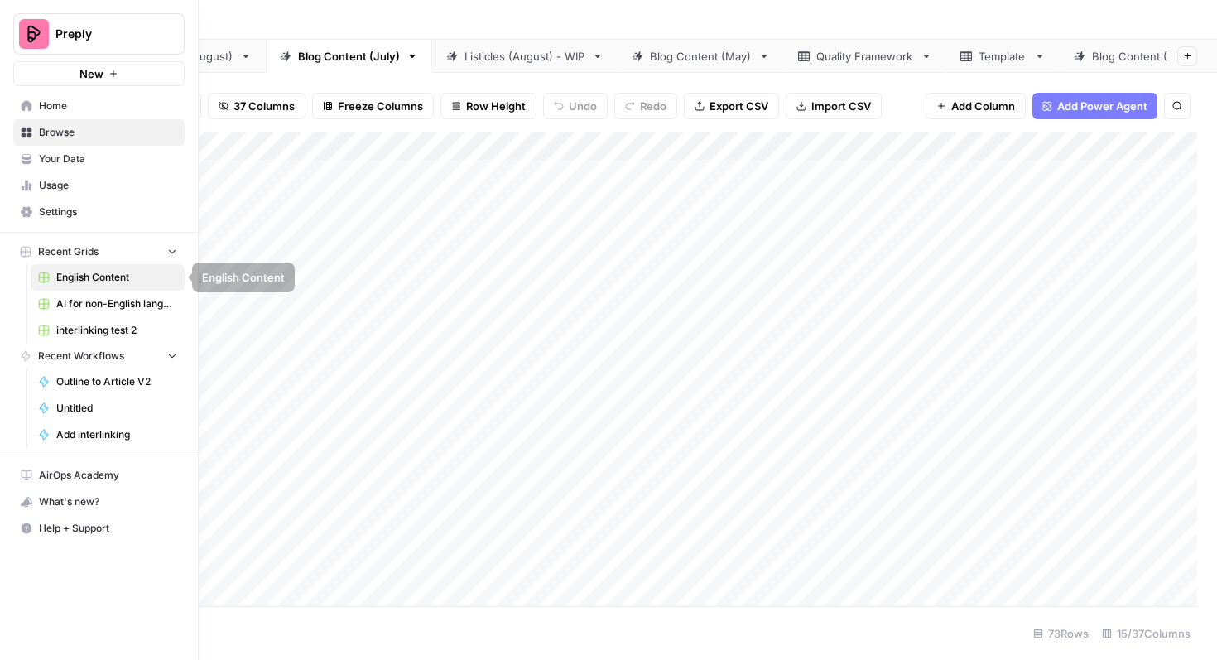
click at [95, 303] on span "AI for non-English languages" at bounding box center [116, 303] width 121 height 15
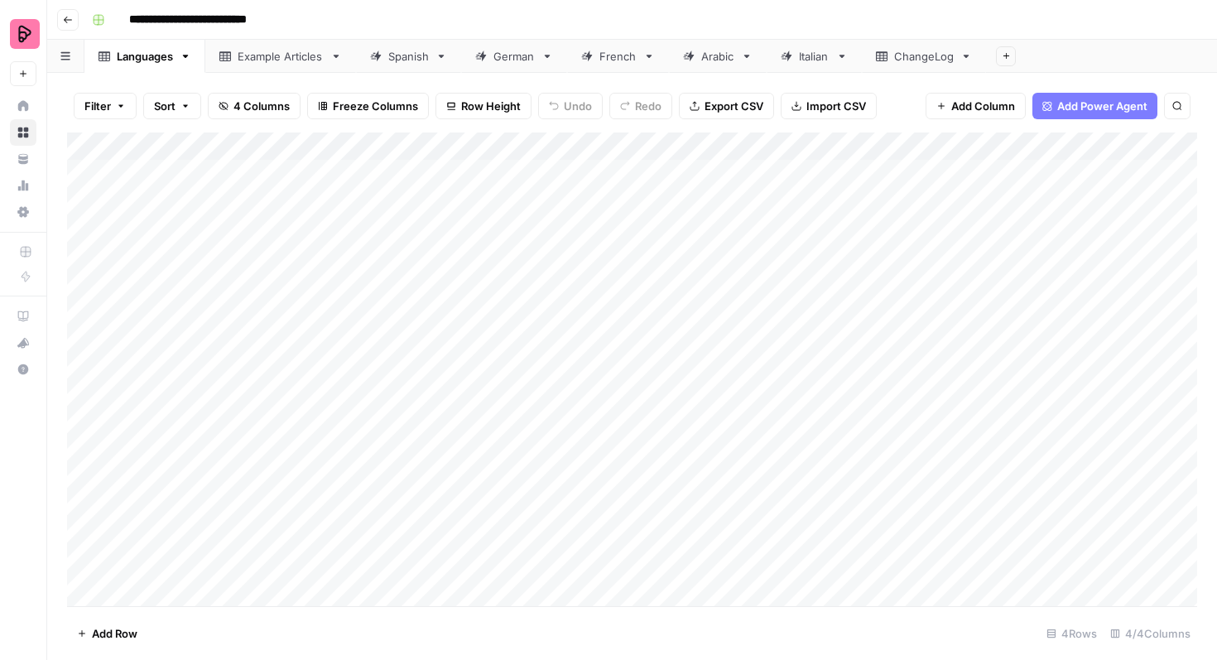
click at [421, 60] on div "Spanish" at bounding box center [408, 56] width 41 height 17
click at [109, 112] on span "Filter" at bounding box center [97, 106] width 26 height 17
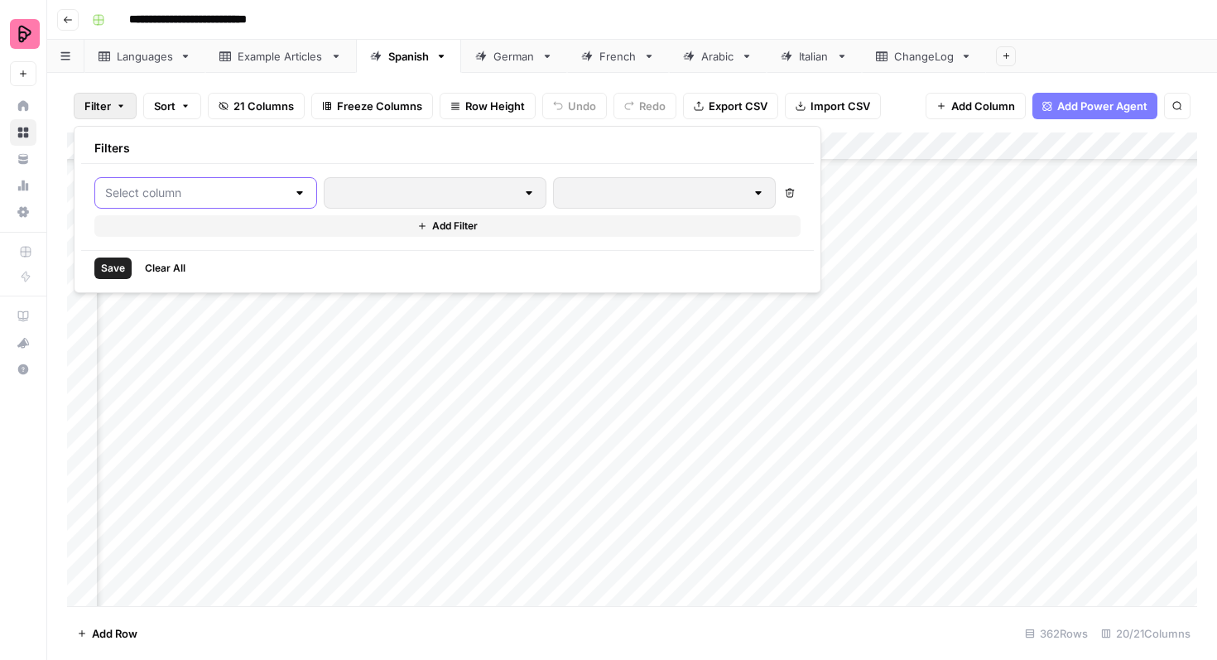
click at [196, 185] on input "text" at bounding box center [195, 193] width 181 height 17
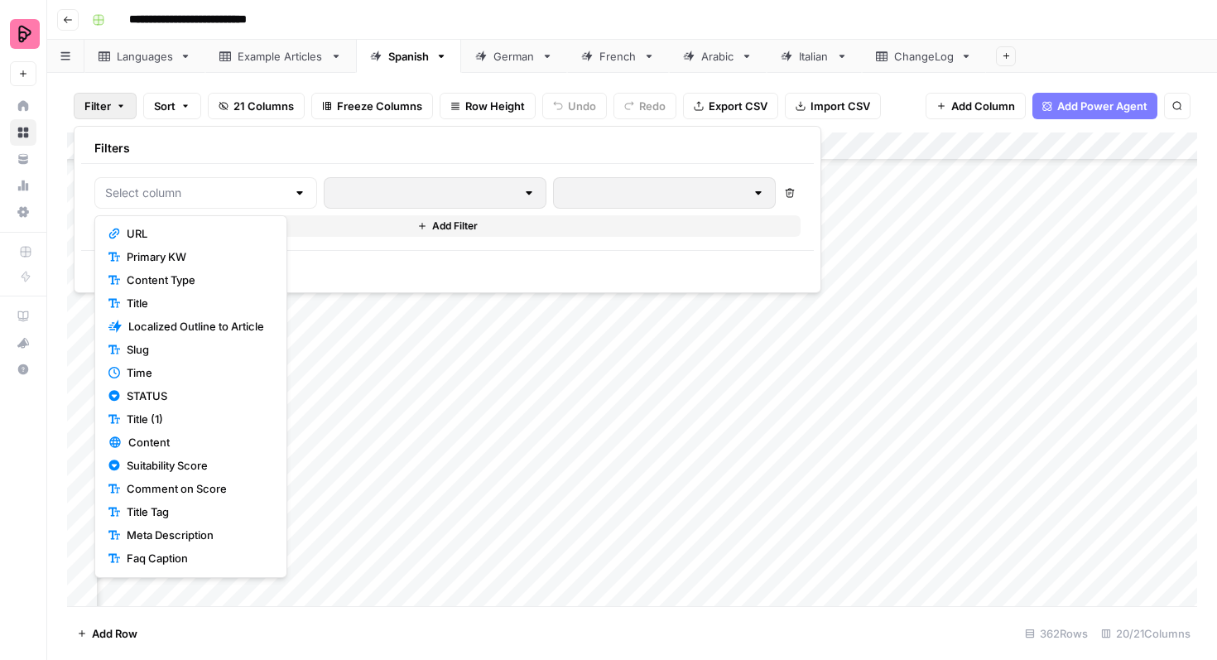
scroll to position [0, 0]
click at [802, 125] on div "Filter Sort 21 Columns Freeze Columns Row Height Undo Redo Export CSV Import CS…" at bounding box center [632, 105] width 1130 height 53
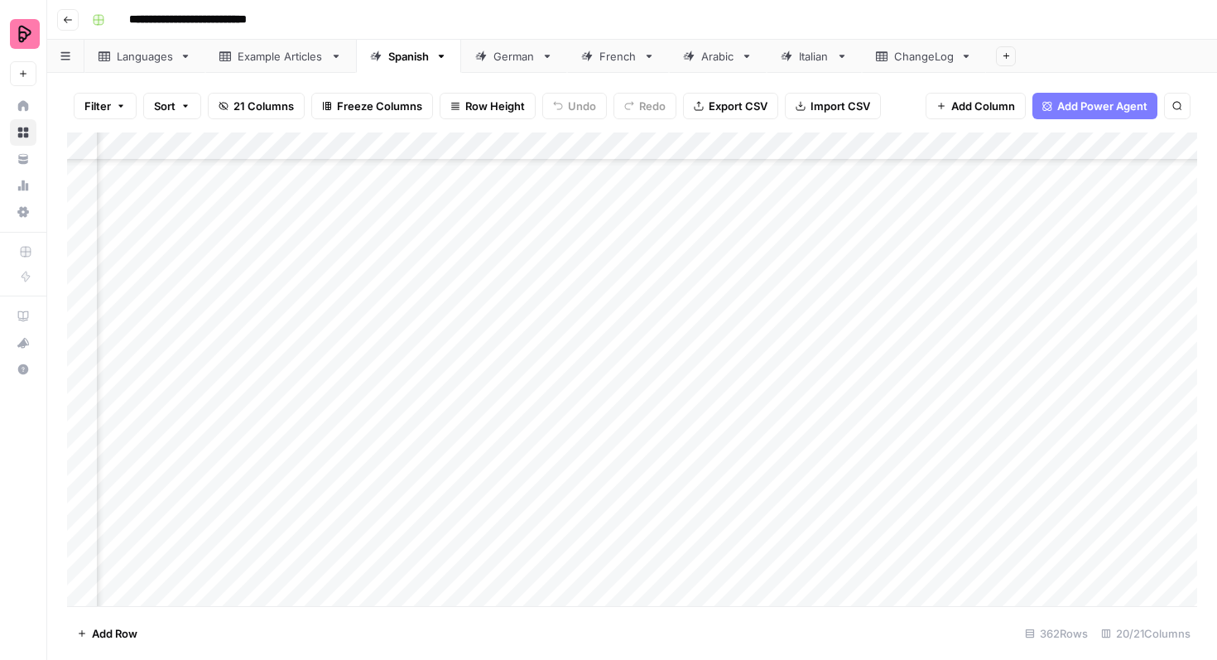
scroll to position [9603, 810]
click at [518, 55] on div "German" at bounding box center [514, 56] width 41 height 17
click at [699, 52] on div "Arabic" at bounding box center [708, 56] width 51 height 17
click at [816, 59] on div "Italian" at bounding box center [814, 56] width 31 height 17
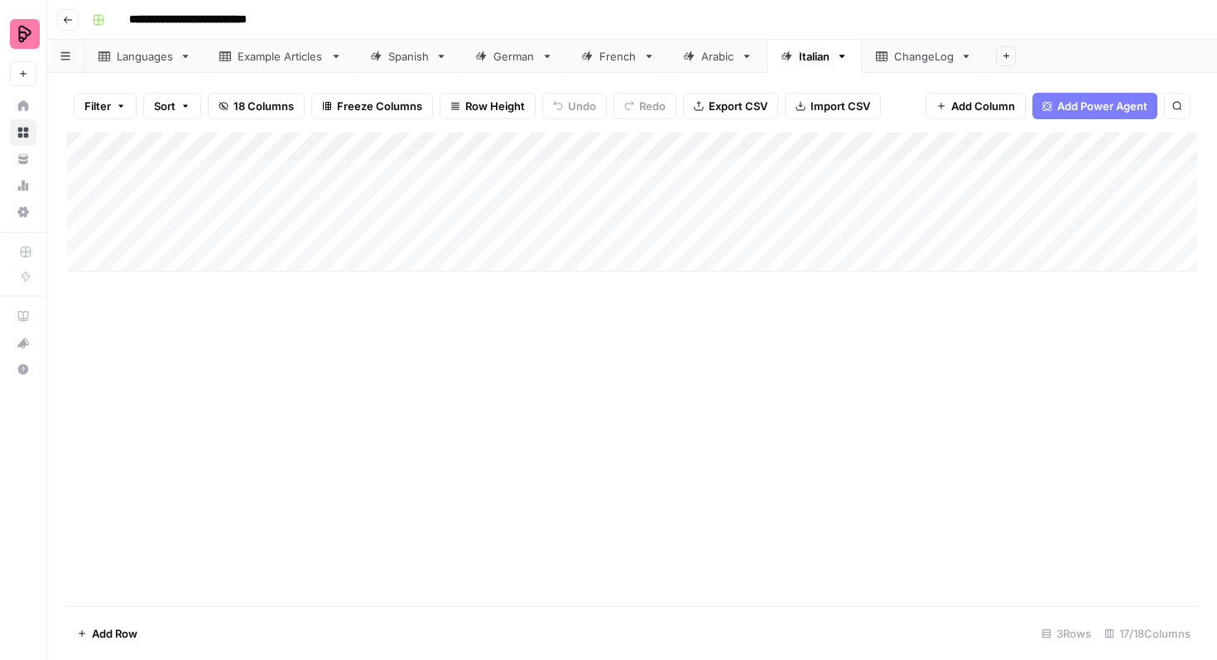
click at [625, 60] on div "French" at bounding box center [617, 56] width 37 height 17
click at [518, 62] on div "German" at bounding box center [514, 56] width 41 height 17
click at [410, 55] on div "Spanish" at bounding box center [408, 56] width 41 height 17
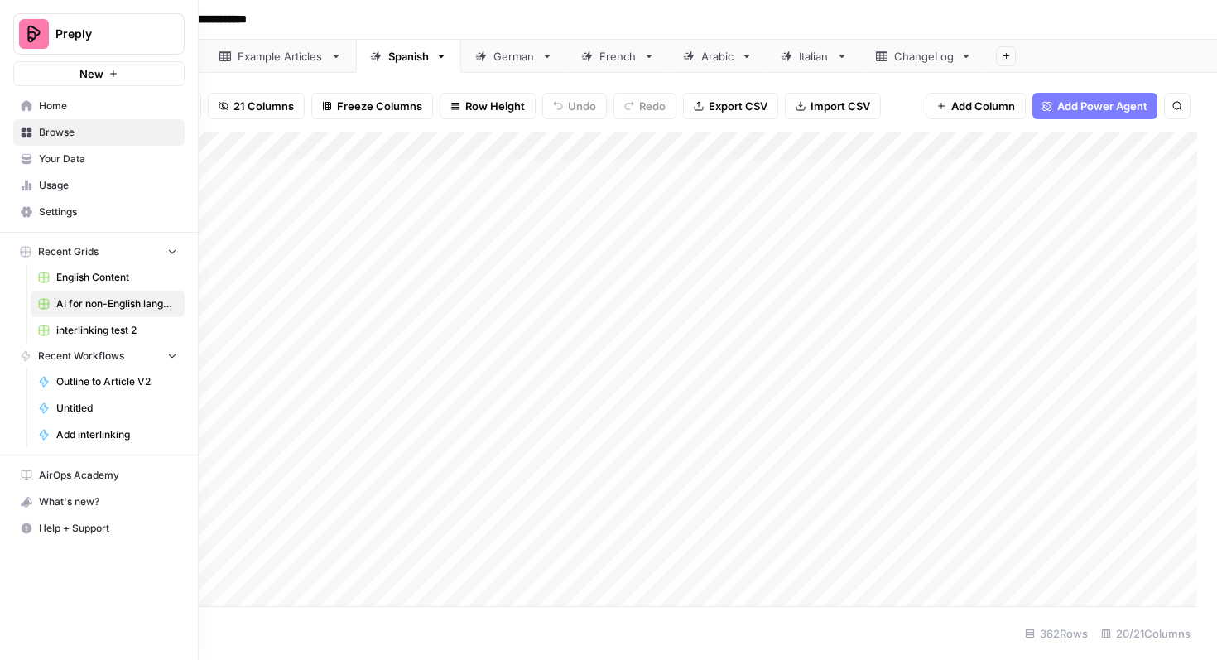
click at [99, 273] on span "English Content" at bounding box center [116, 277] width 121 height 15
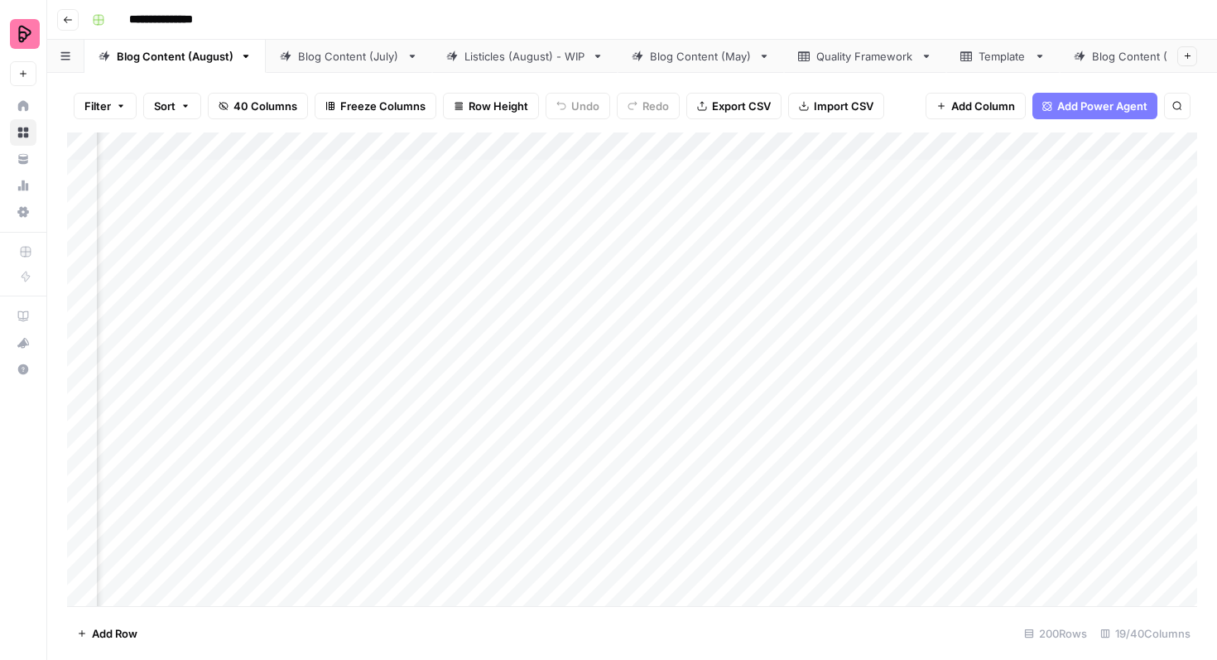
scroll to position [0, 1045]
click at [350, 51] on div "Blog Content (July)" at bounding box center [349, 56] width 102 height 17
click at [153, 57] on div "Blog Content (August)" at bounding box center [175, 56] width 117 height 17
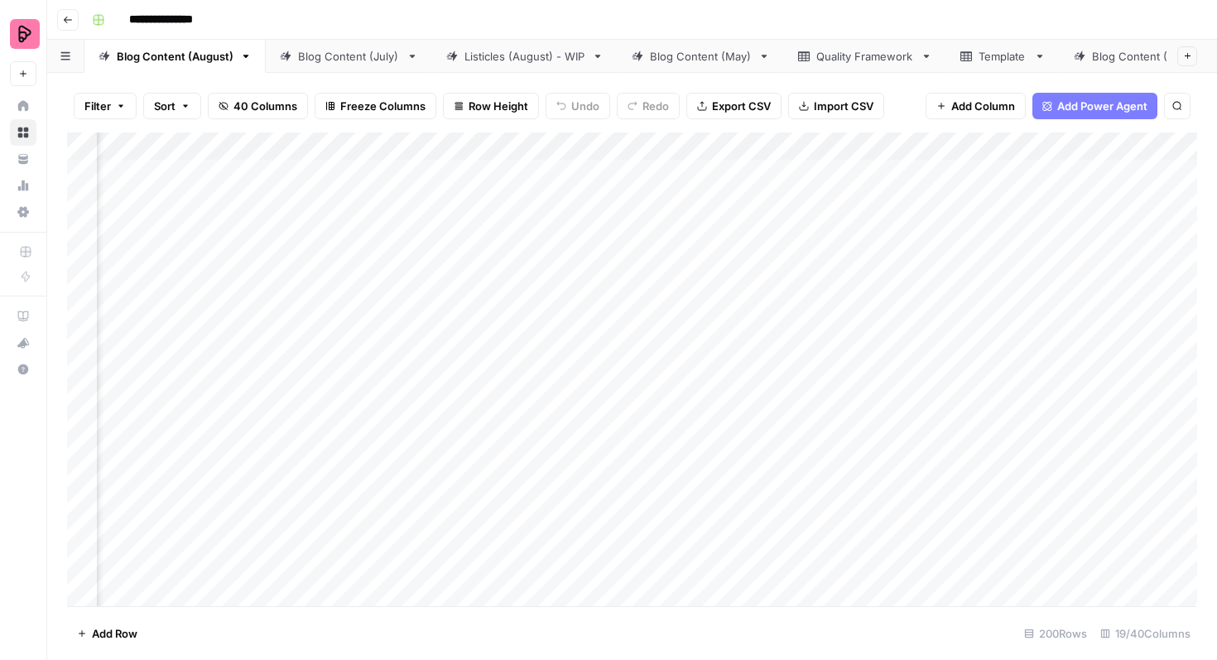
click at [345, 64] on link "Blog Content (July)" at bounding box center [349, 56] width 166 height 33
click at [514, 60] on div "Listicles (August) - WIP" at bounding box center [525, 56] width 121 height 17
drag, startPoint x: 1121, startPoint y: 58, endPoint x: 791, endPoint y: 46, distance: 330.6
click at [791, 46] on div "Blog Content (August) Blog Content (July) Listicles (August) - WIP Blog Content…" at bounding box center [632, 56] width 1170 height 33
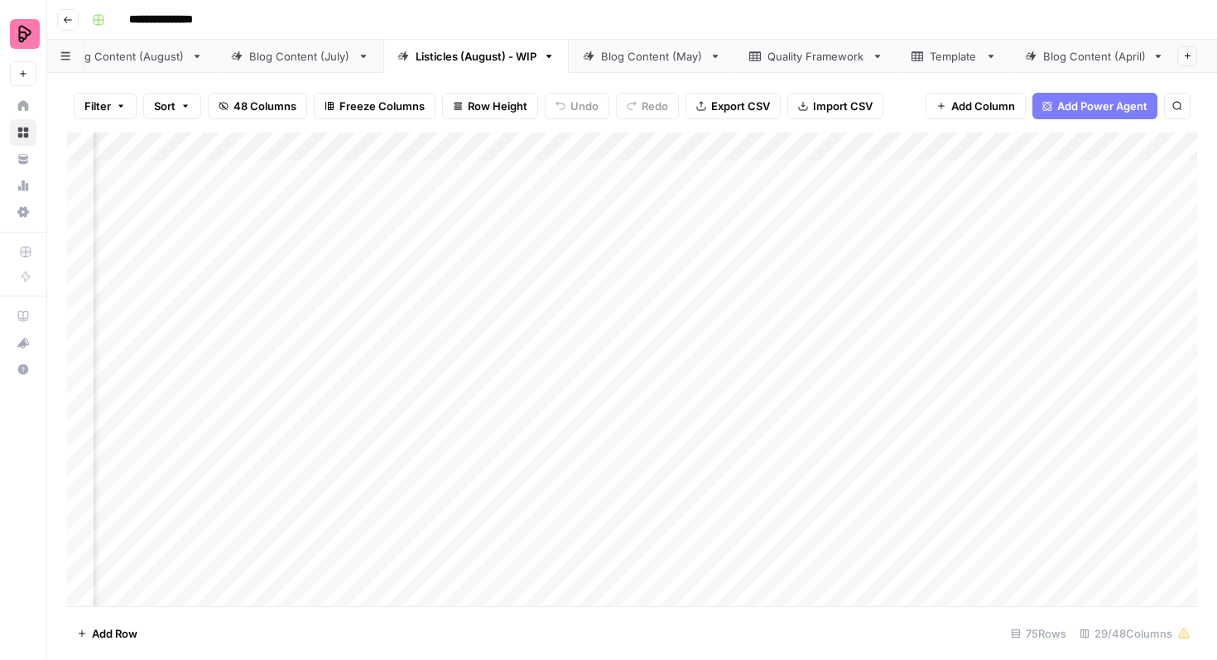
scroll to position [0, 0]
click at [338, 59] on div "Blog Content (July)" at bounding box center [349, 56] width 102 height 17
click at [190, 61] on div "Blog Content (August)" at bounding box center [175, 56] width 117 height 17
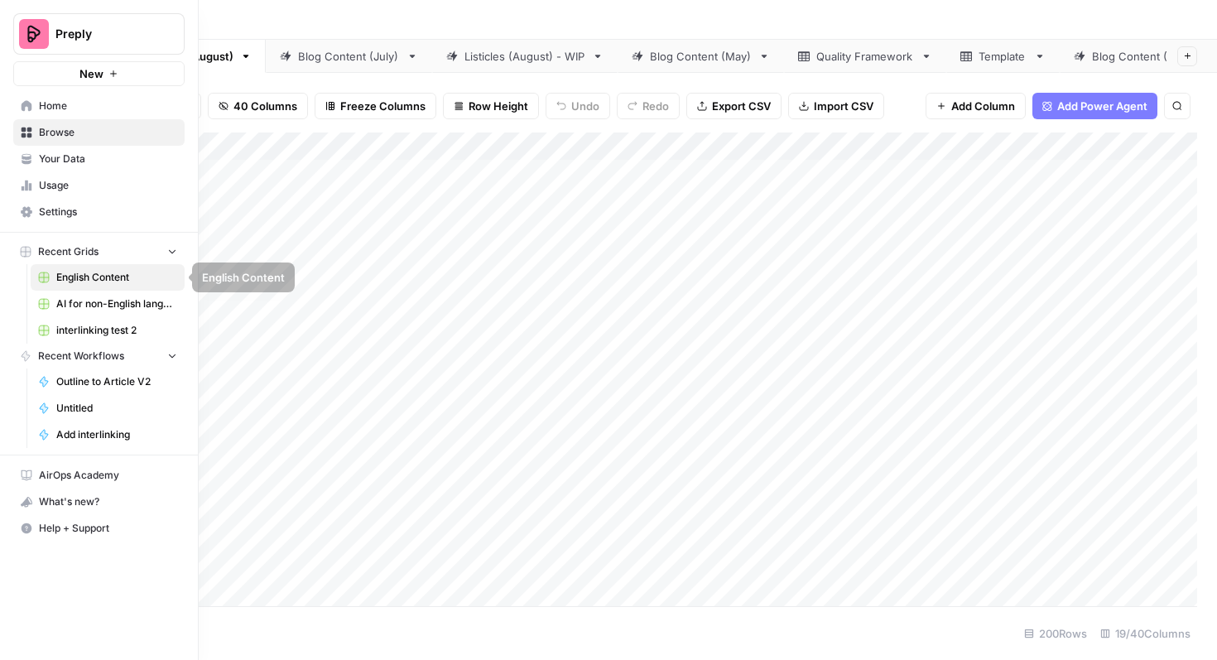
click at [89, 299] on span "AI for non-English languages" at bounding box center [116, 303] width 121 height 15
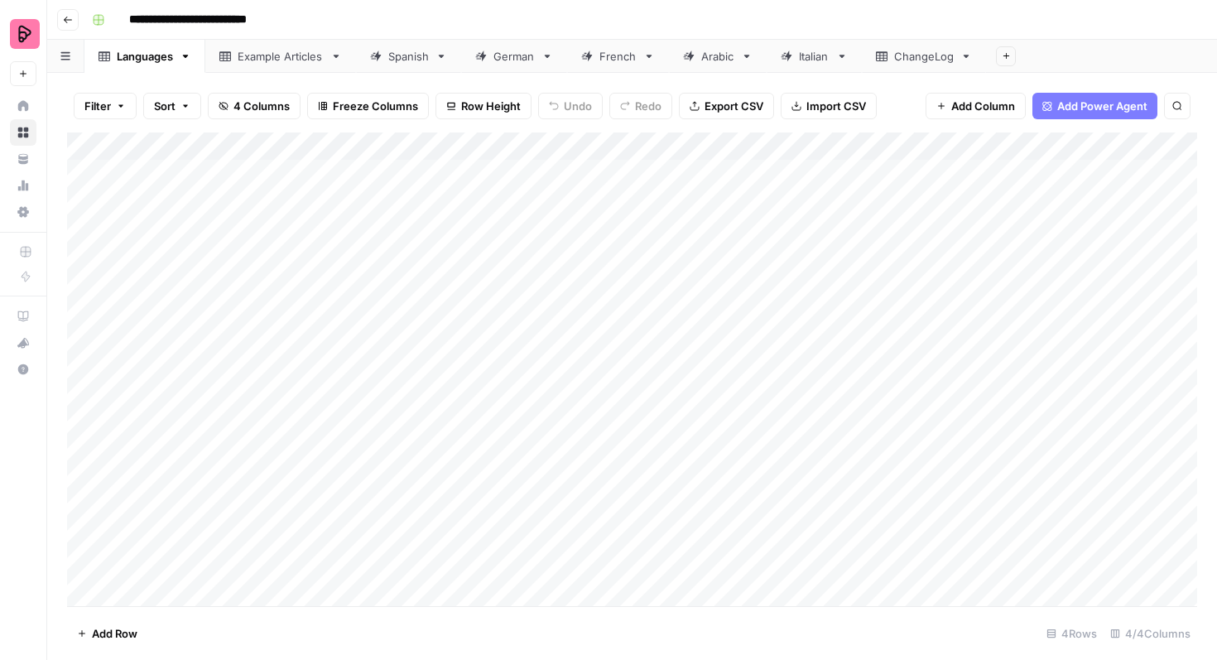
click at [422, 57] on div "Spanish" at bounding box center [408, 56] width 41 height 17
click at [514, 59] on div "German" at bounding box center [514, 56] width 41 height 17
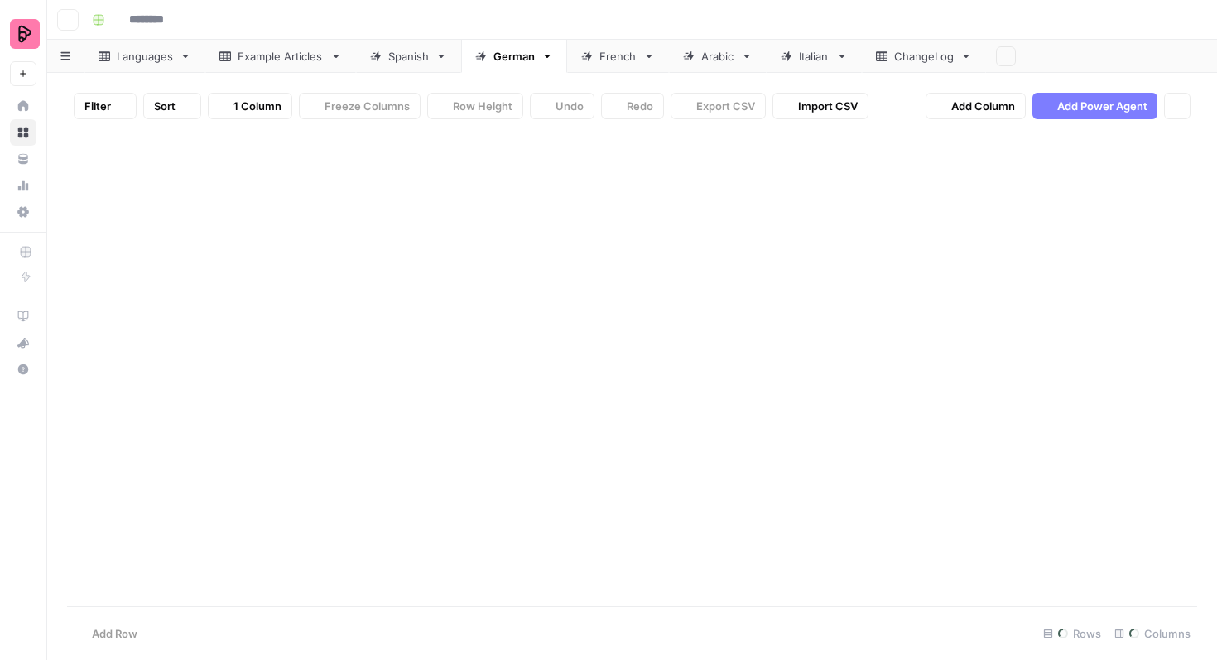
type input "**********"
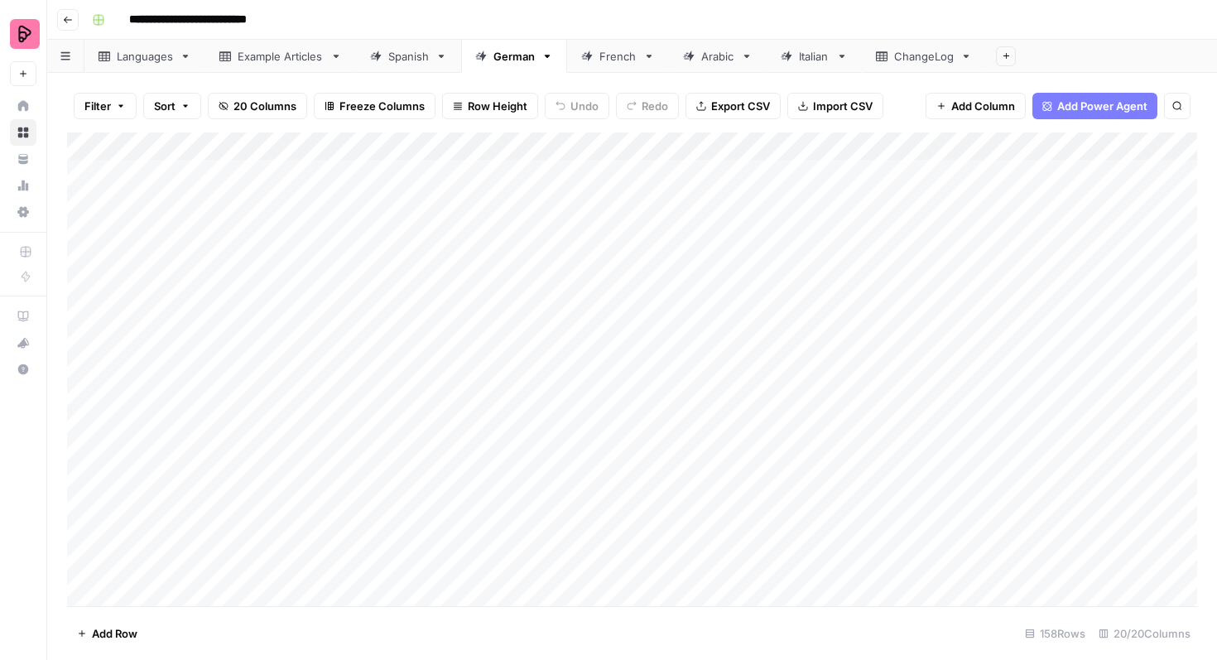
click at [118, 104] on icon "button" at bounding box center [121, 106] width 10 height 10
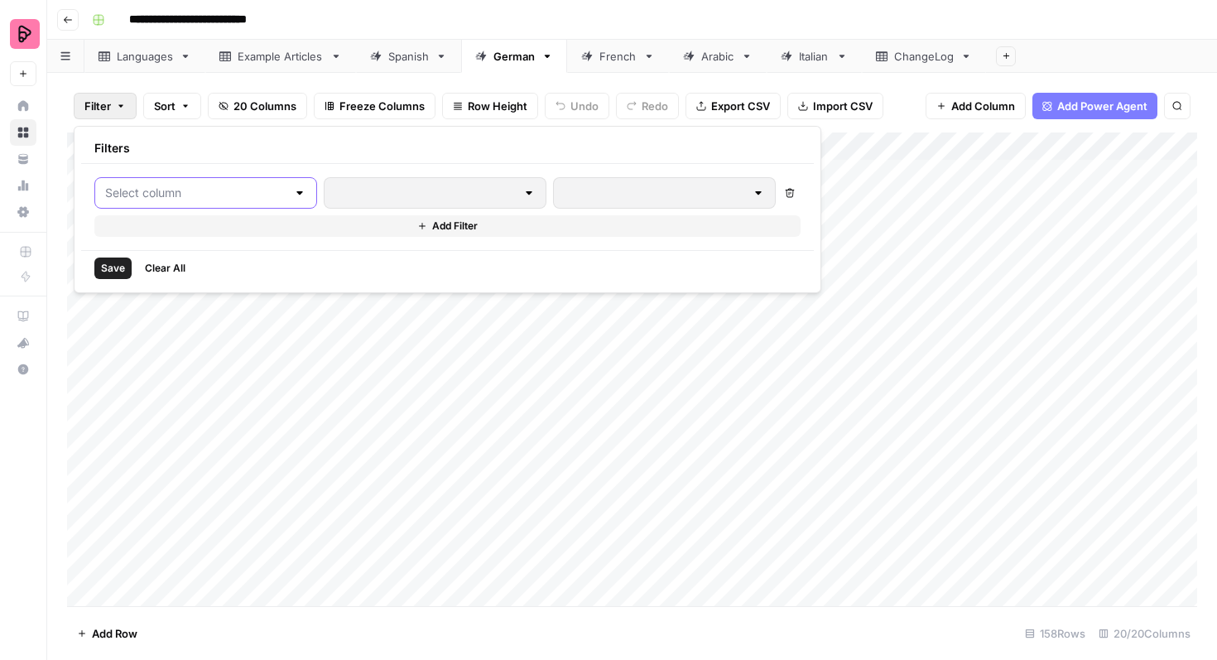
click at [139, 200] on input "text" at bounding box center [195, 193] width 181 height 17
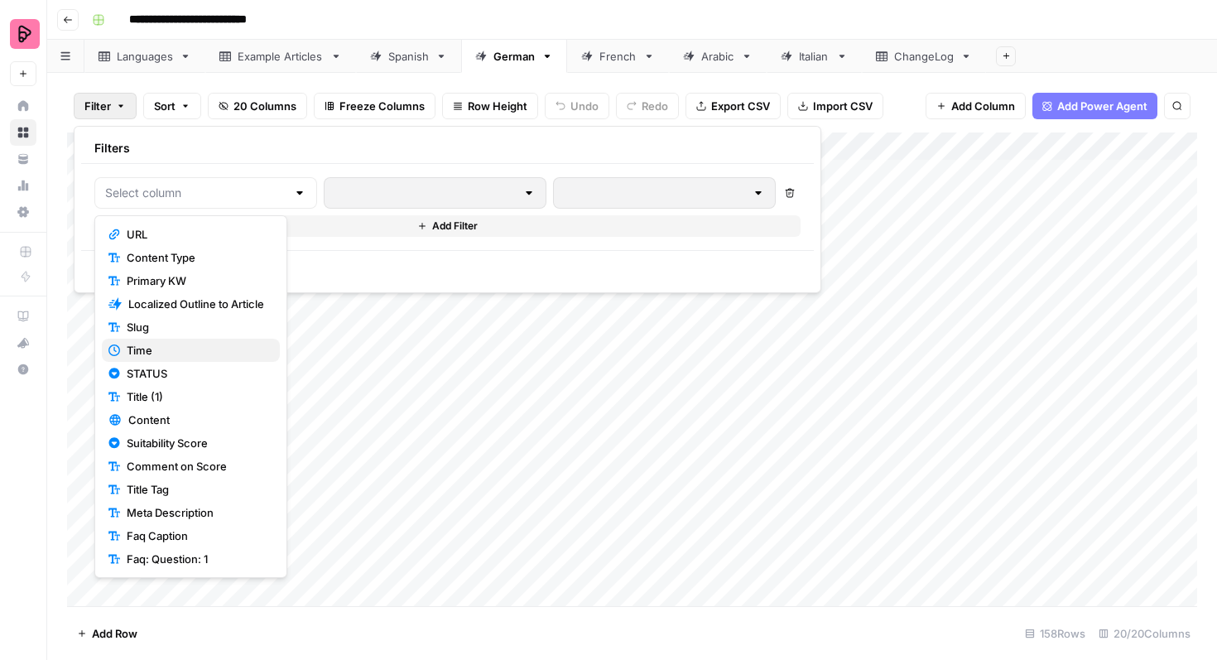
click at [158, 351] on span "Time" at bounding box center [197, 350] width 140 height 17
type input "Time"
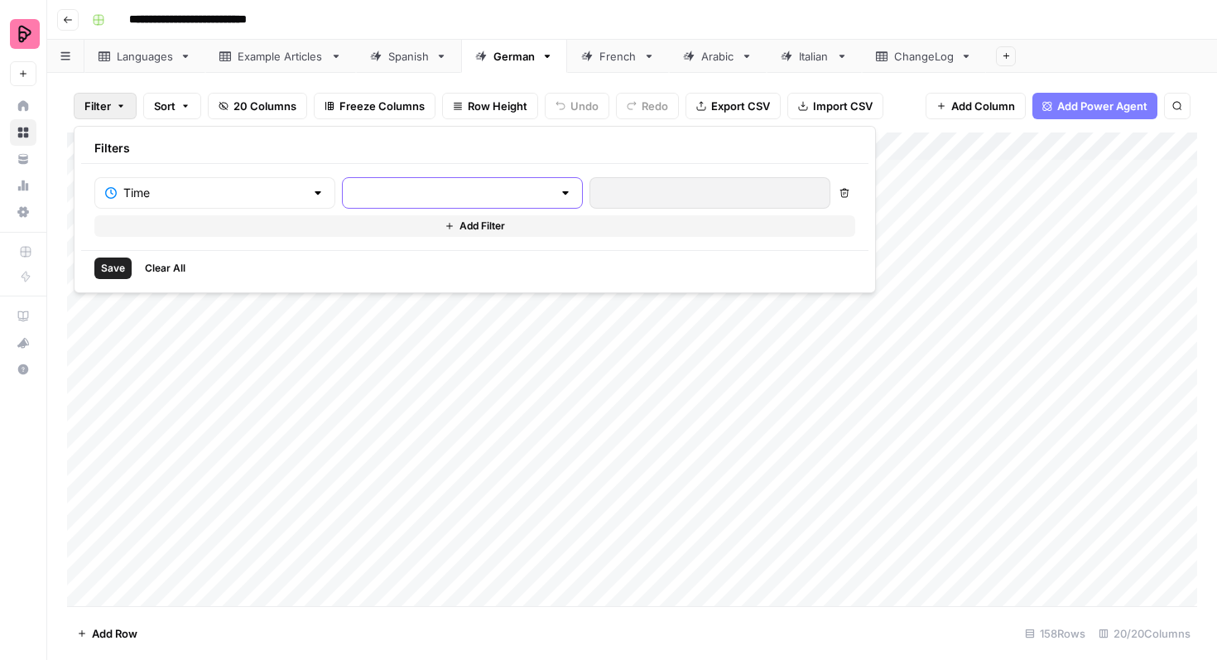
click at [365, 185] on input "text" at bounding box center [453, 193] width 200 height 17
click at [359, 236] on span "is not empty" at bounding box center [387, 234] width 158 height 17
type input "is not empty"
click at [261, 199] on div "Time" at bounding box center [214, 192] width 241 height 31
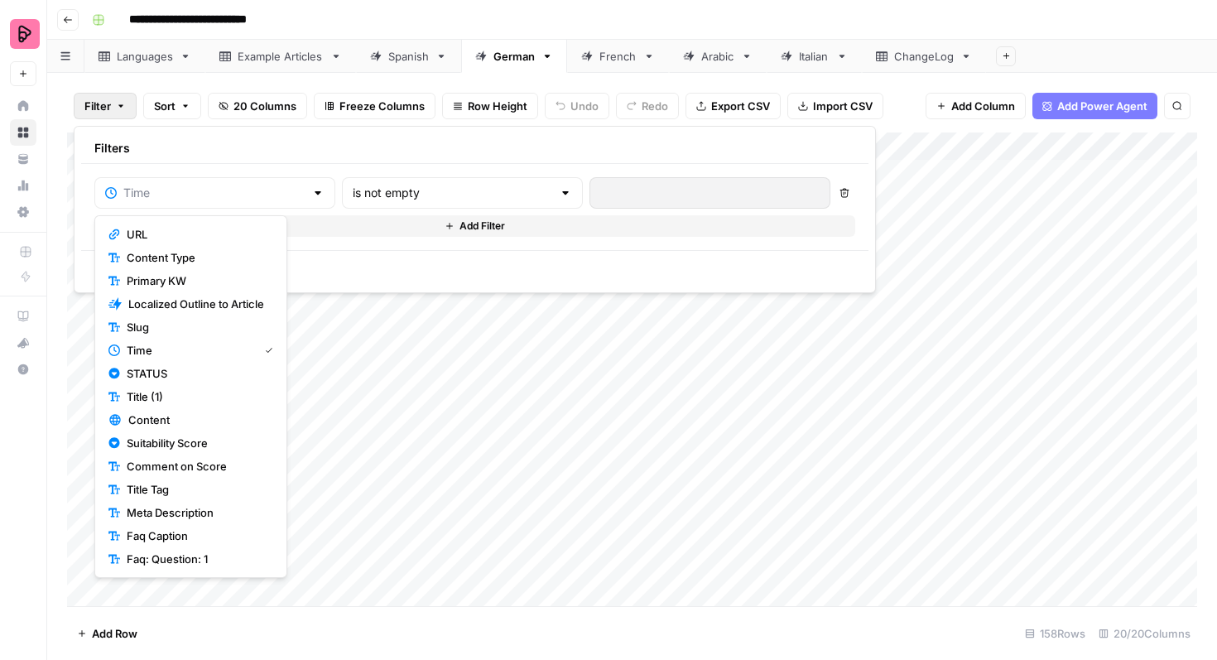
type input "Time"
click at [424, 205] on div "is not empty" at bounding box center [462, 192] width 241 height 31
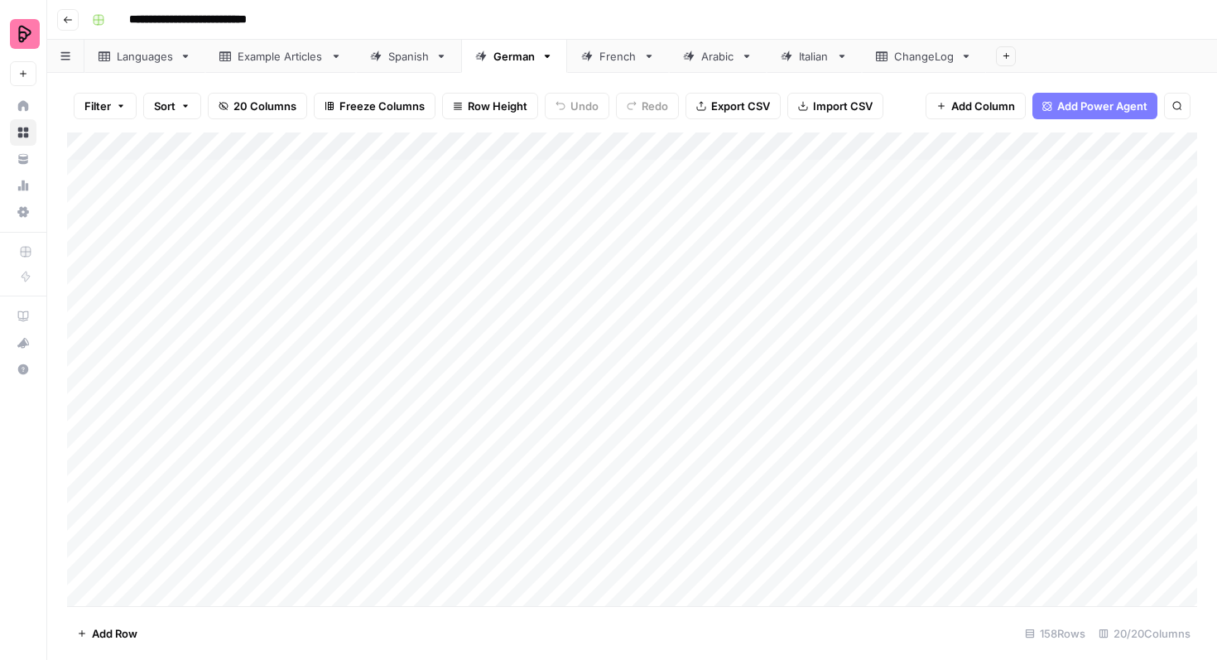
click at [717, 326] on div "Add Column" at bounding box center [632, 369] width 1130 height 474
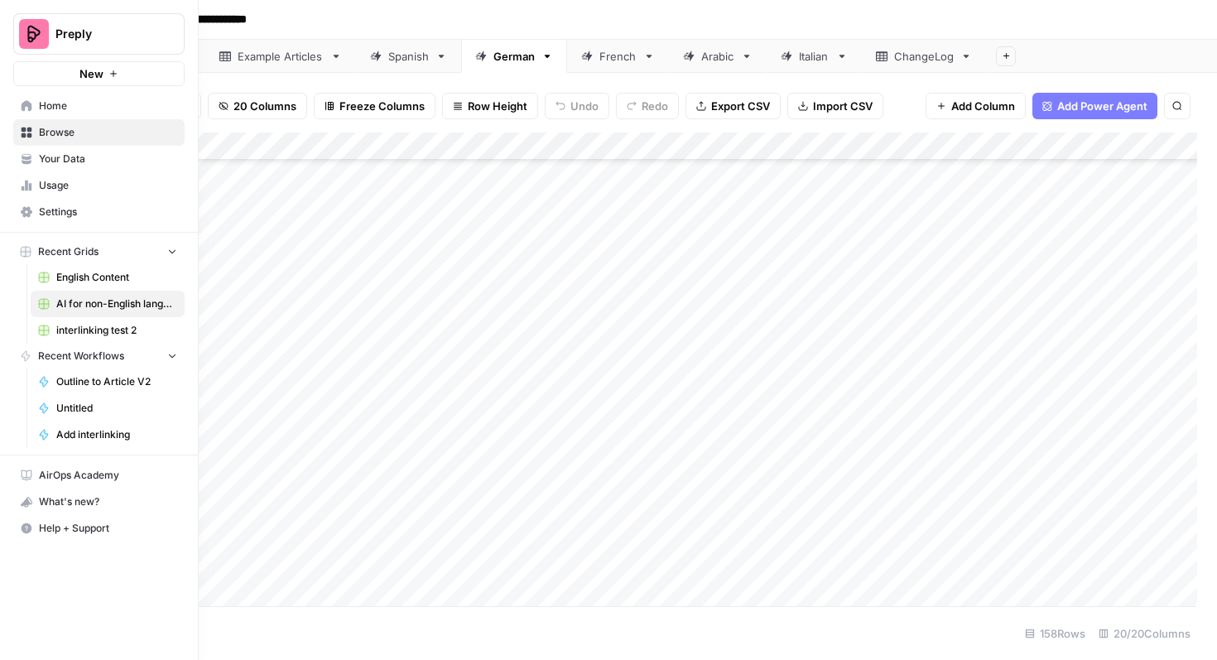
click at [89, 270] on span "English Content" at bounding box center [116, 277] width 121 height 15
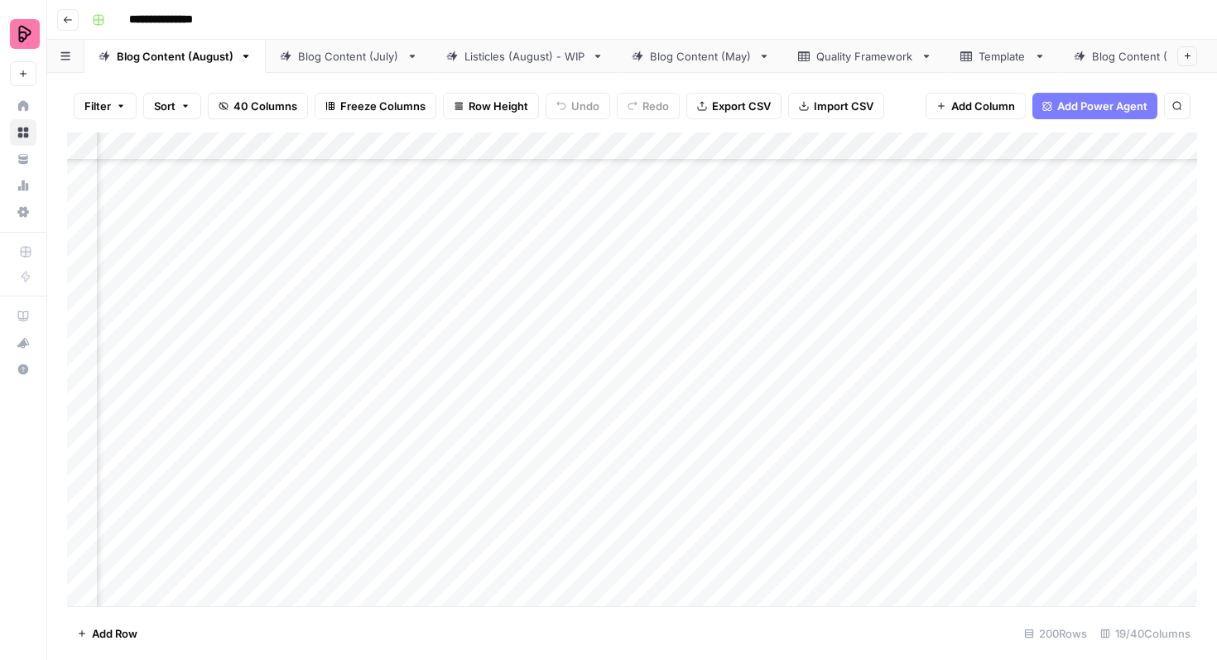
scroll to position [898, 441]
click at [532, 310] on div "Add Column" at bounding box center [632, 369] width 1130 height 474
click at [585, 351] on div "Add Column" at bounding box center [632, 369] width 1130 height 474
click at [591, 400] on div "Add Column" at bounding box center [632, 369] width 1130 height 474
click at [592, 441] on div "Add Column" at bounding box center [632, 369] width 1130 height 474
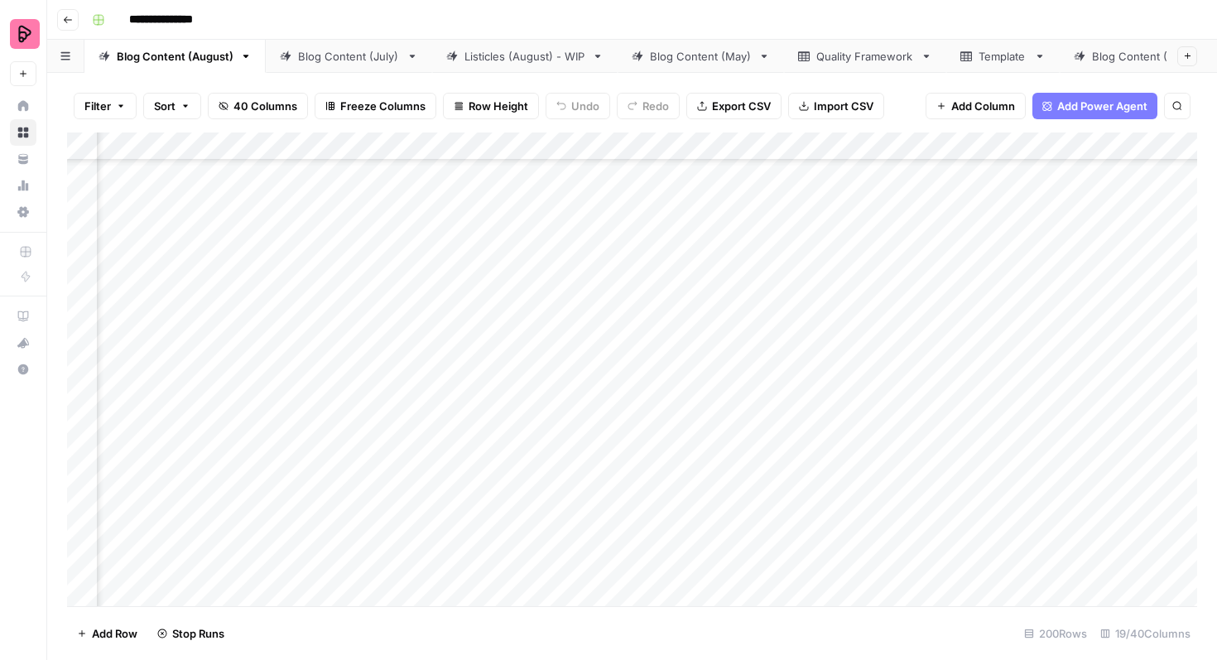
click at [595, 484] on div "Add Column" at bounding box center [632, 369] width 1130 height 474
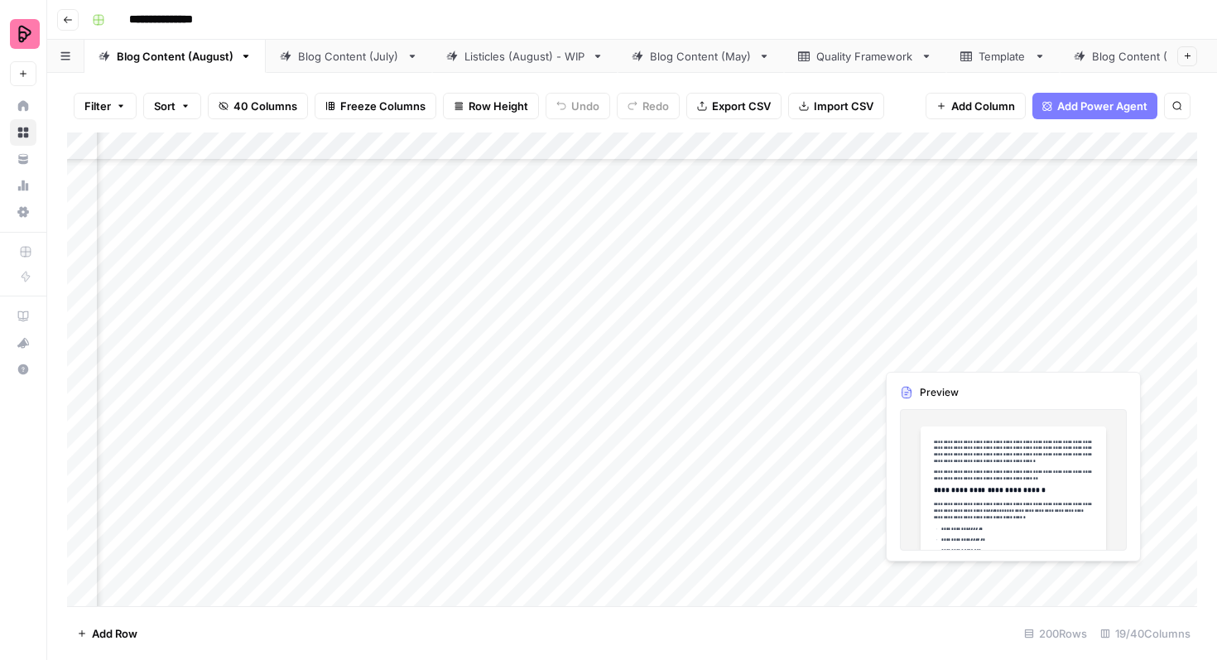
click at [1046, 344] on div "Add Column" at bounding box center [632, 369] width 1130 height 474
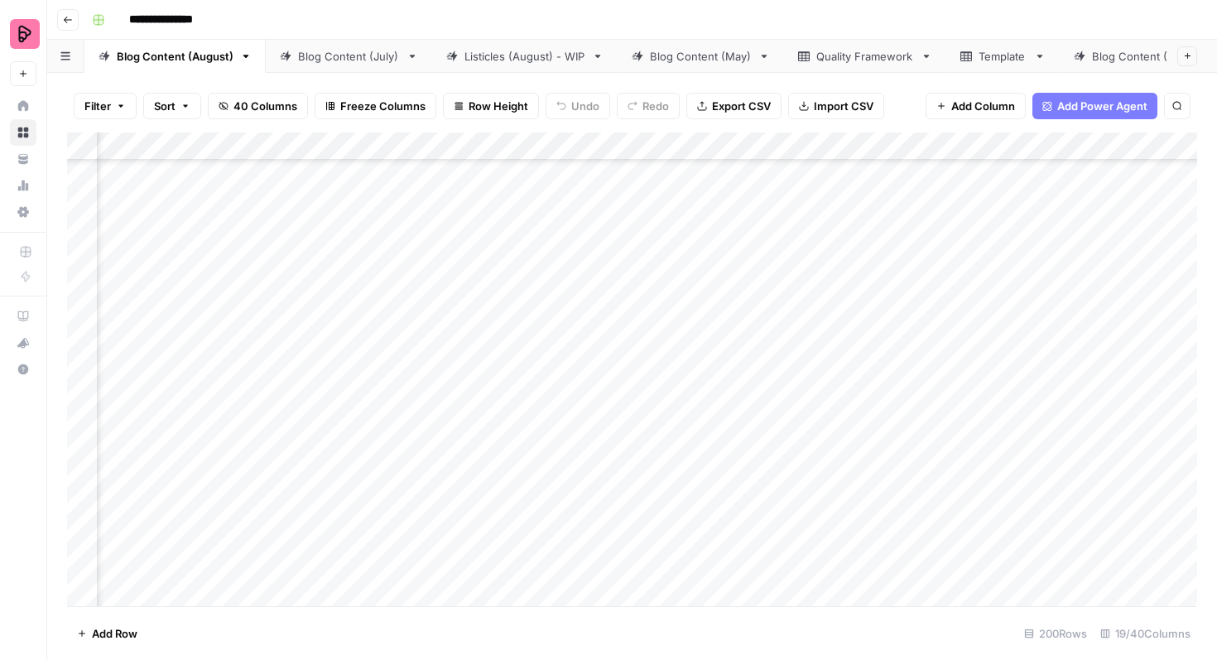
click at [1136, 335] on div "Add Column" at bounding box center [632, 369] width 1130 height 474
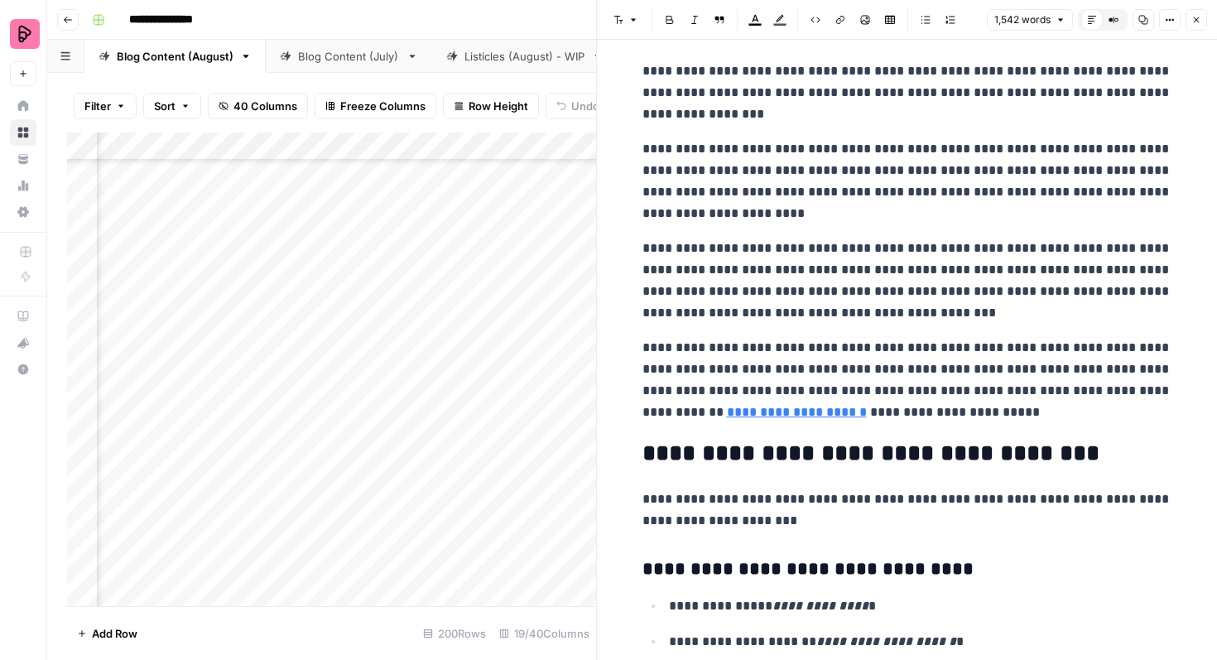
scroll to position [5107, 0]
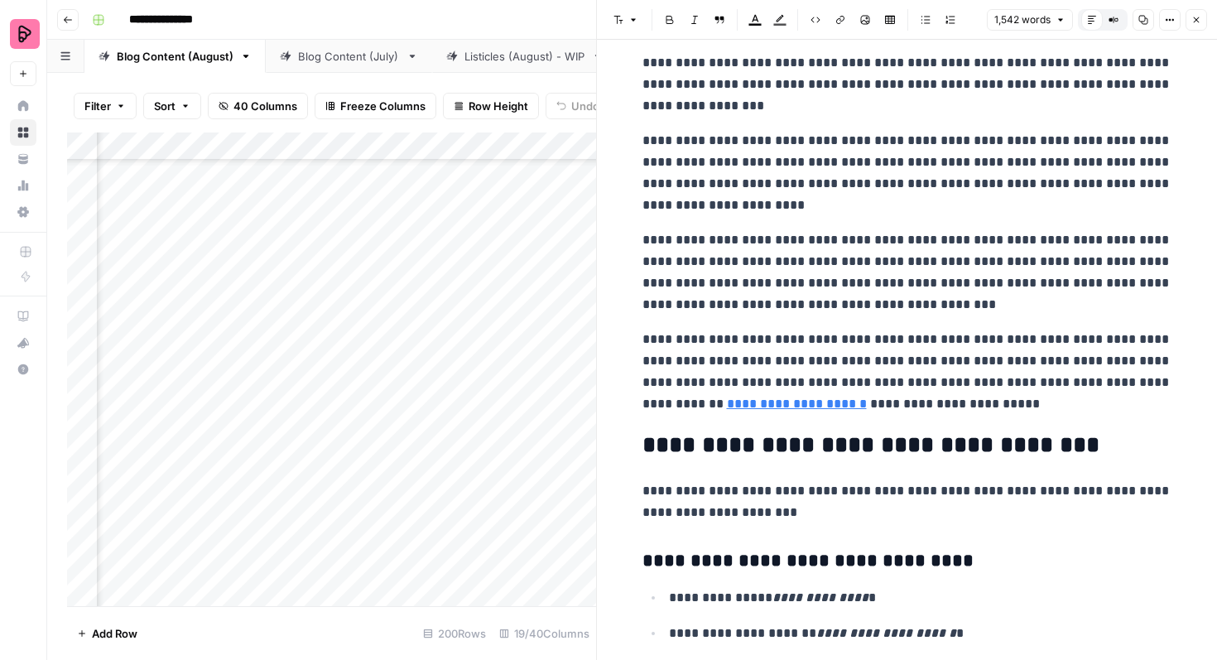
click at [782, 407] on link "**********" at bounding box center [797, 403] width 140 height 12
click at [1193, 19] on icon "button" at bounding box center [1197, 20] width 10 height 10
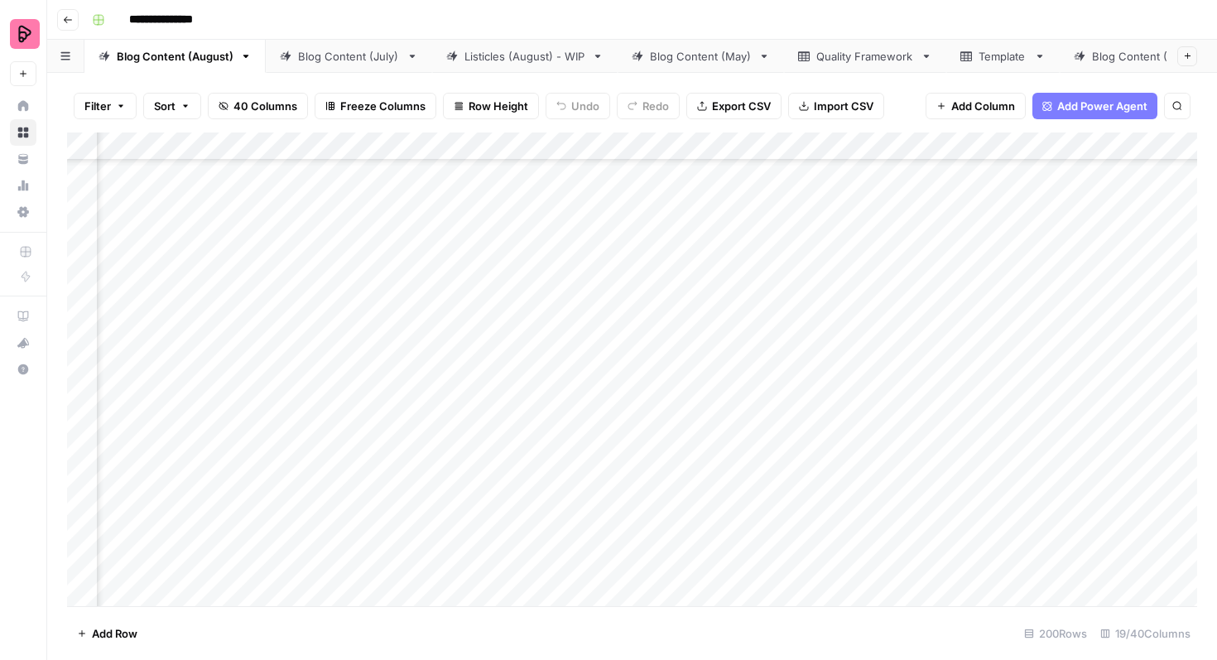
click at [614, 346] on div "Add Column" at bounding box center [632, 369] width 1130 height 474
click at [604, 356] on div "Add Column" at bounding box center [632, 369] width 1130 height 474
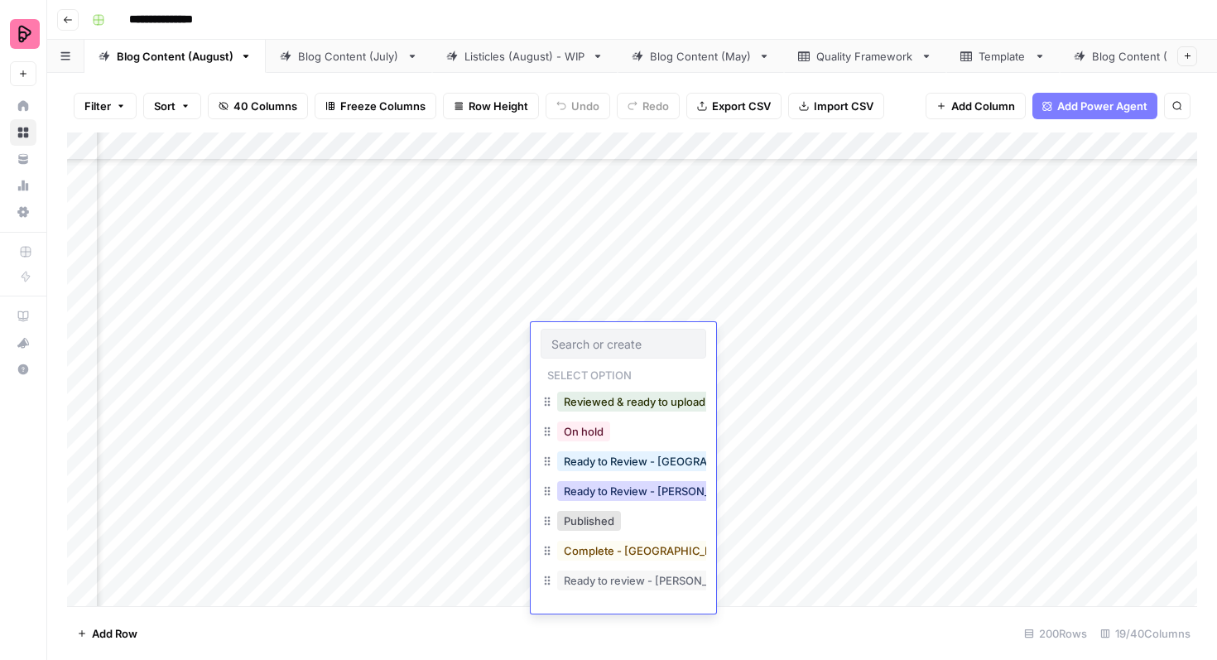
click at [596, 484] on button "Ready to Review - [PERSON_NAME]" at bounding box center [654, 491] width 195 height 20
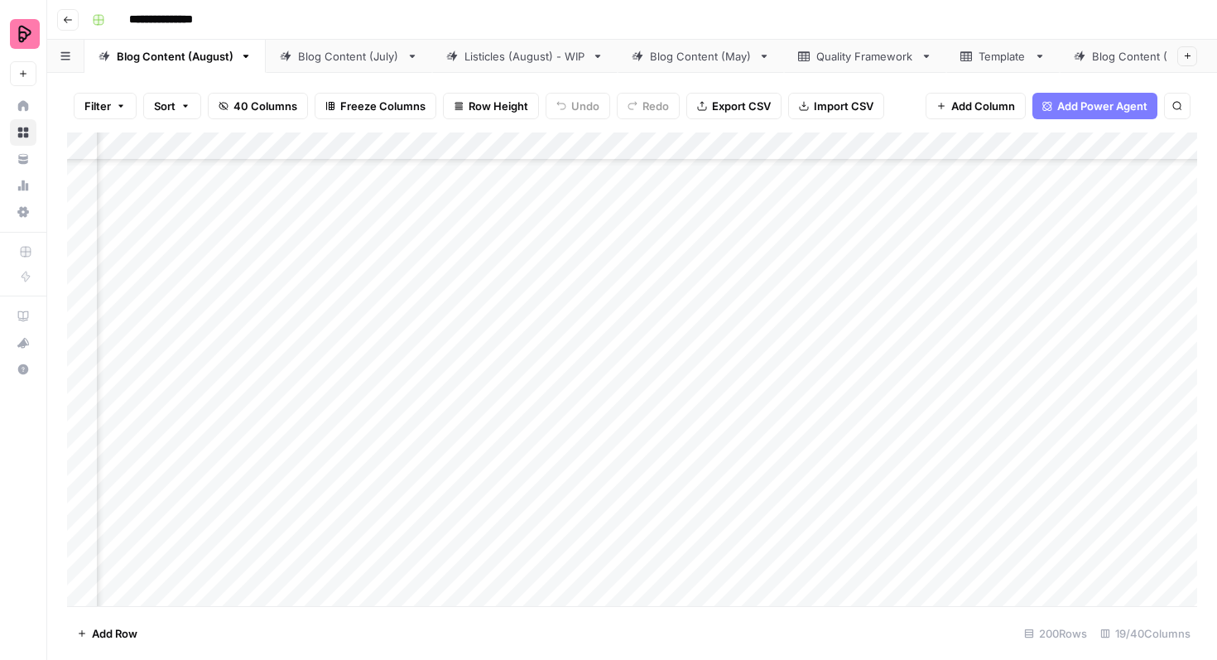
scroll to position [923, 578]
click at [1132, 325] on div "Add Column" at bounding box center [632, 369] width 1130 height 474
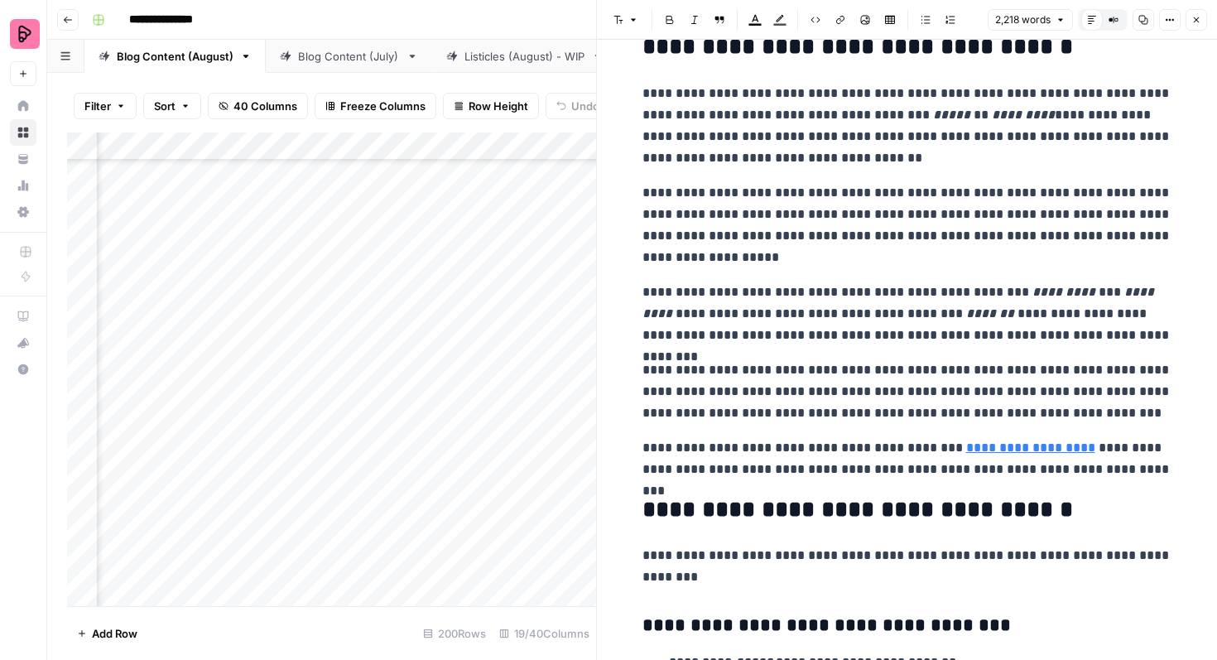
scroll to position [6833, 0]
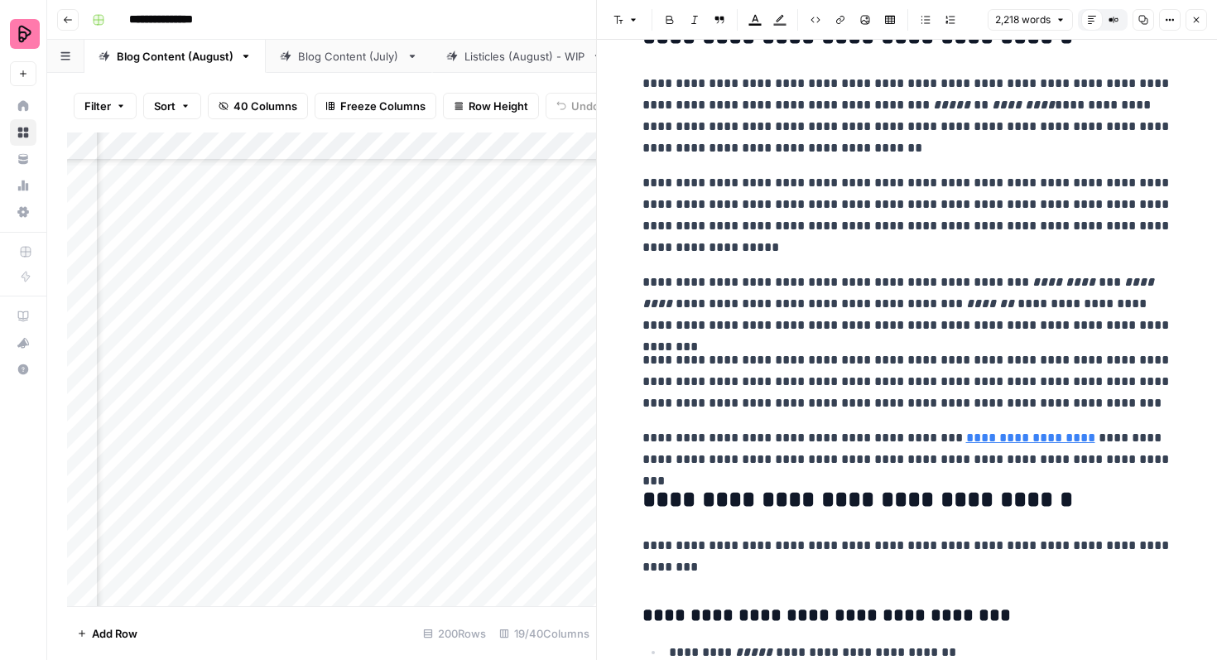
click at [1194, 17] on icon "button" at bounding box center [1197, 20] width 10 height 10
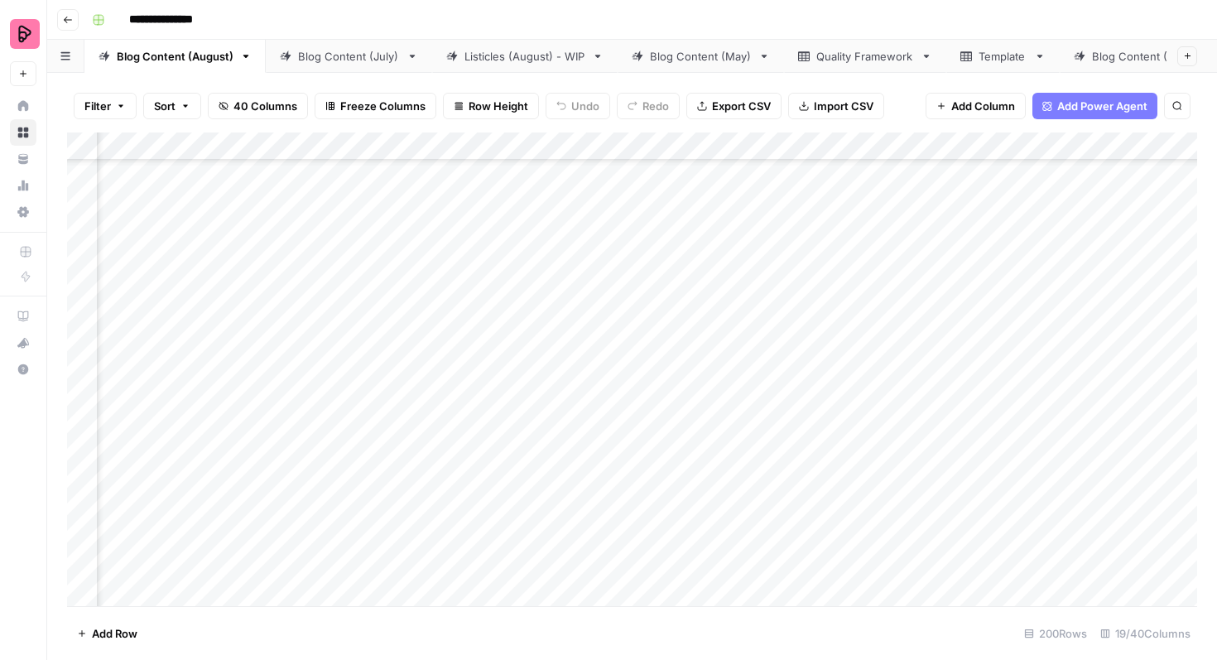
click at [609, 335] on div "Add Column" at bounding box center [632, 369] width 1130 height 474
click at [659, 342] on div "Add Column" at bounding box center [632, 369] width 1130 height 474
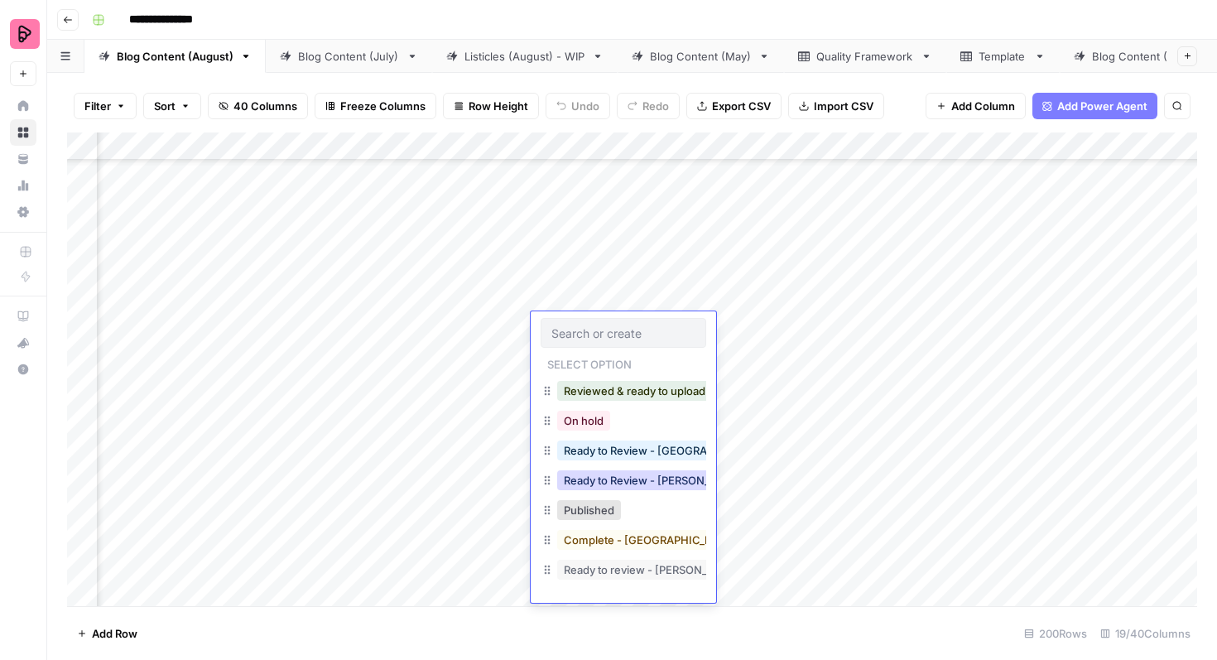
click at [633, 484] on button "Ready to Review - [PERSON_NAME]" at bounding box center [654, 480] width 195 height 20
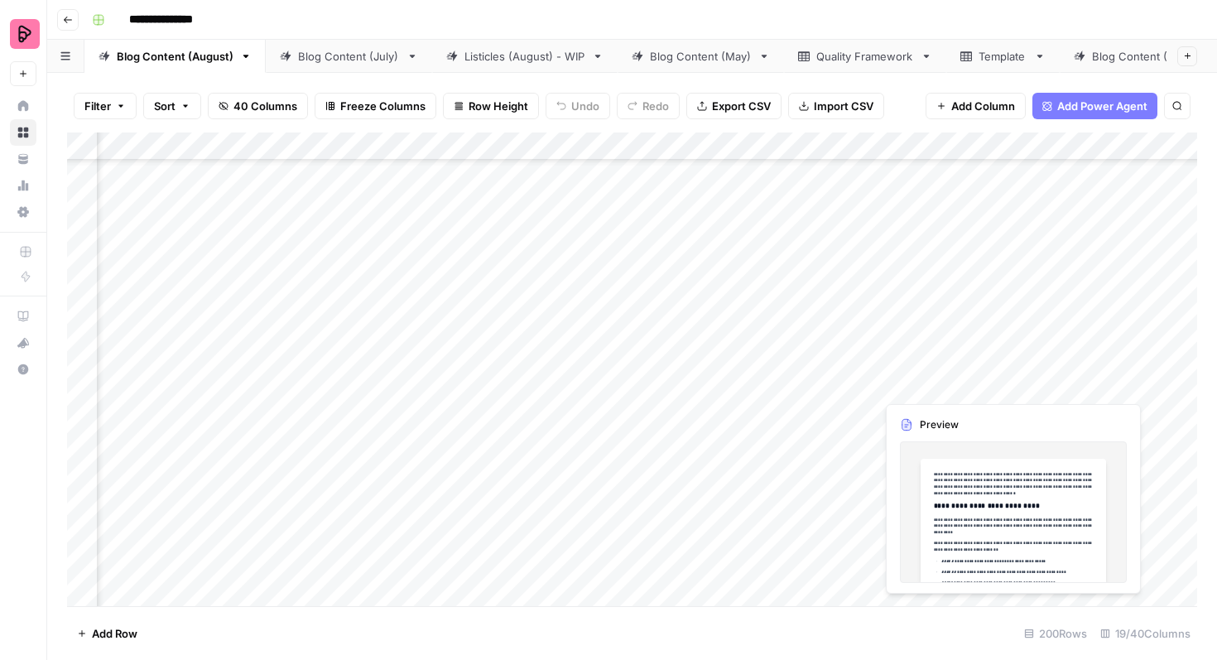
click at [1066, 376] on div "Add Column" at bounding box center [632, 369] width 1130 height 474
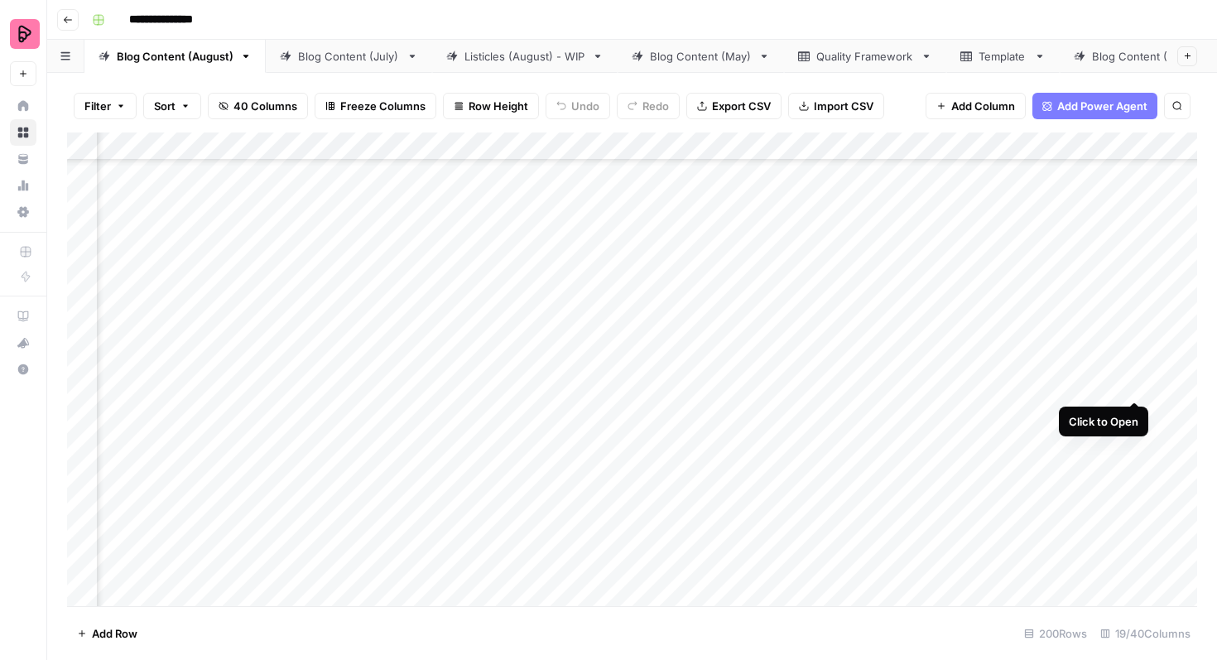
click at [1128, 371] on div "Add Column" at bounding box center [632, 369] width 1130 height 474
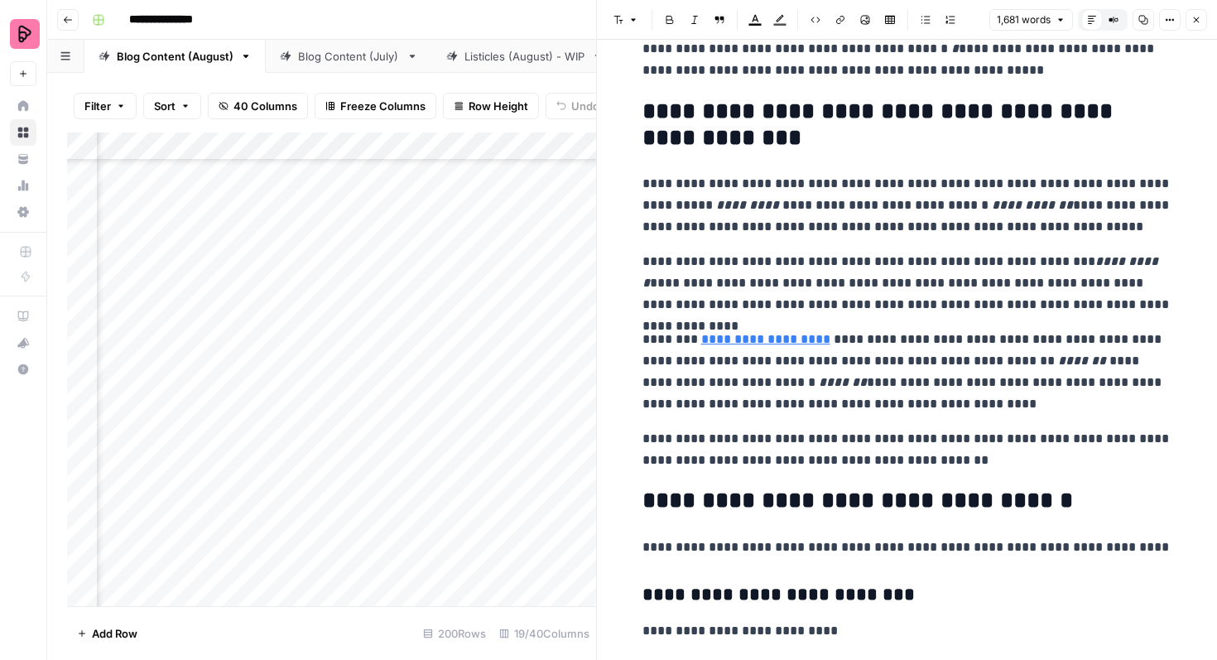
scroll to position [5103, 0]
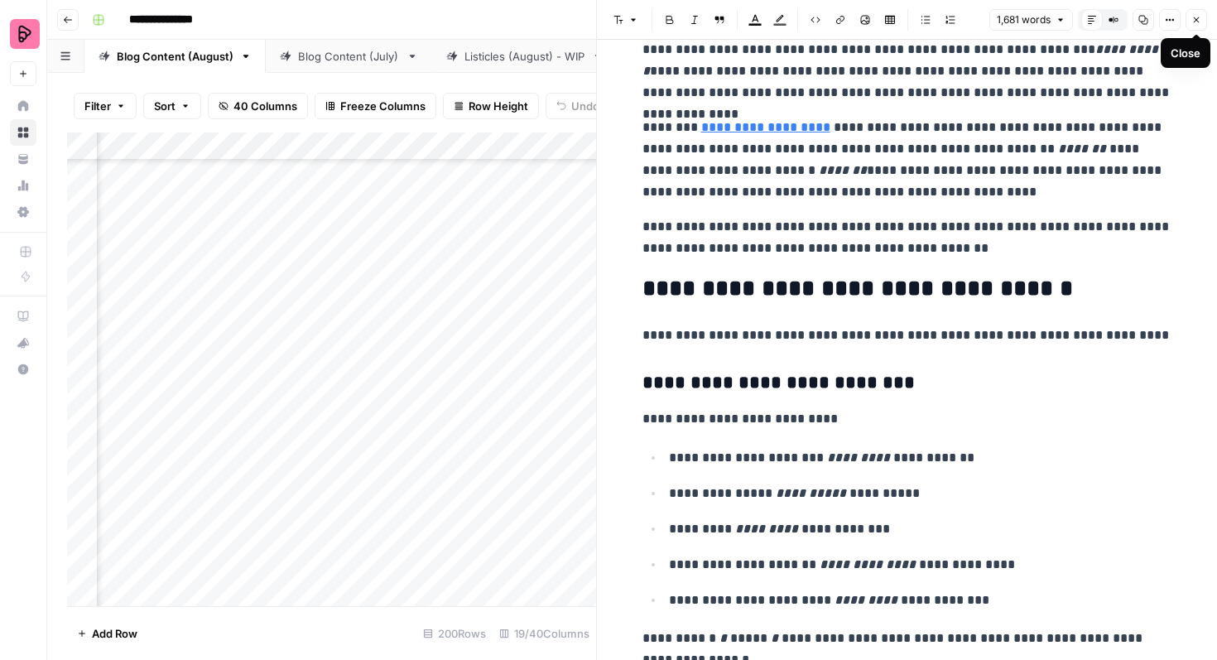
click at [1196, 23] on icon "button" at bounding box center [1197, 20] width 10 height 10
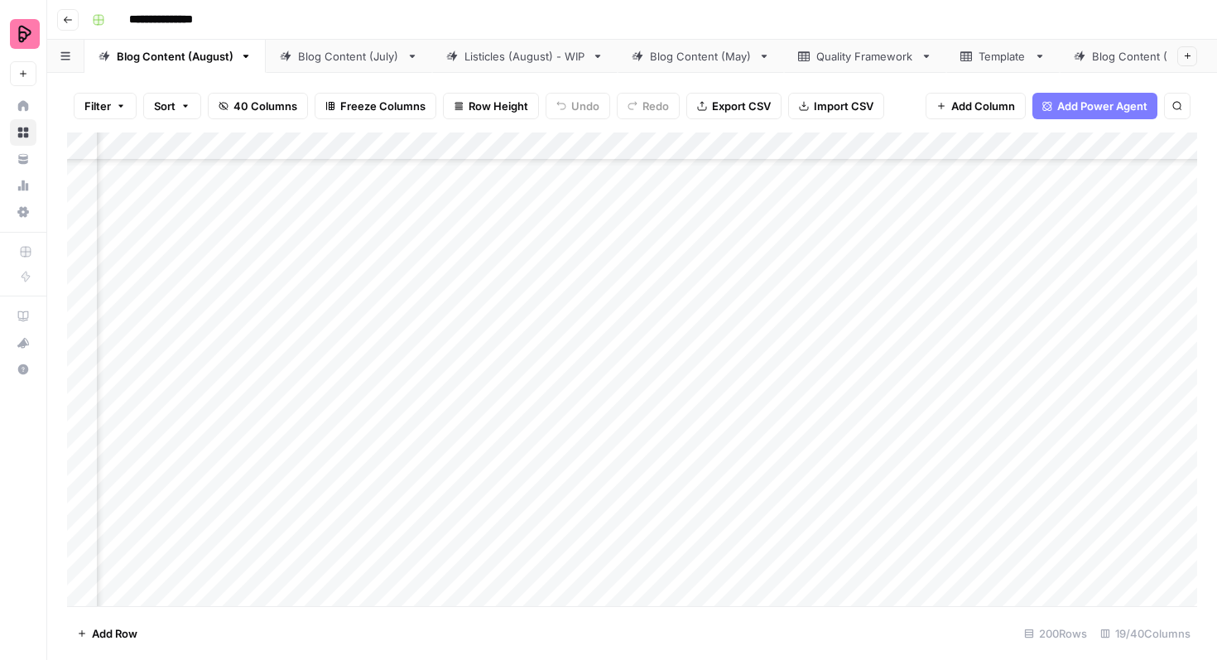
click at [653, 374] on div "Add Column" at bounding box center [632, 369] width 1130 height 474
click at [653, 385] on div "Add Column" at bounding box center [632, 369] width 1130 height 474
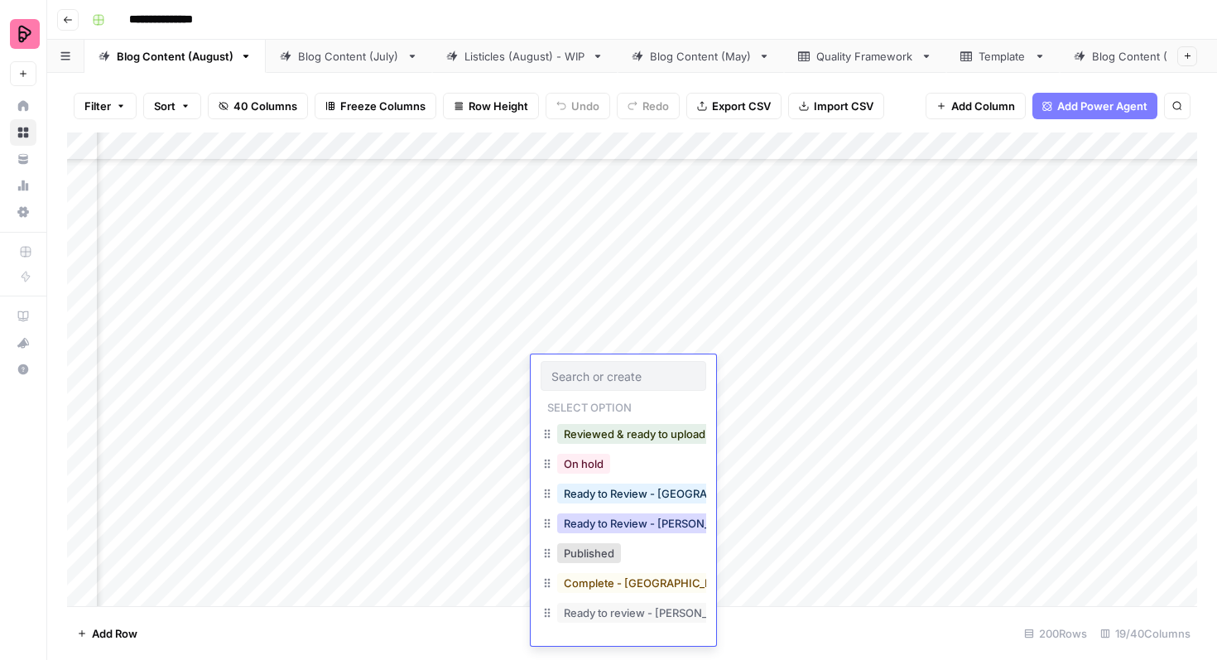
click at [648, 524] on button "Ready to Review - [PERSON_NAME]" at bounding box center [654, 523] width 195 height 20
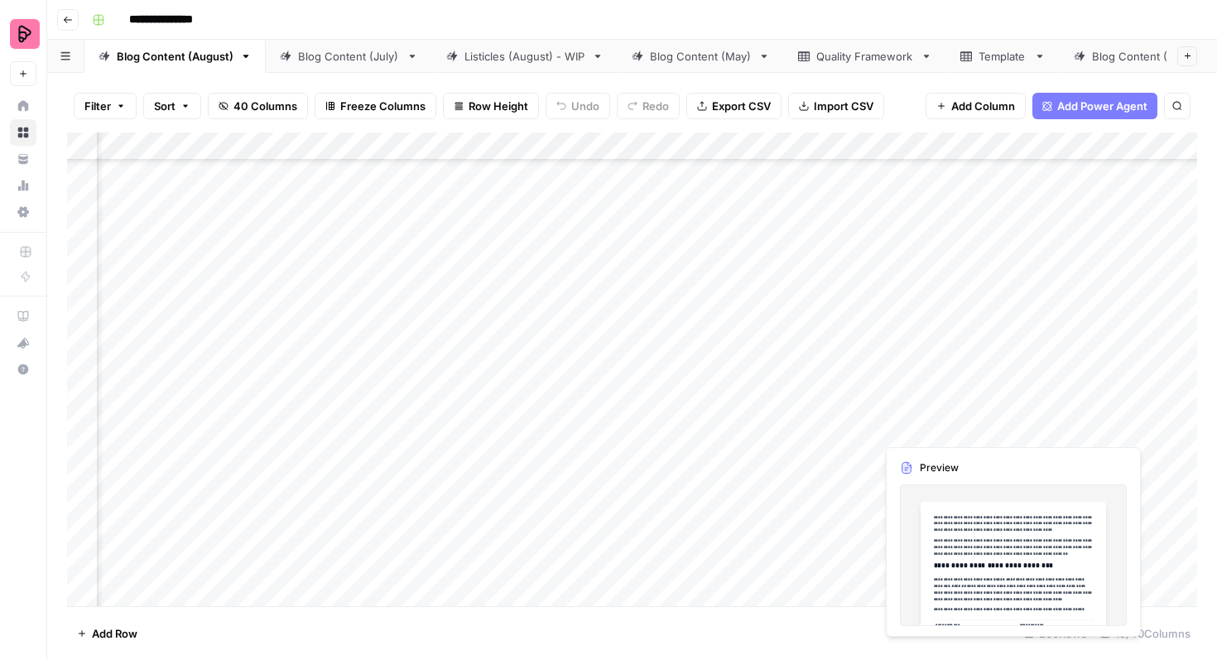
click at [1029, 423] on div "Add Column" at bounding box center [632, 369] width 1130 height 474
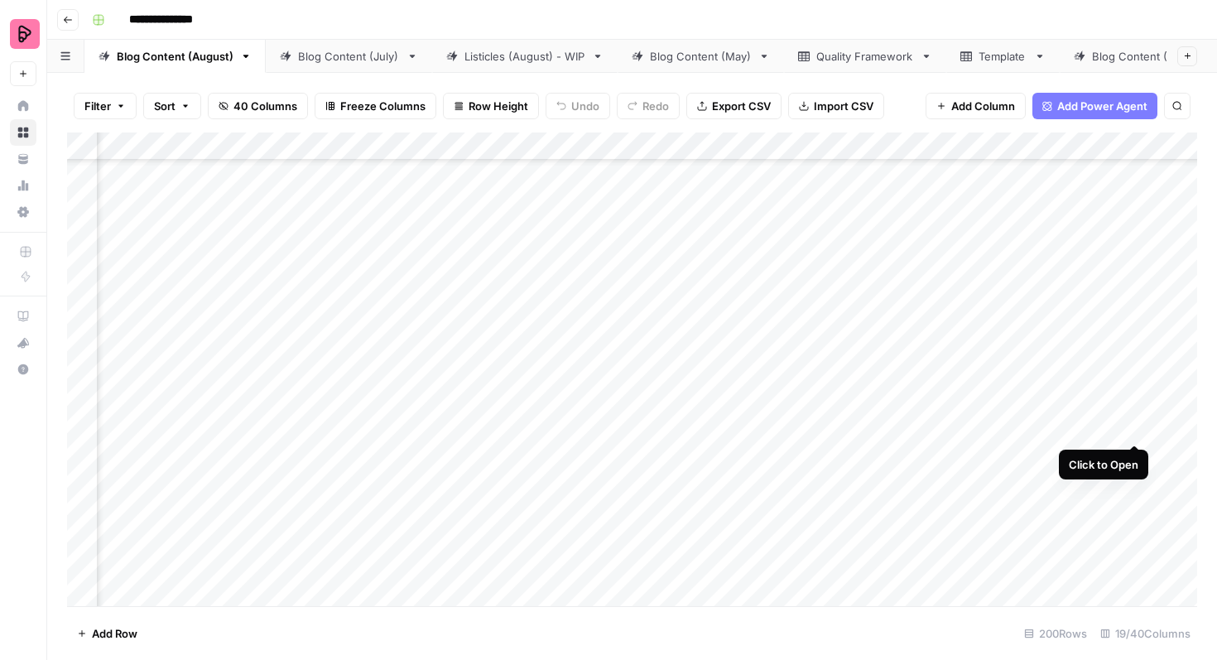
click at [1134, 411] on div "Add Column" at bounding box center [632, 369] width 1130 height 474
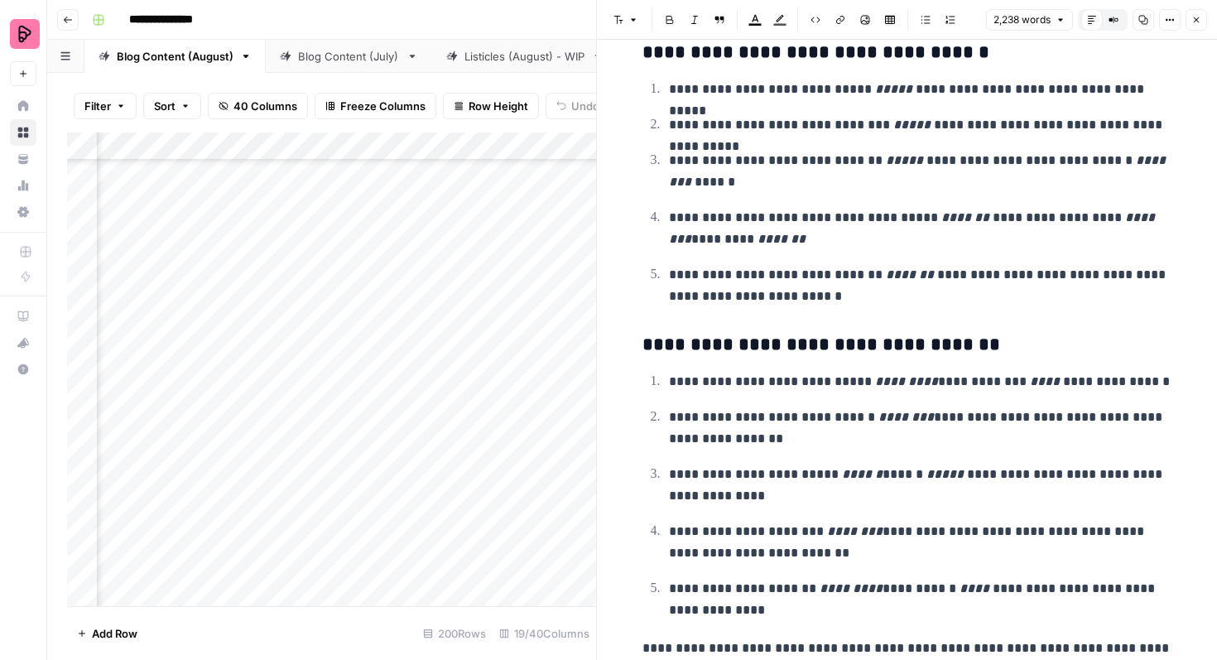
scroll to position [7065, 0]
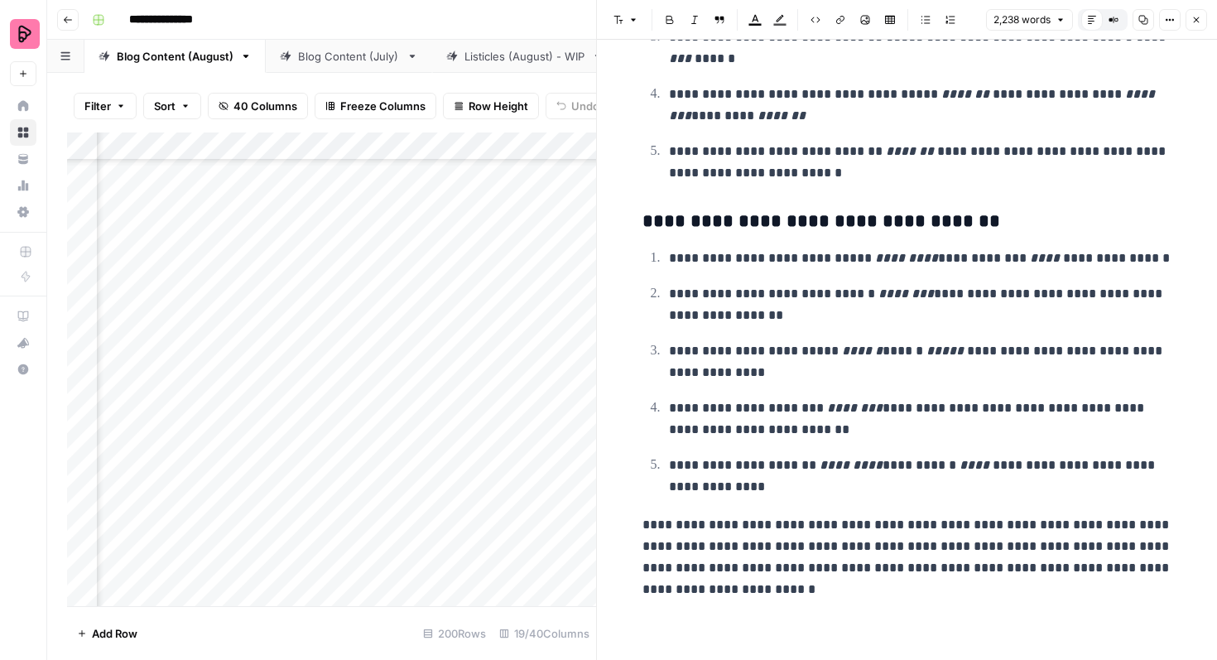
click at [1201, 22] on button "Close" at bounding box center [1197, 20] width 22 height 22
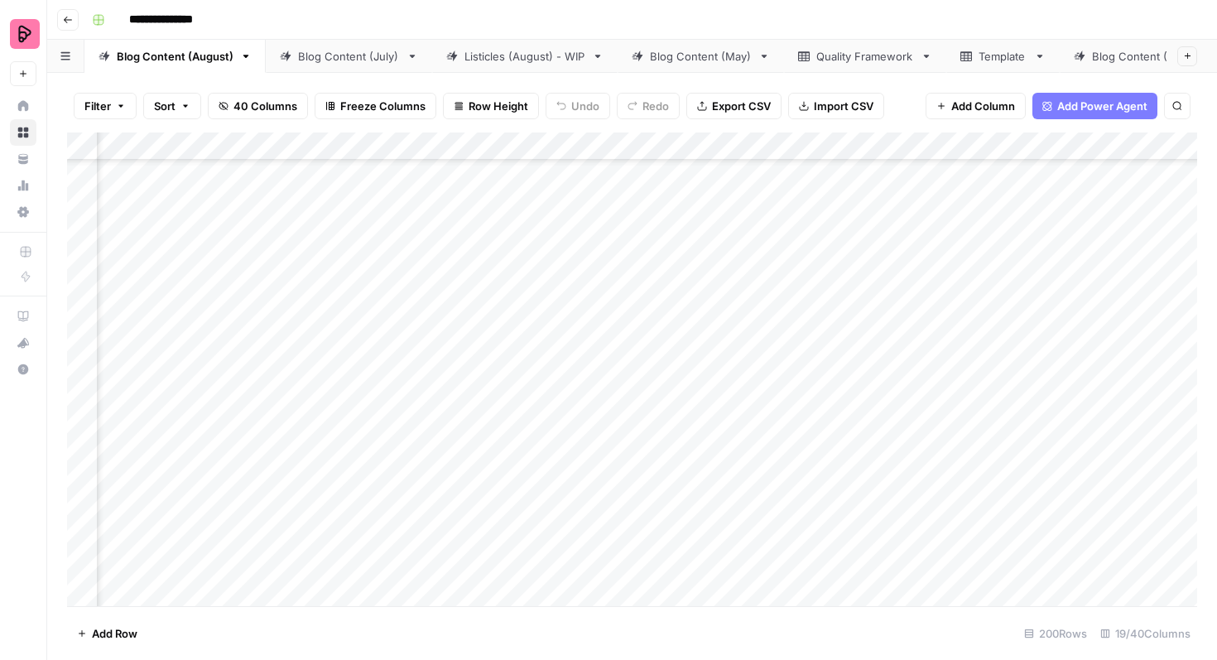
click at [614, 423] on div "Add Column" at bounding box center [632, 369] width 1130 height 474
click at [625, 423] on div "Add Column" at bounding box center [632, 369] width 1130 height 474
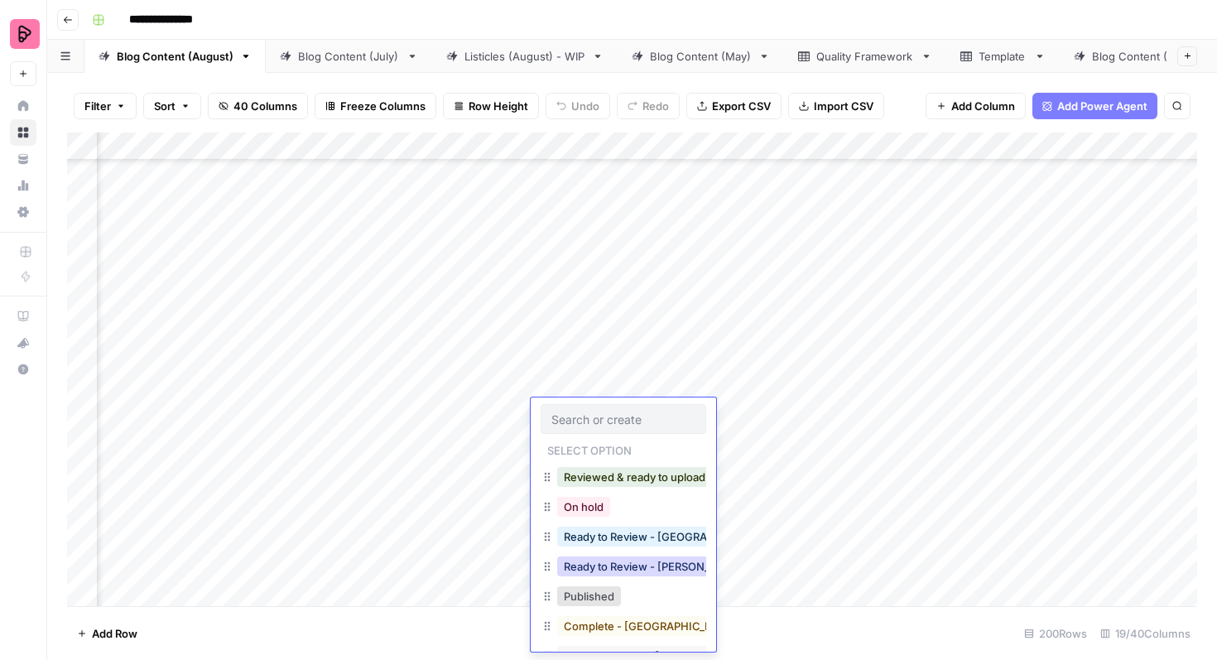
click at [624, 561] on button "Ready to Review - [PERSON_NAME]" at bounding box center [654, 566] width 195 height 20
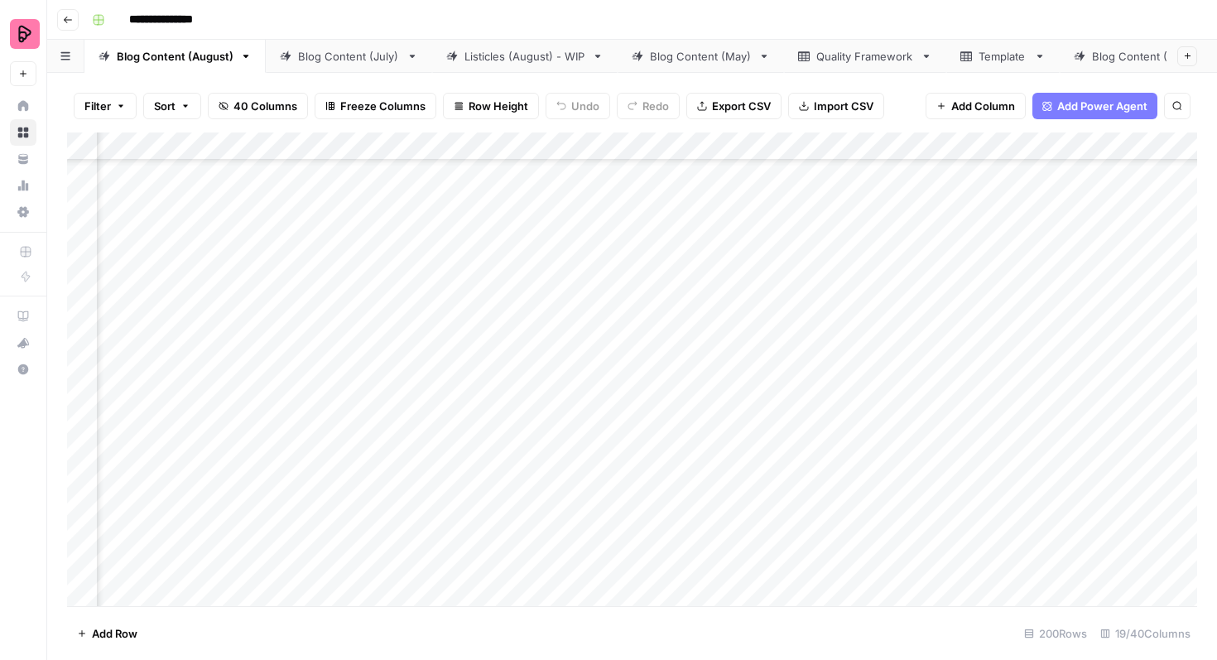
scroll to position [996, 642]
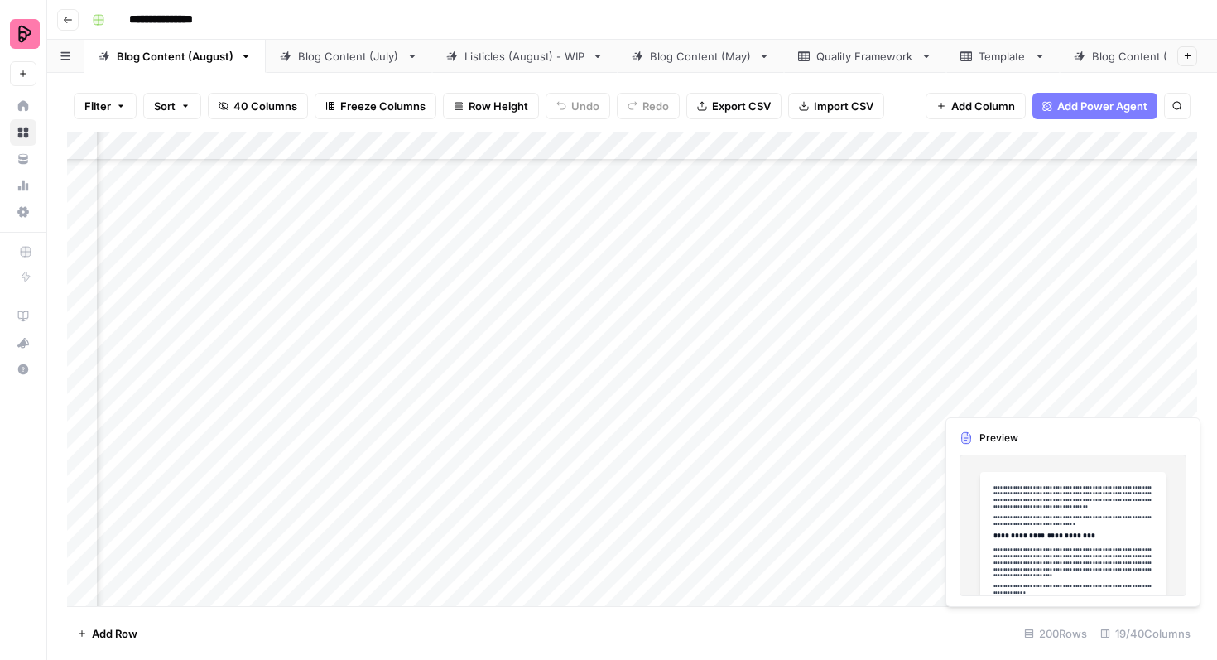
click at [991, 391] on div "Add Column" at bounding box center [632, 369] width 1130 height 474
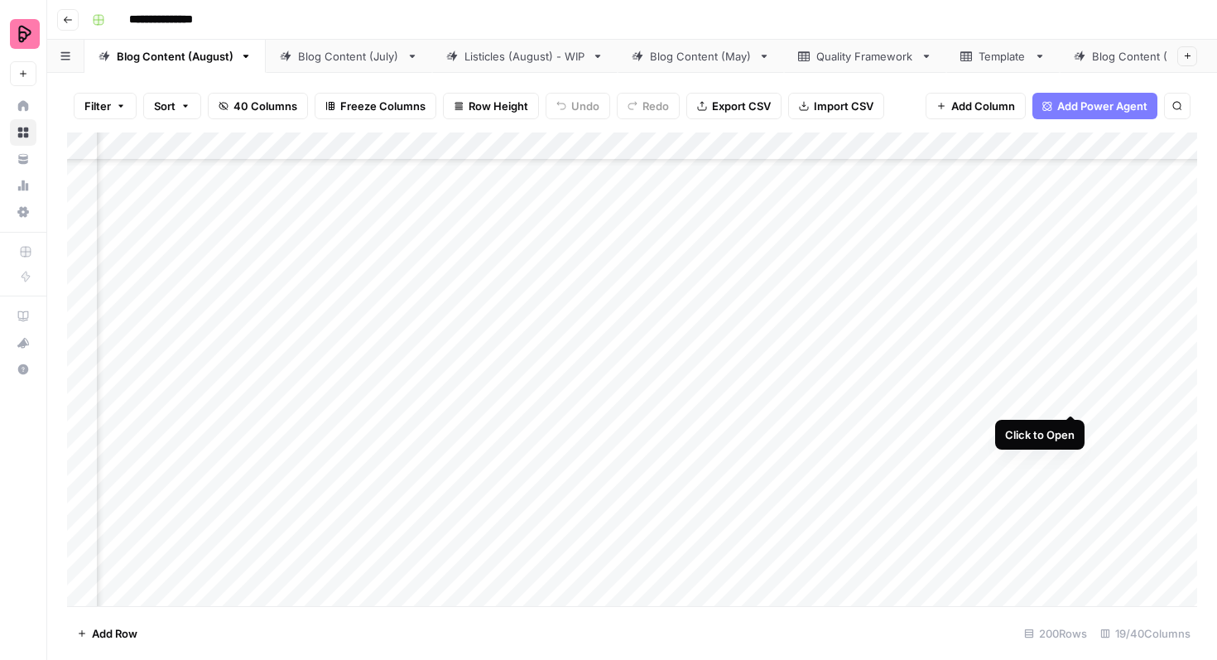
click at [1065, 383] on div "Add Column" at bounding box center [632, 369] width 1130 height 474
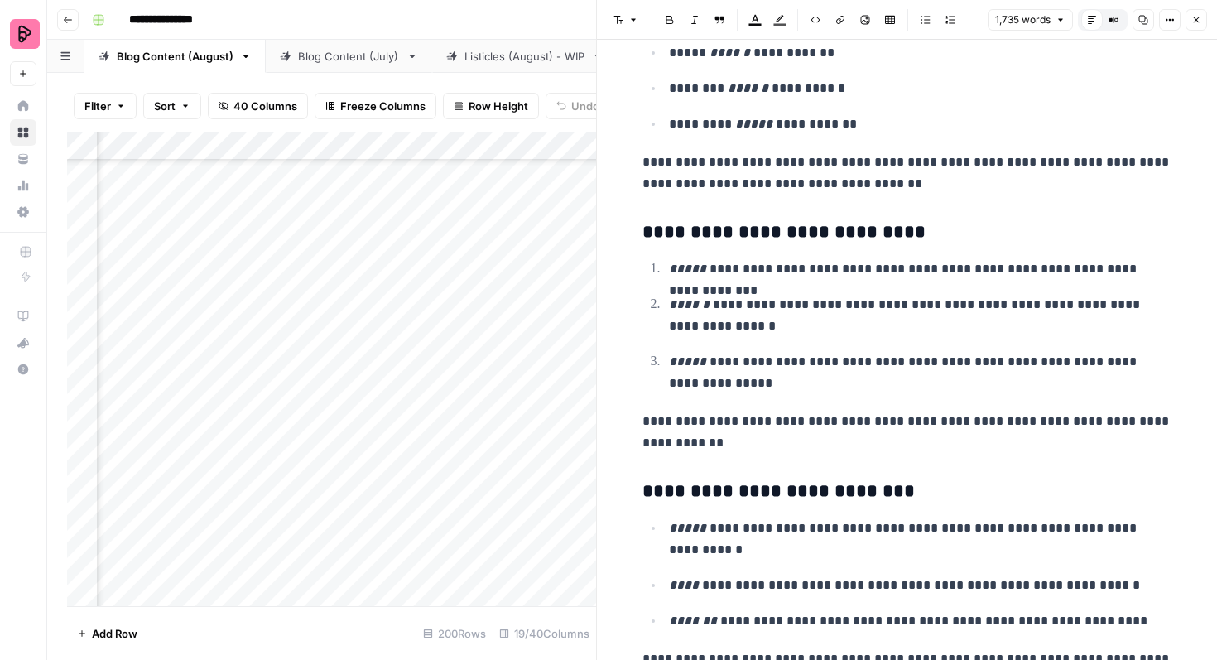
scroll to position [6252, 0]
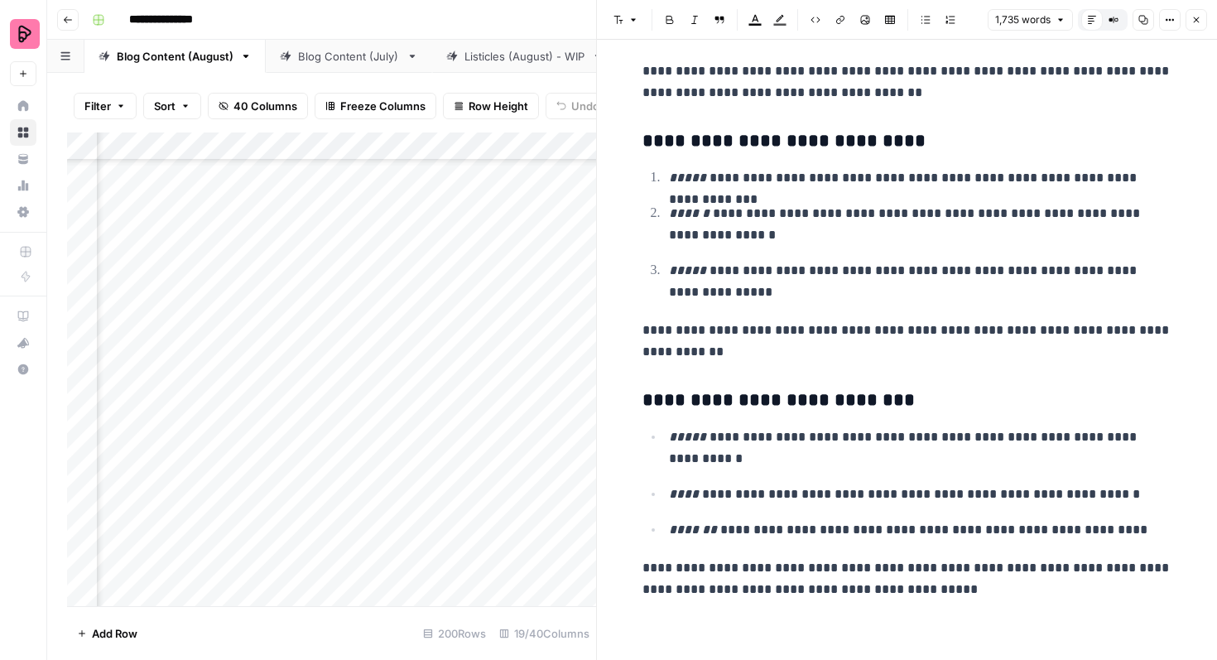
click at [1196, 19] on icon "button" at bounding box center [1197, 20] width 6 height 6
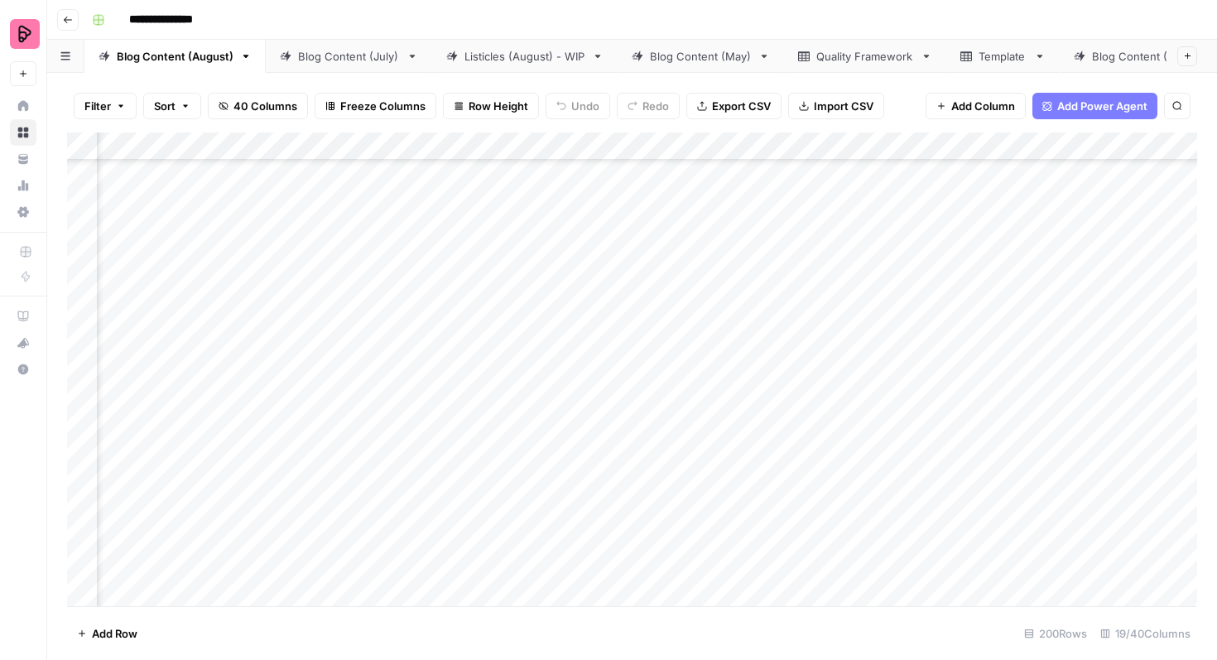
click at [584, 378] on div "Add Column" at bounding box center [632, 369] width 1130 height 474
click at [596, 392] on div "Add Column" at bounding box center [632, 369] width 1130 height 474
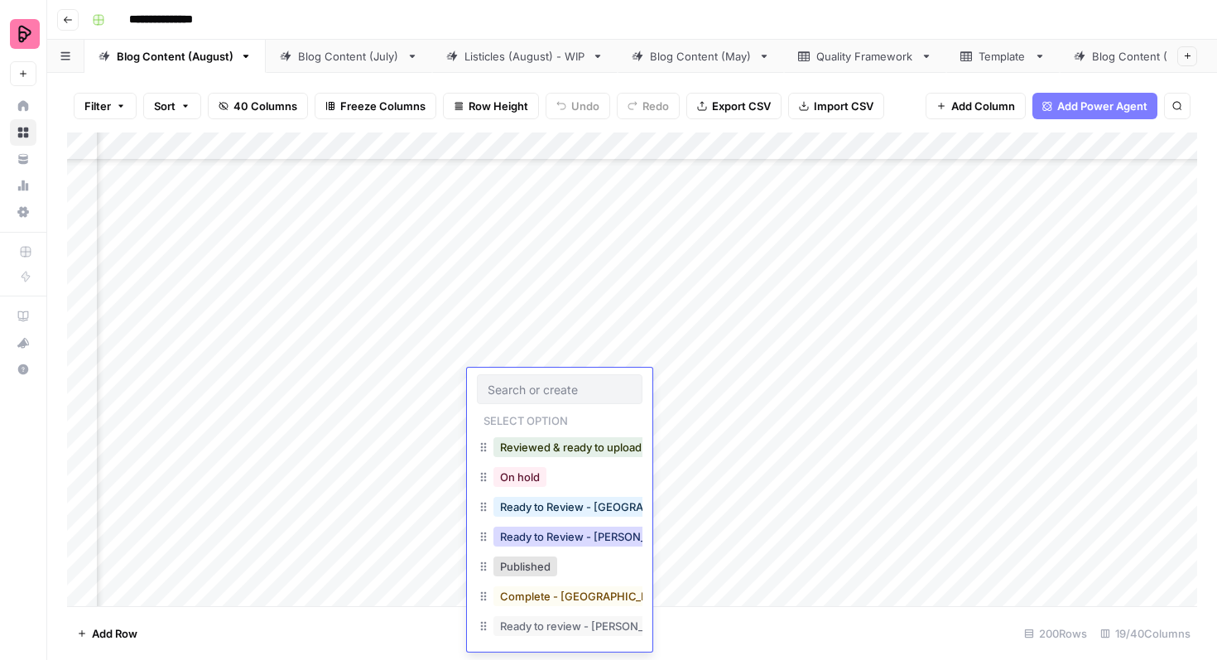
click at [583, 533] on button "Ready to Review - [PERSON_NAME]" at bounding box center [591, 537] width 195 height 20
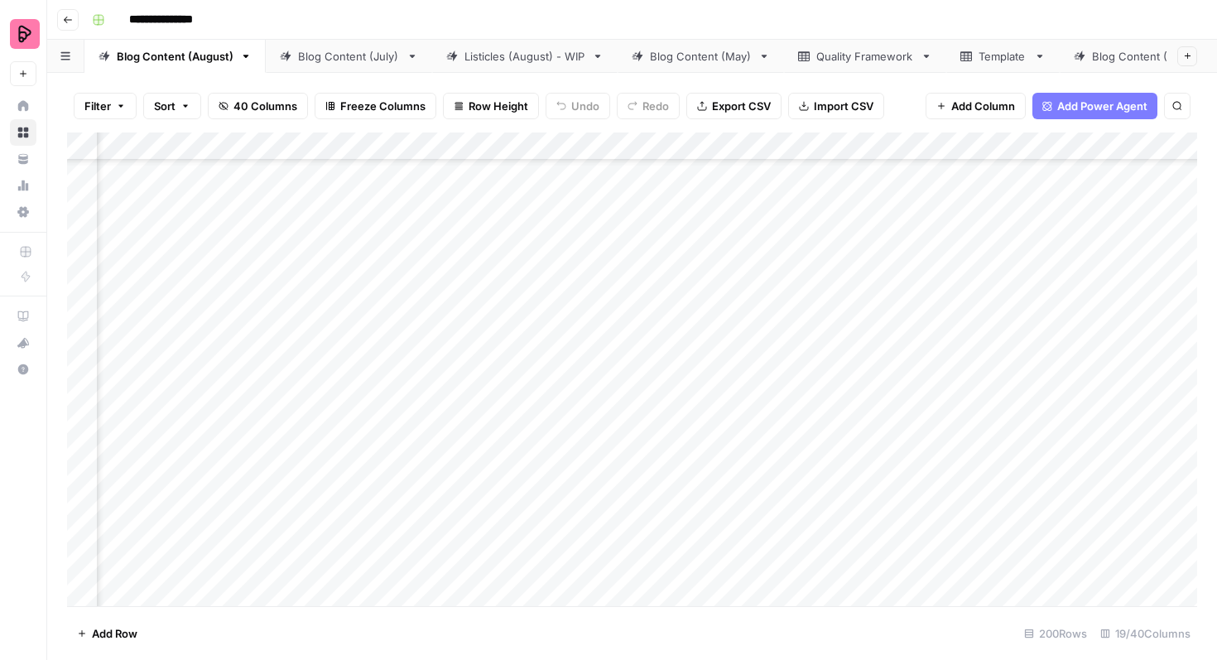
scroll to position [362, 725]
